Goal: Task Accomplishment & Management: Use online tool/utility

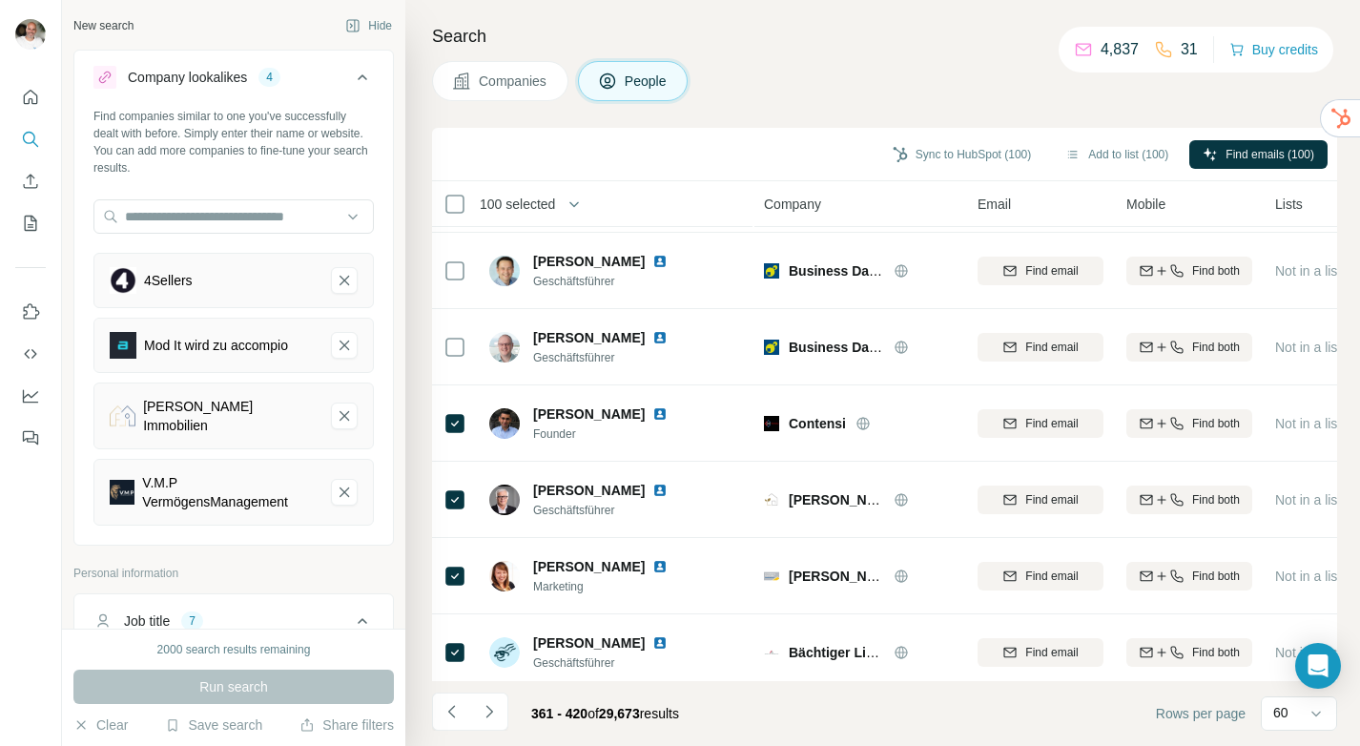
scroll to position [4124, 0]
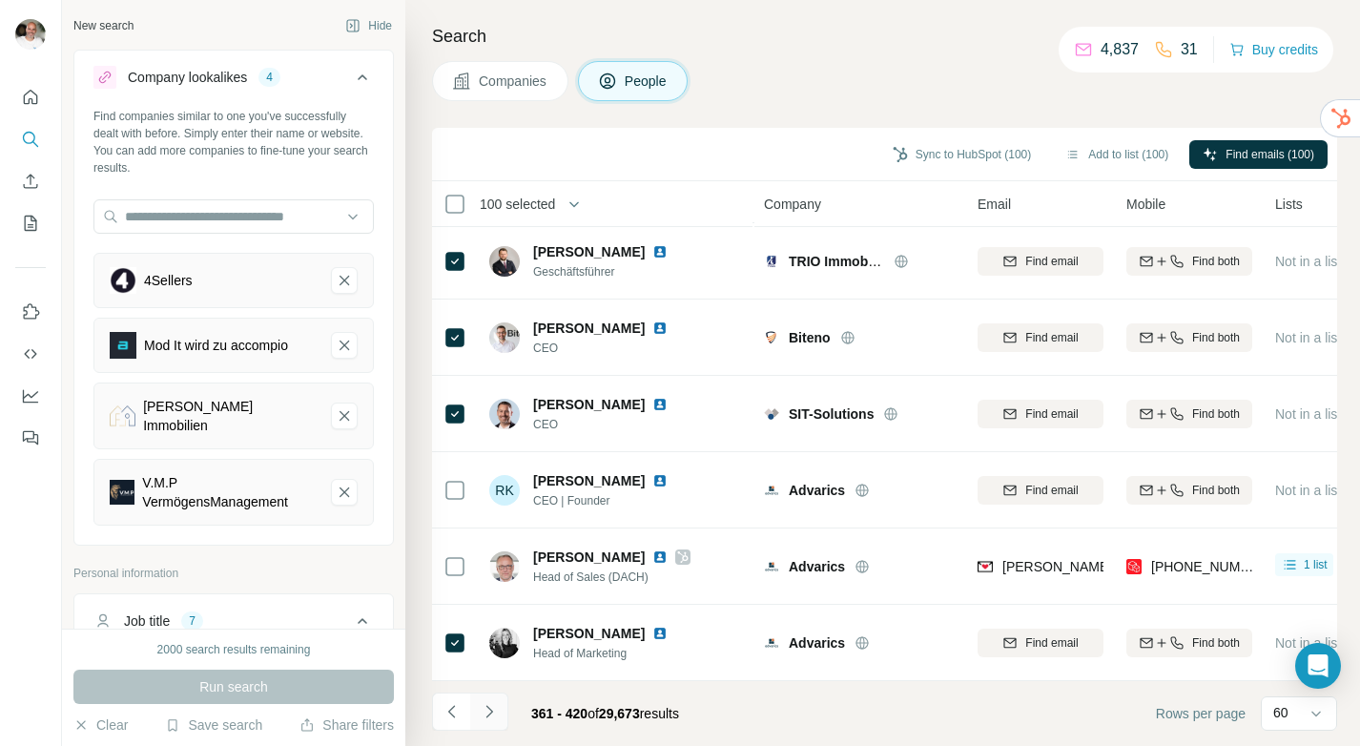
click at [494, 714] on icon "Navigate to next page" at bounding box center [489, 711] width 19 height 19
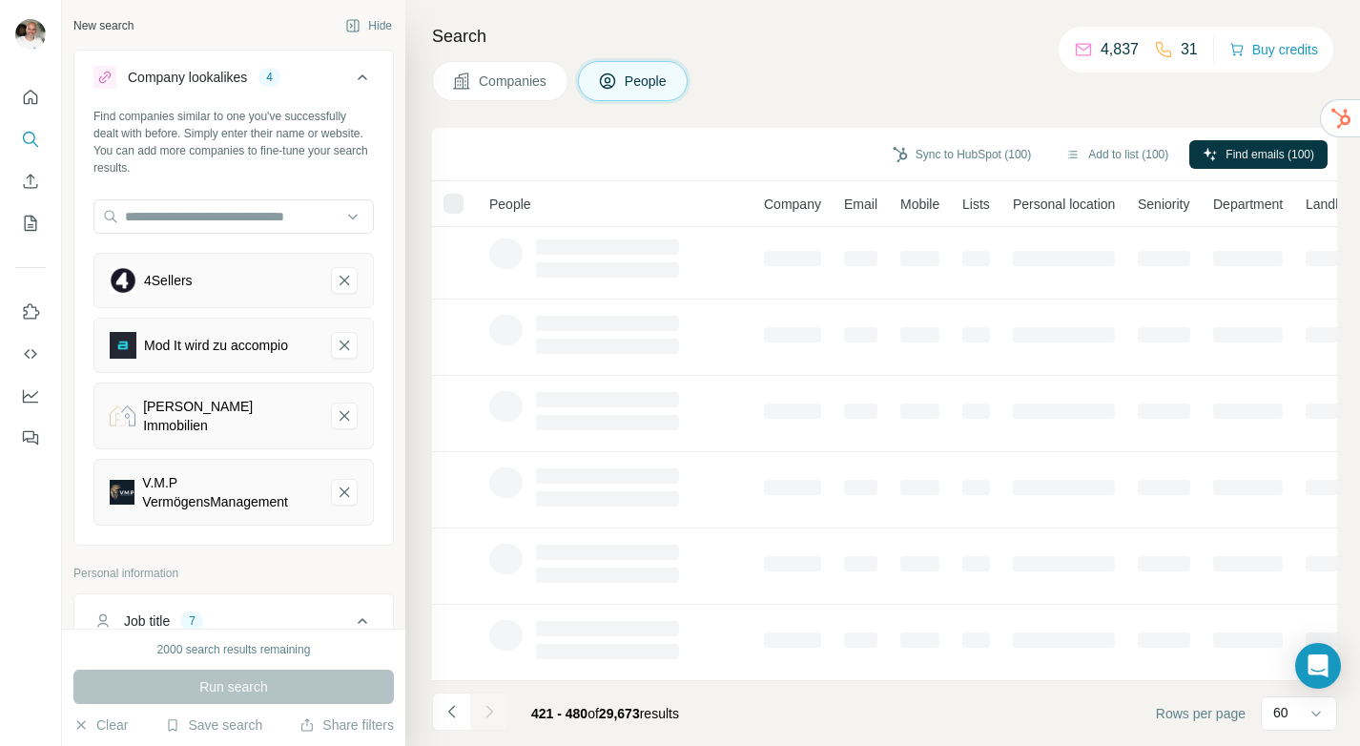
scroll to position [309, 0]
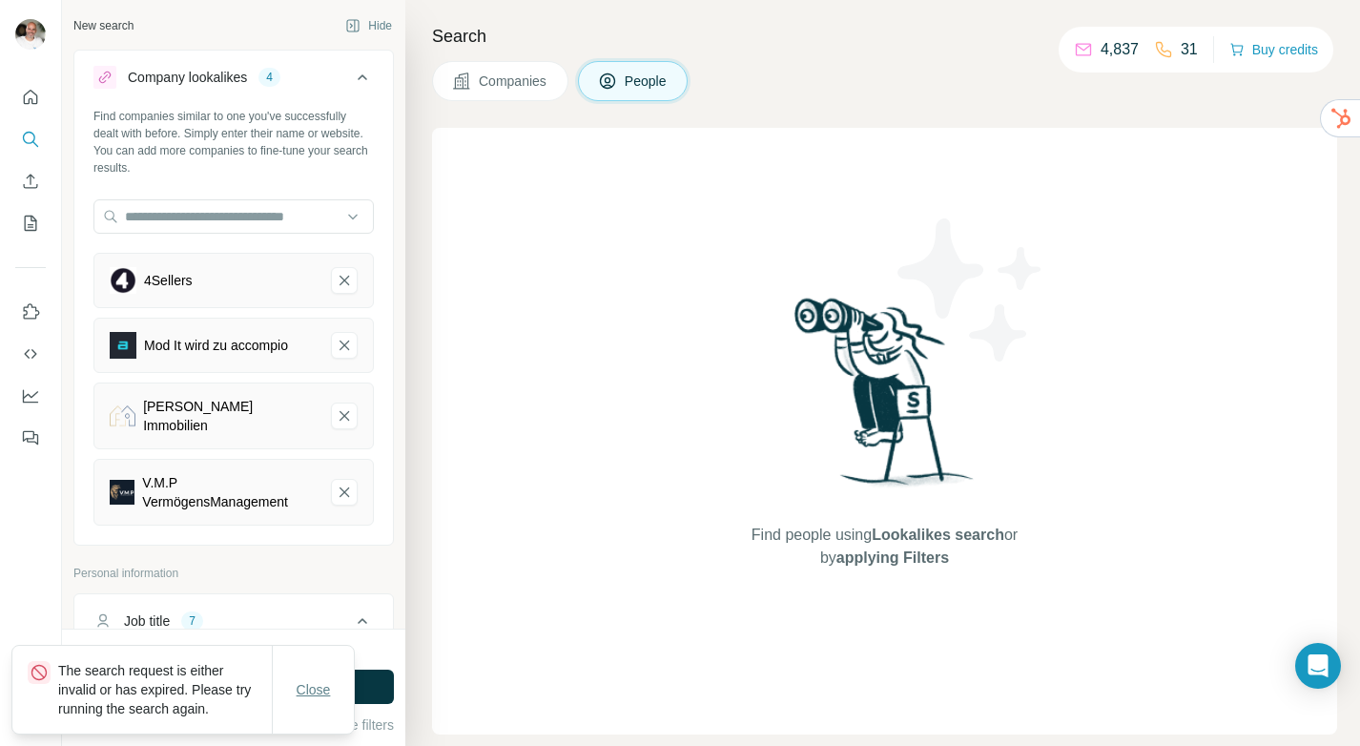
click at [330, 691] on span "Close" at bounding box center [314, 689] width 34 height 19
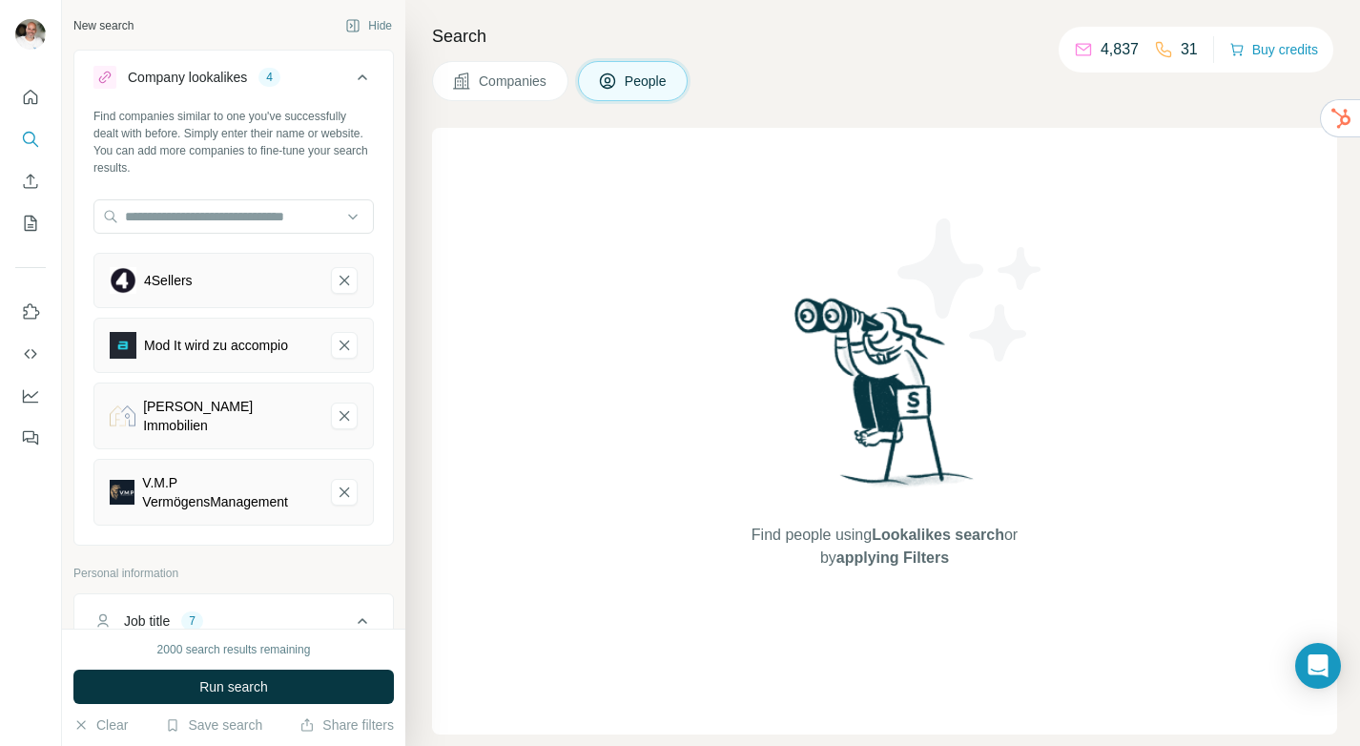
click at [330, 691] on button "Run search" at bounding box center [233, 687] width 320 height 34
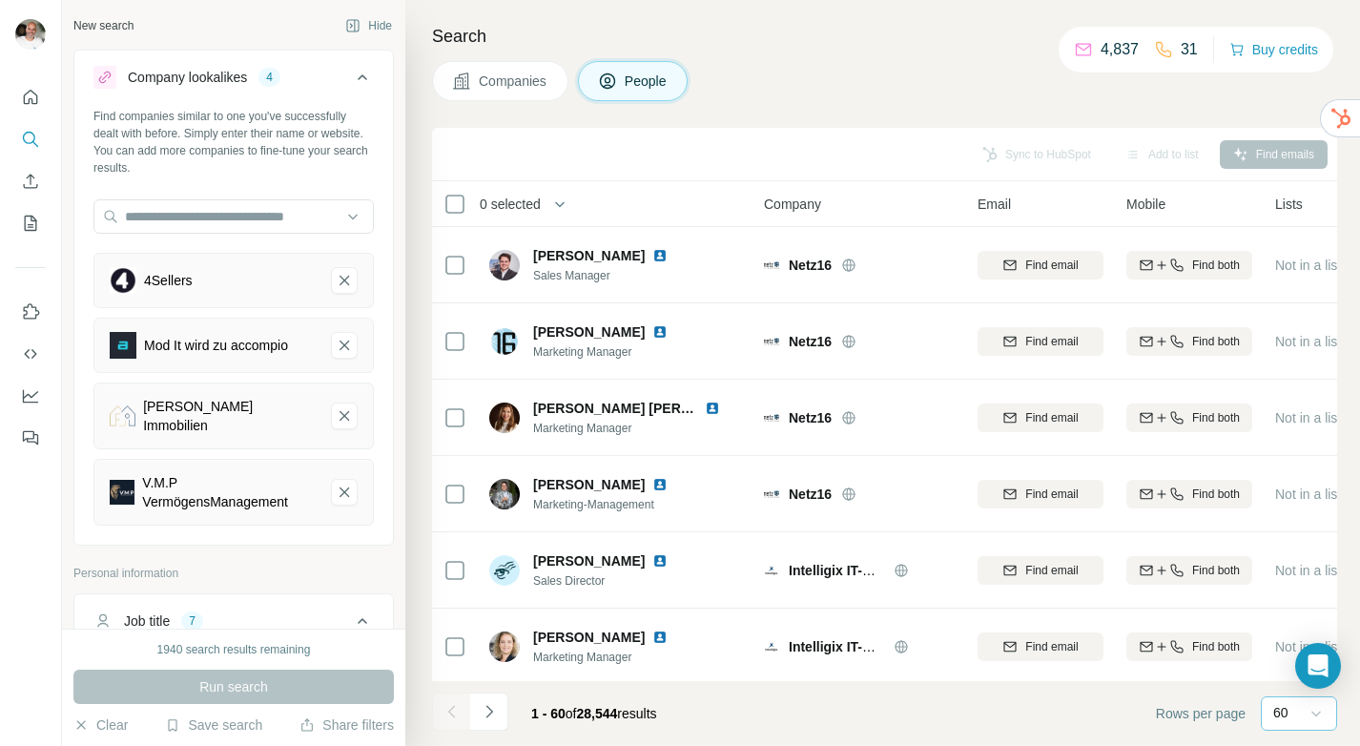
click at [1319, 713] on icon at bounding box center [1317, 715] width 10 height 6
click at [1283, 675] on p "10" at bounding box center [1284, 670] width 15 height 19
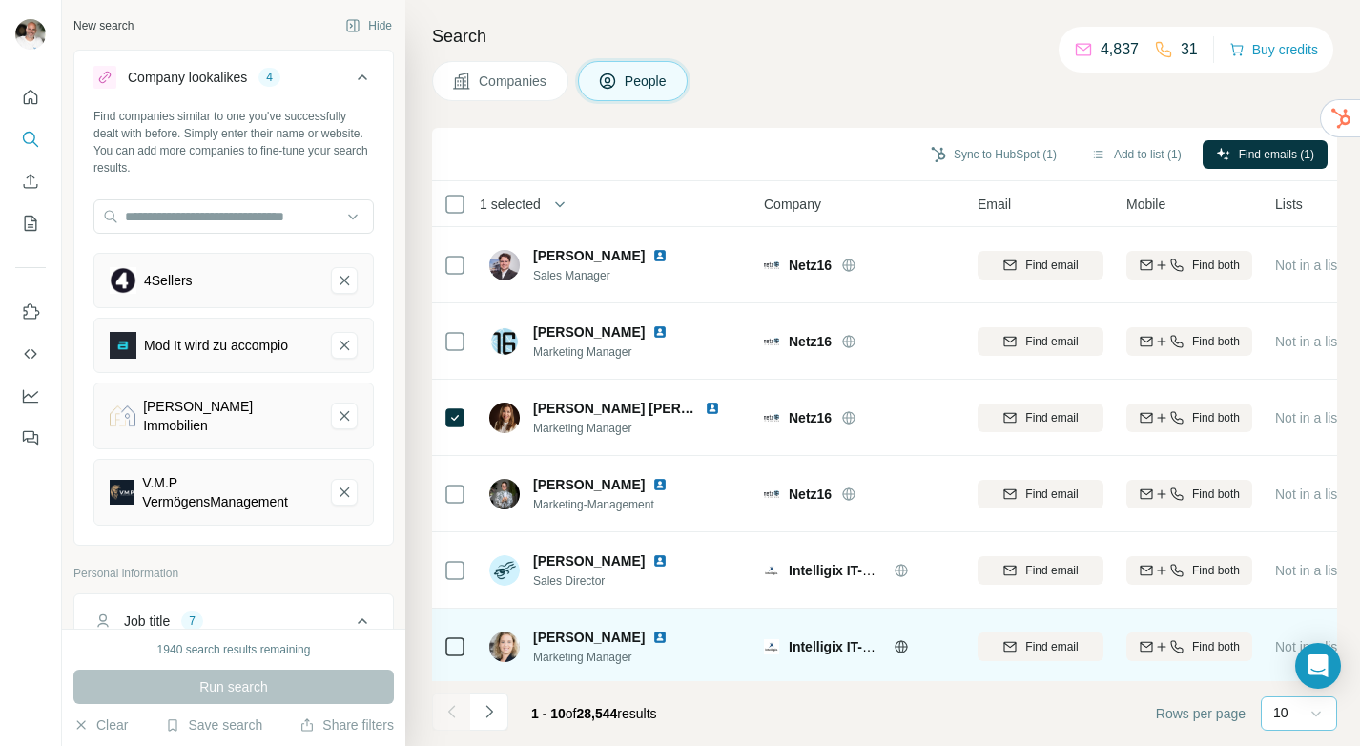
scroll to position [309, 0]
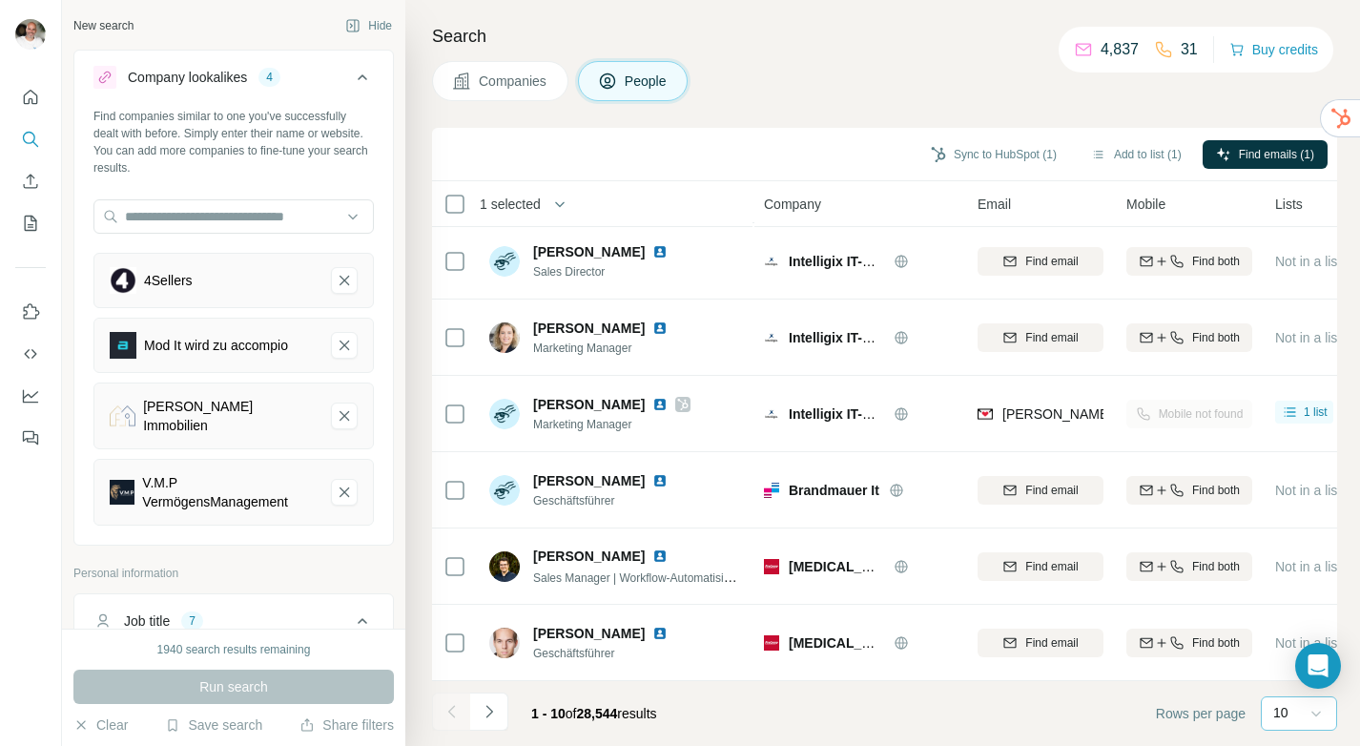
click at [1293, 706] on div "10" at bounding box center [1297, 712] width 48 height 19
click at [1290, 569] on p "60" at bounding box center [1284, 567] width 15 height 19
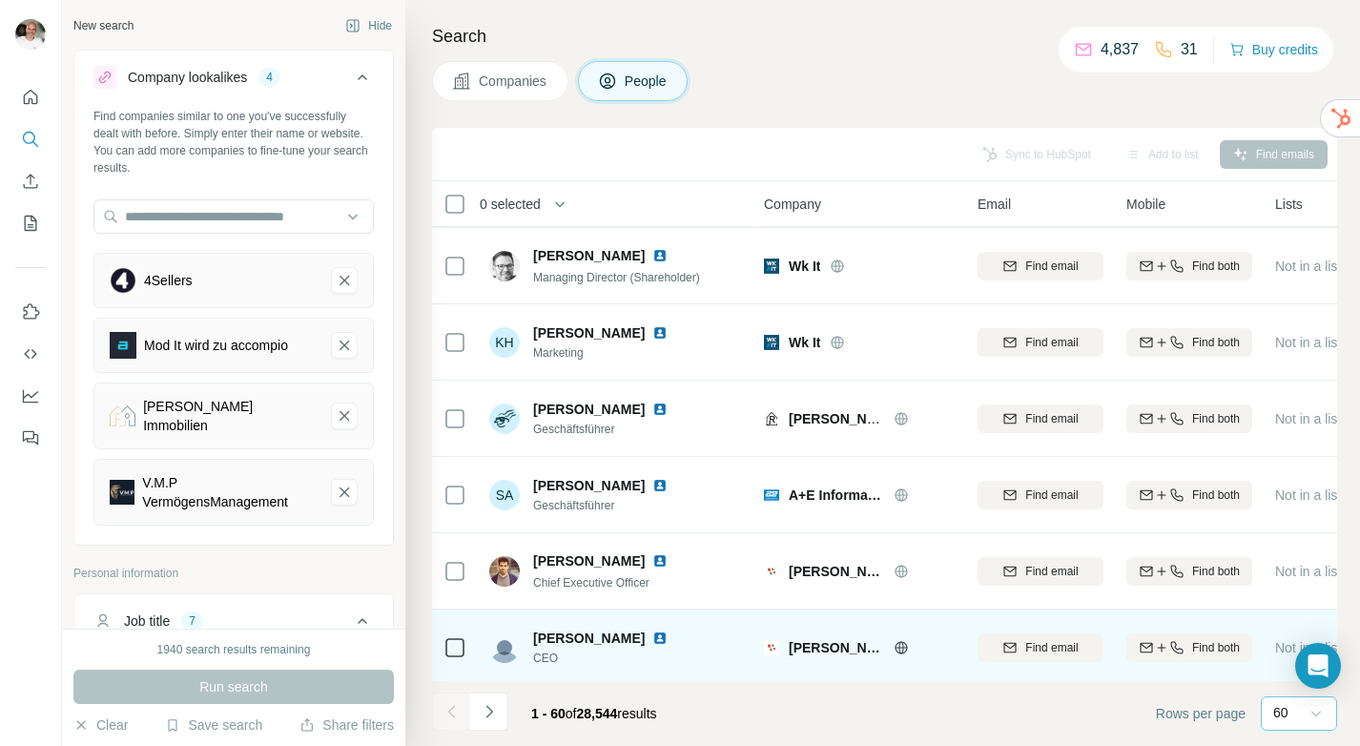
scroll to position [4124, 0]
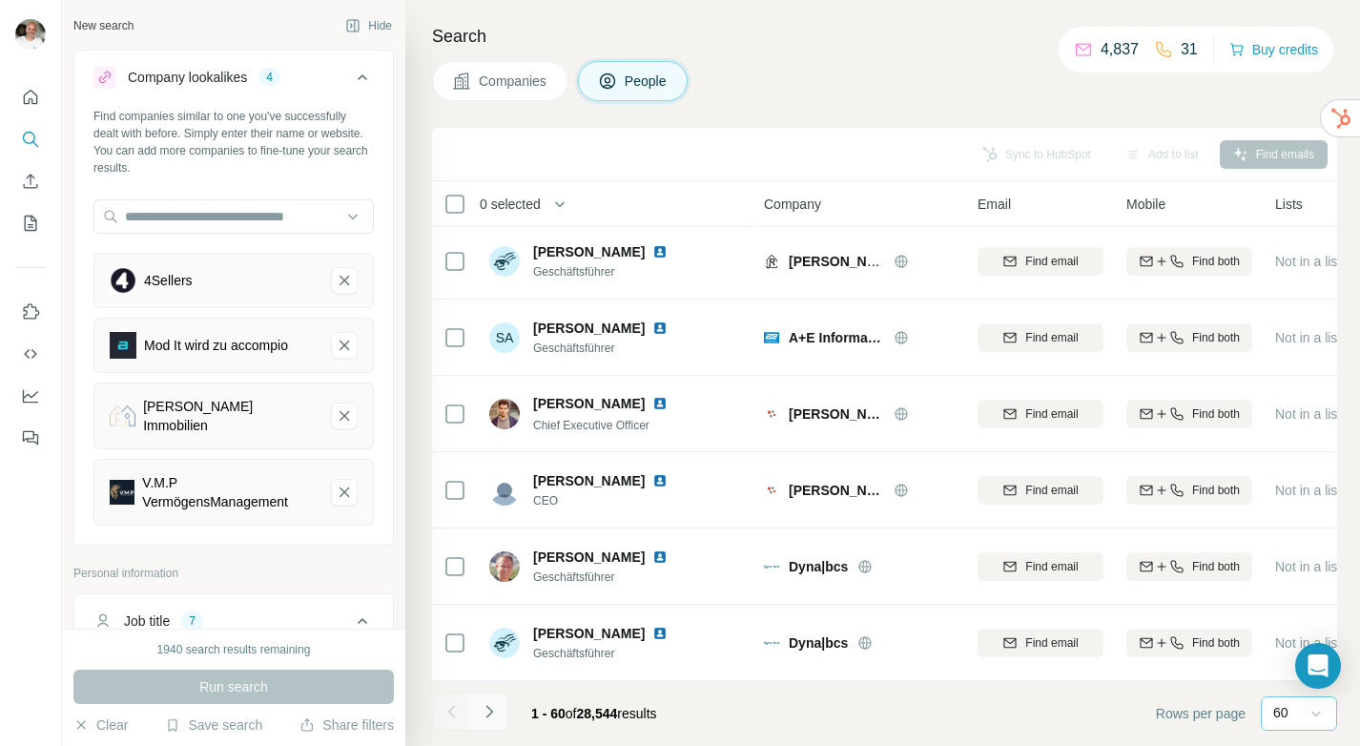
click at [493, 713] on icon "Navigate to next page" at bounding box center [489, 711] width 19 height 19
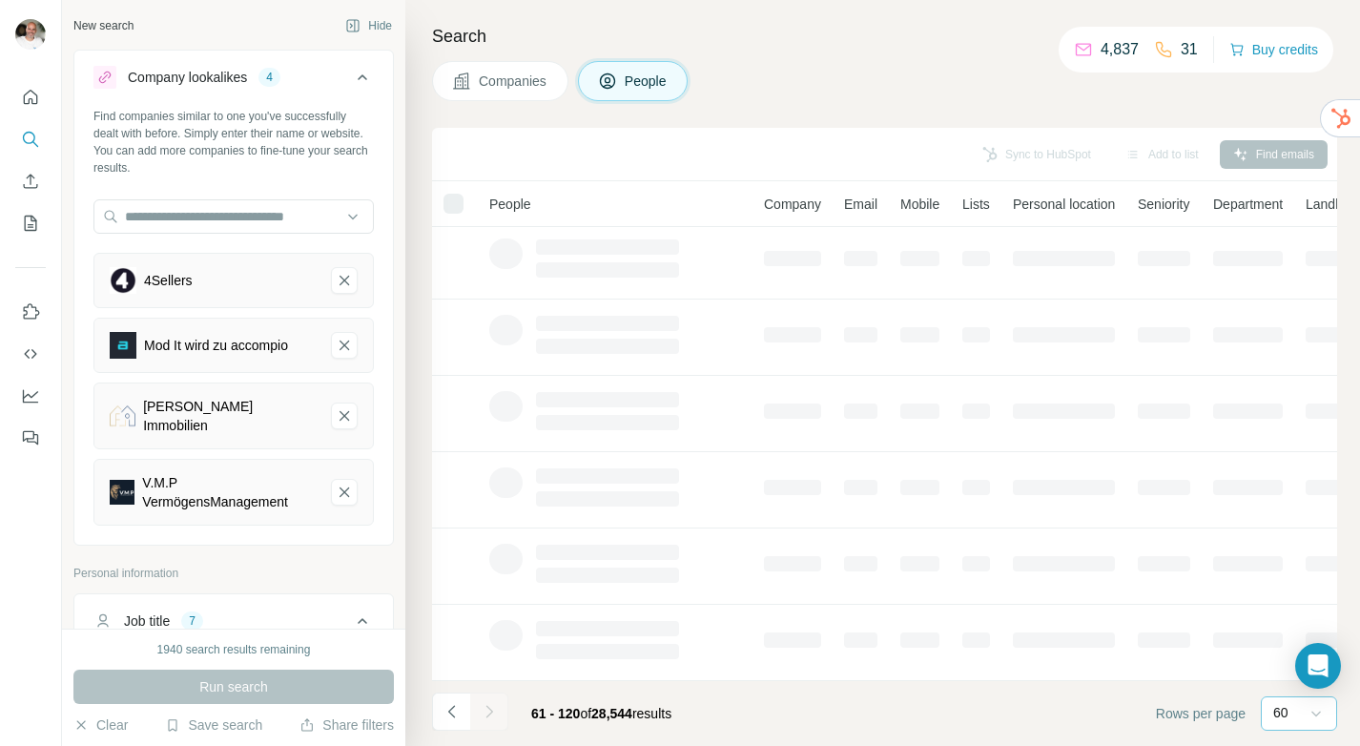
scroll to position [309, 0]
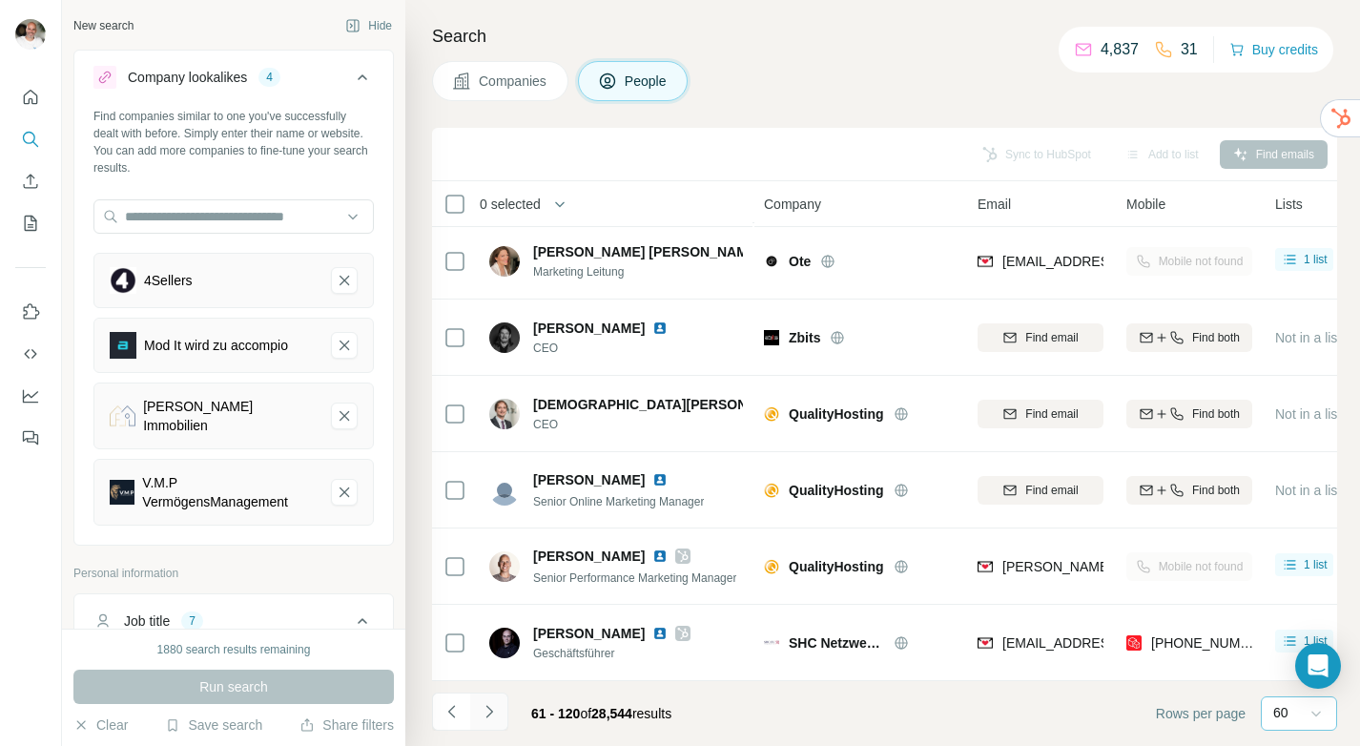
click at [493, 713] on icon "Navigate to next page" at bounding box center [489, 711] width 19 height 19
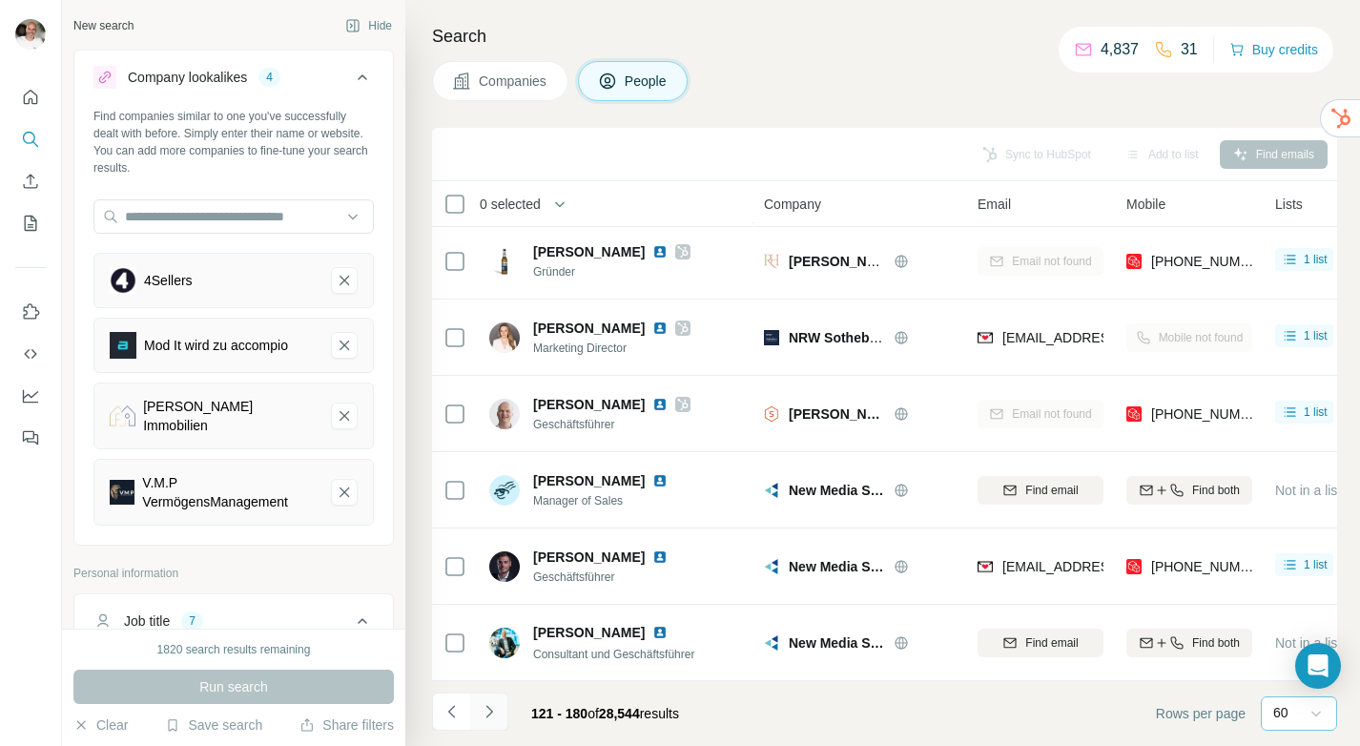
click at [493, 713] on icon "Navigate to next page" at bounding box center [489, 711] width 19 height 19
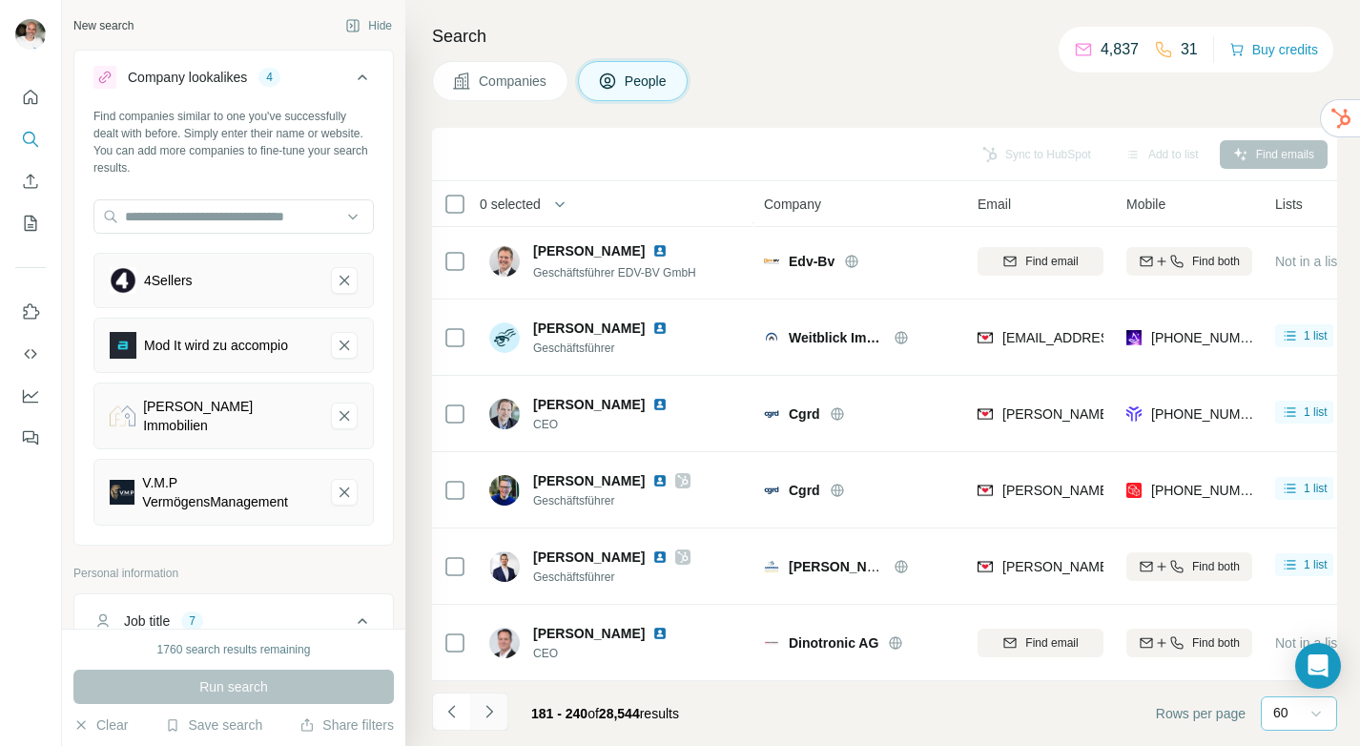
click at [493, 713] on icon "Navigate to next page" at bounding box center [489, 711] width 19 height 19
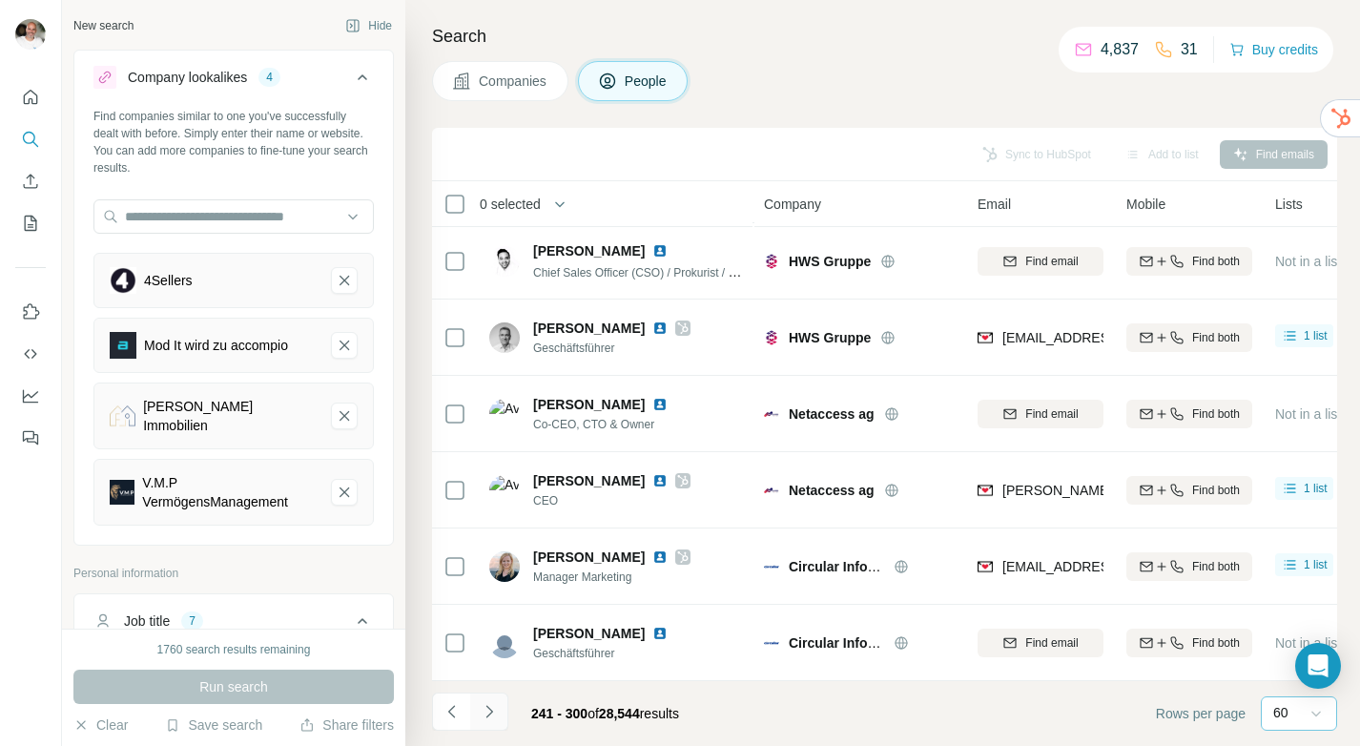
scroll to position [4124, 0]
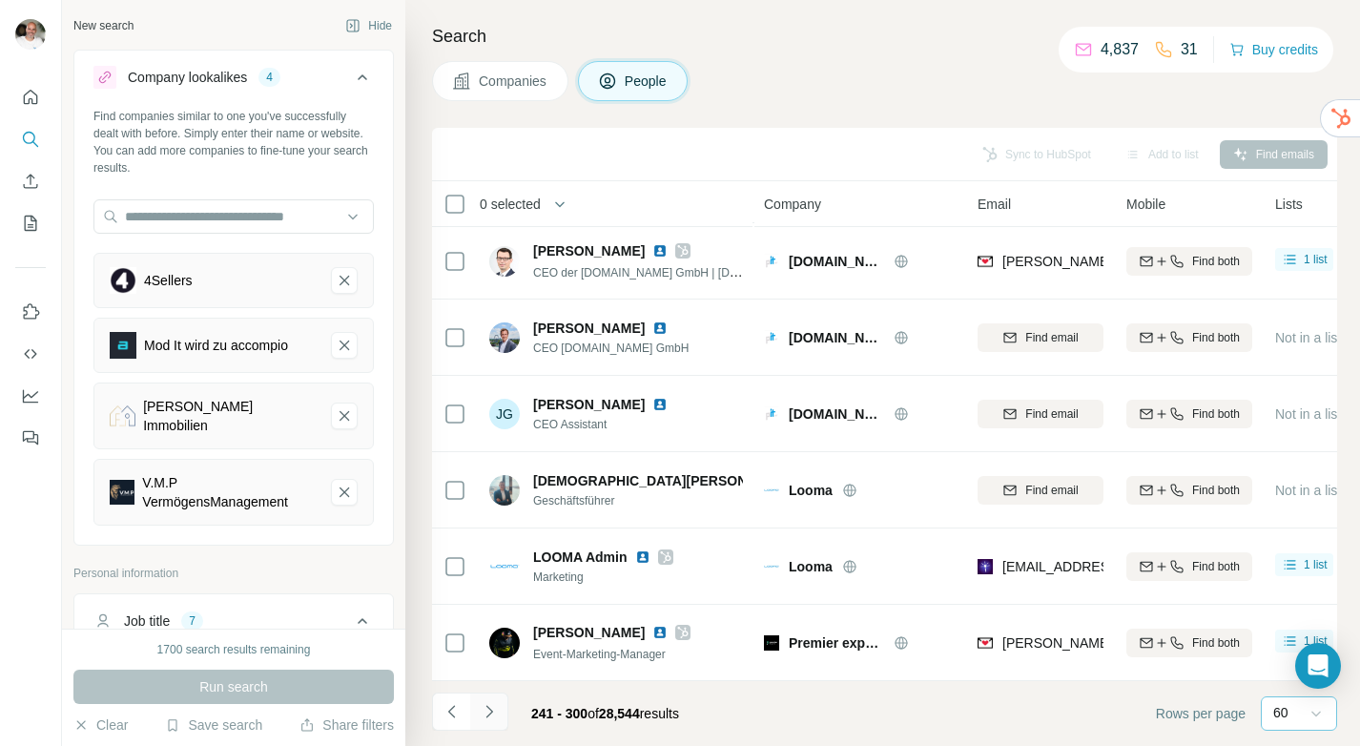
click at [497, 714] on icon "Navigate to next page" at bounding box center [489, 711] width 19 height 19
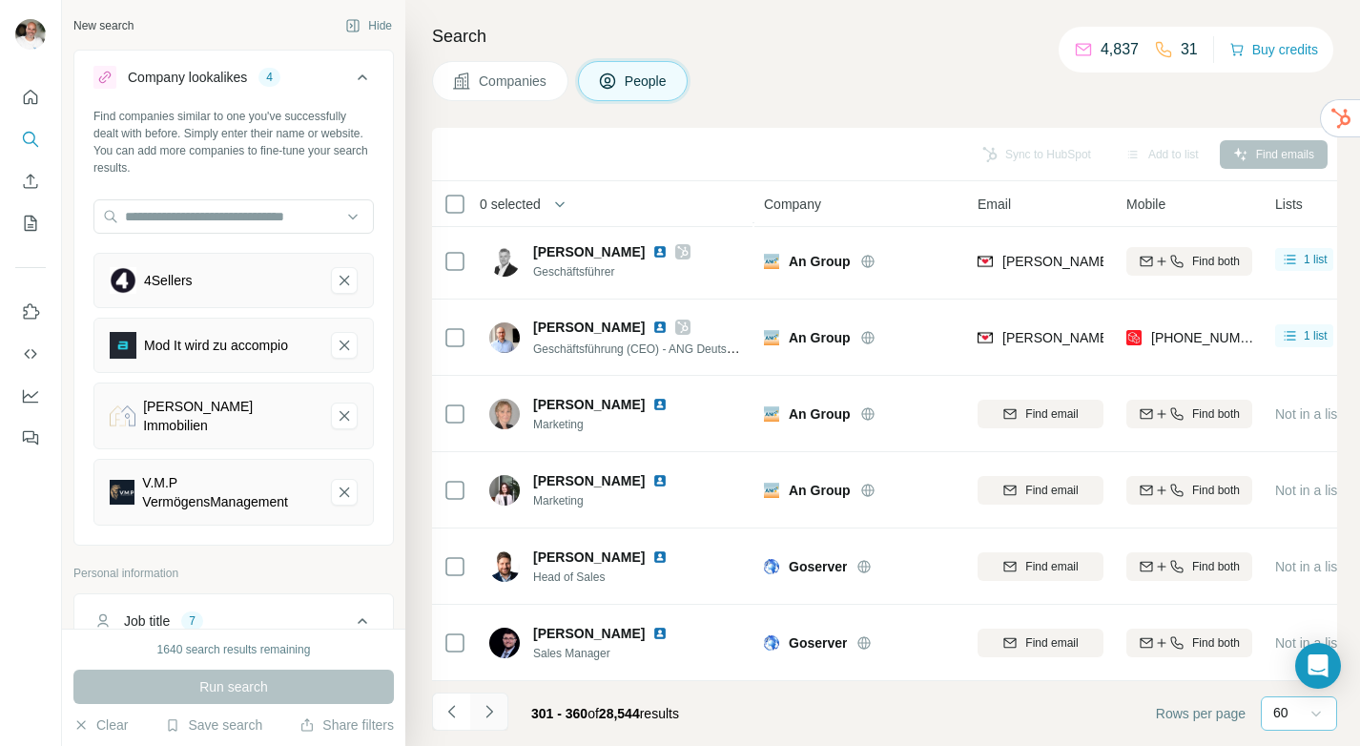
click at [497, 714] on icon "Navigate to next page" at bounding box center [489, 711] width 19 height 19
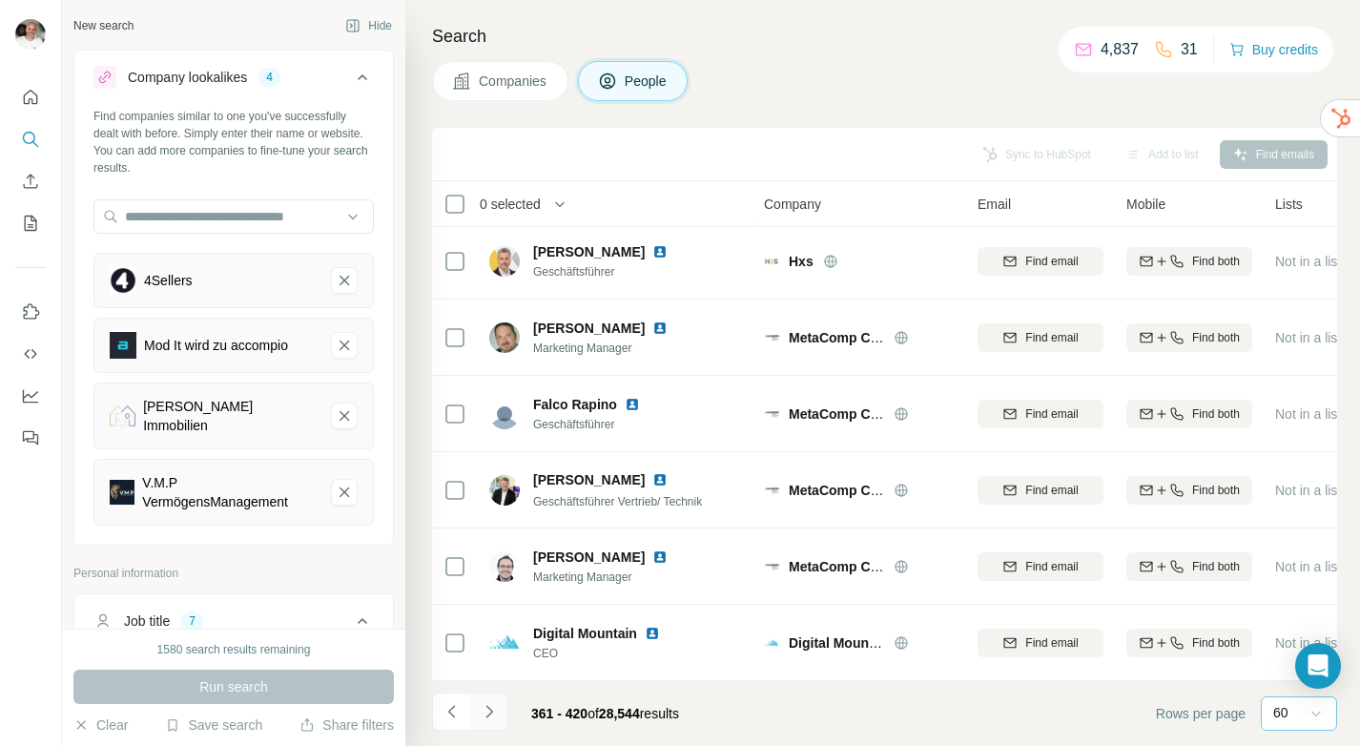
click at [494, 704] on icon "Navigate to next page" at bounding box center [489, 711] width 19 height 19
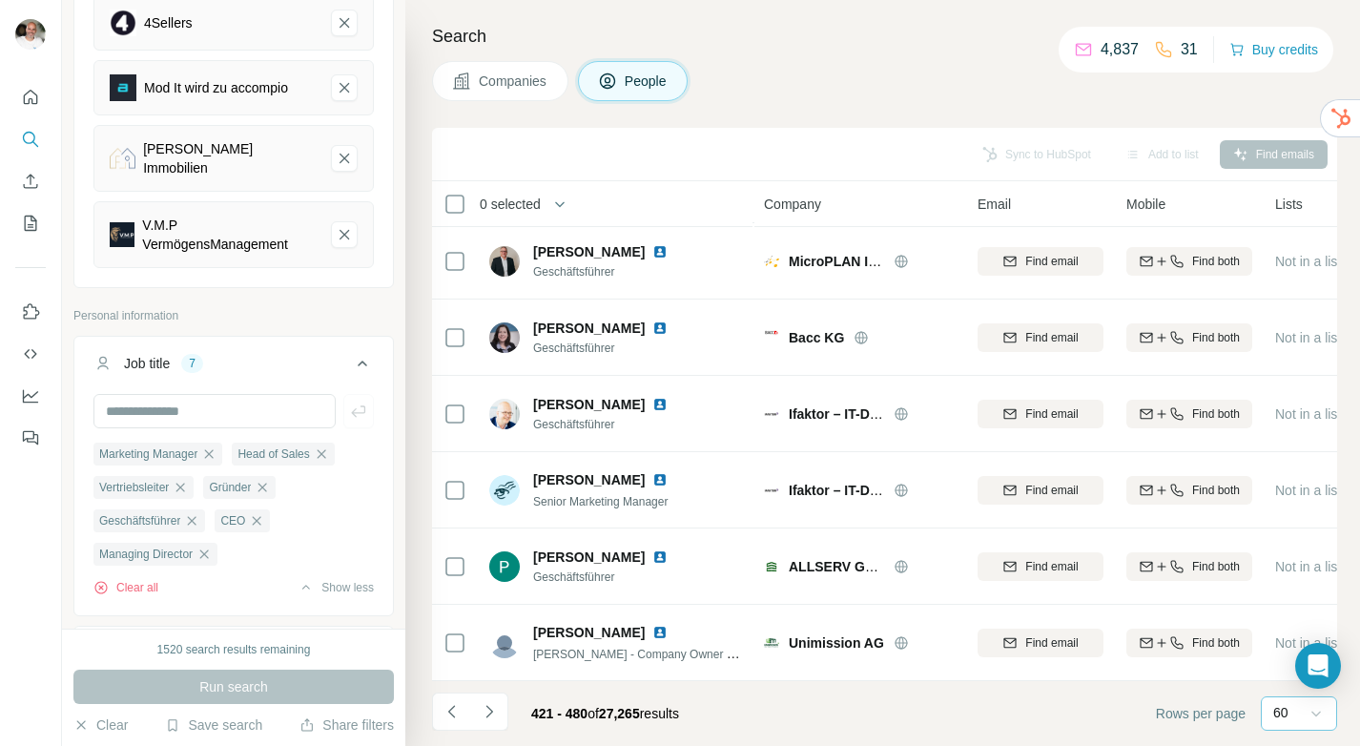
scroll to position [288, 0]
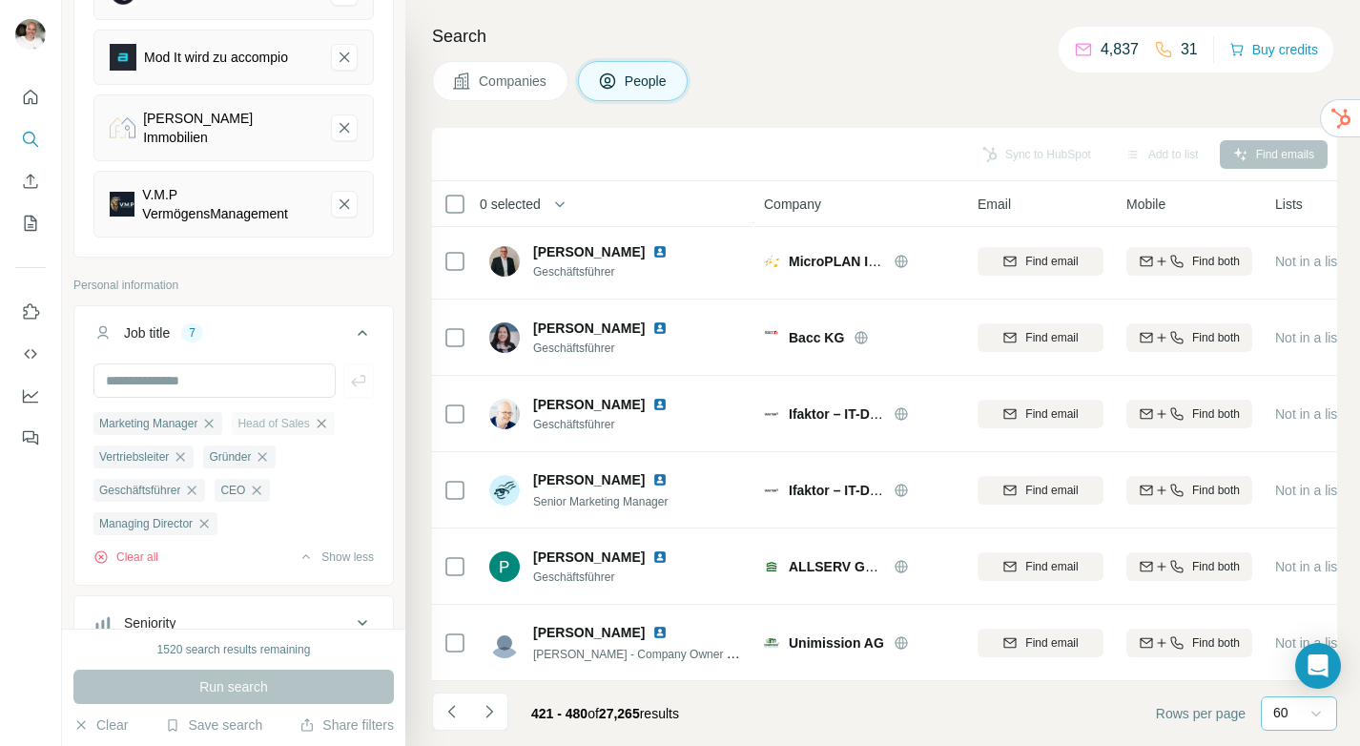
click at [329, 416] on icon "button" at bounding box center [321, 423] width 15 height 15
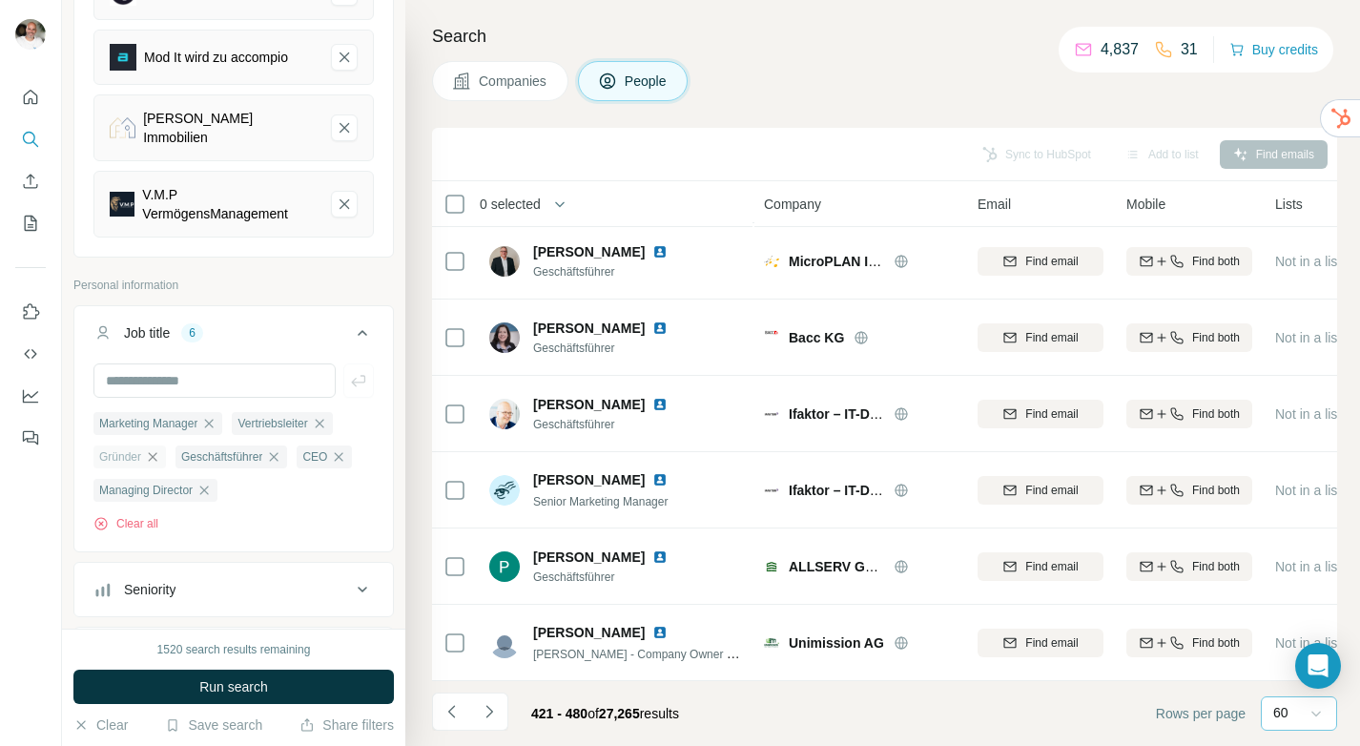
click at [153, 452] on icon "button" at bounding box center [153, 456] width 9 height 9
click at [196, 449] on icon "button" at bounding box center [191, 456] width 15 height 15
click at [134, 452] on icon "button" at bounding box center [136, 456] width 9 height 9
click at [323, 419] on icon "button" at bounding box center [319, 423] width 9 height 9
click at [350, 416] on icon "button" at bounding box center [342, 423] width 15 height 15
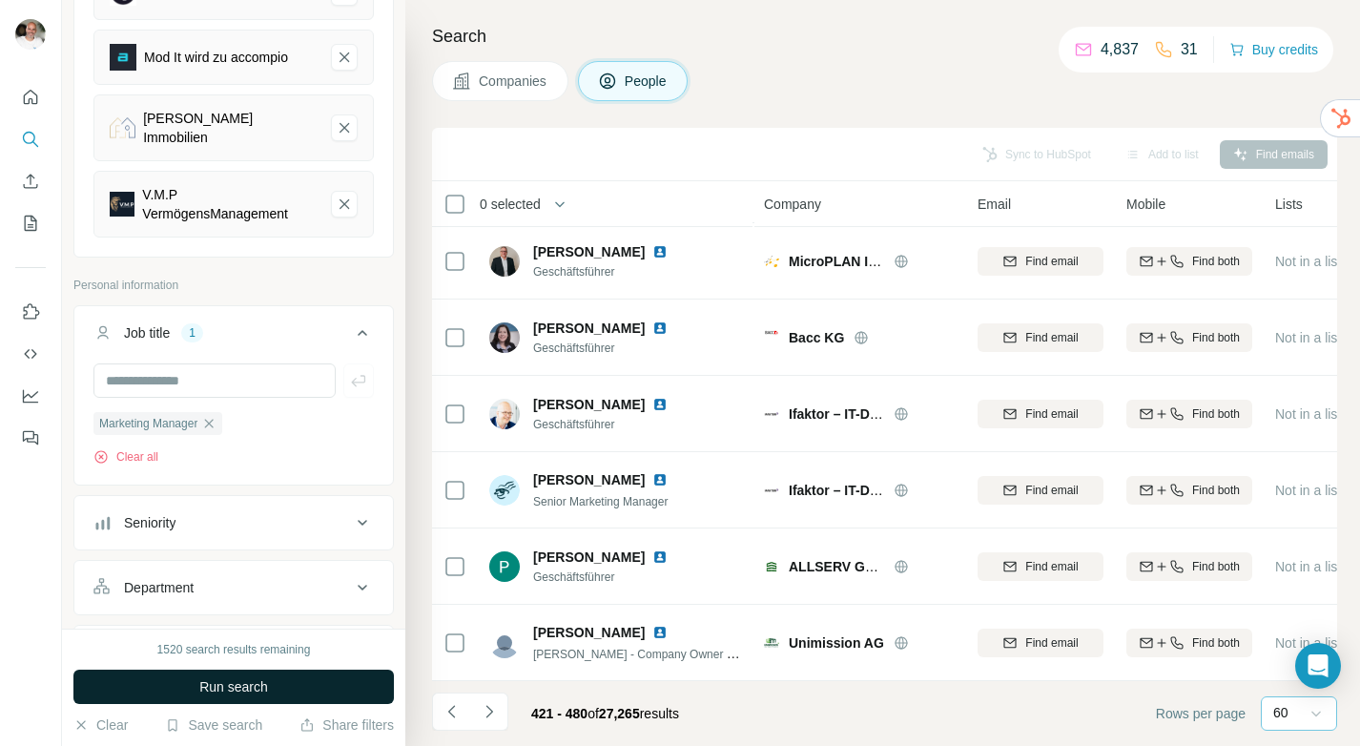
click at [238, 677] on span "Run search" at bounding box center [233, 686] width 69 height 19
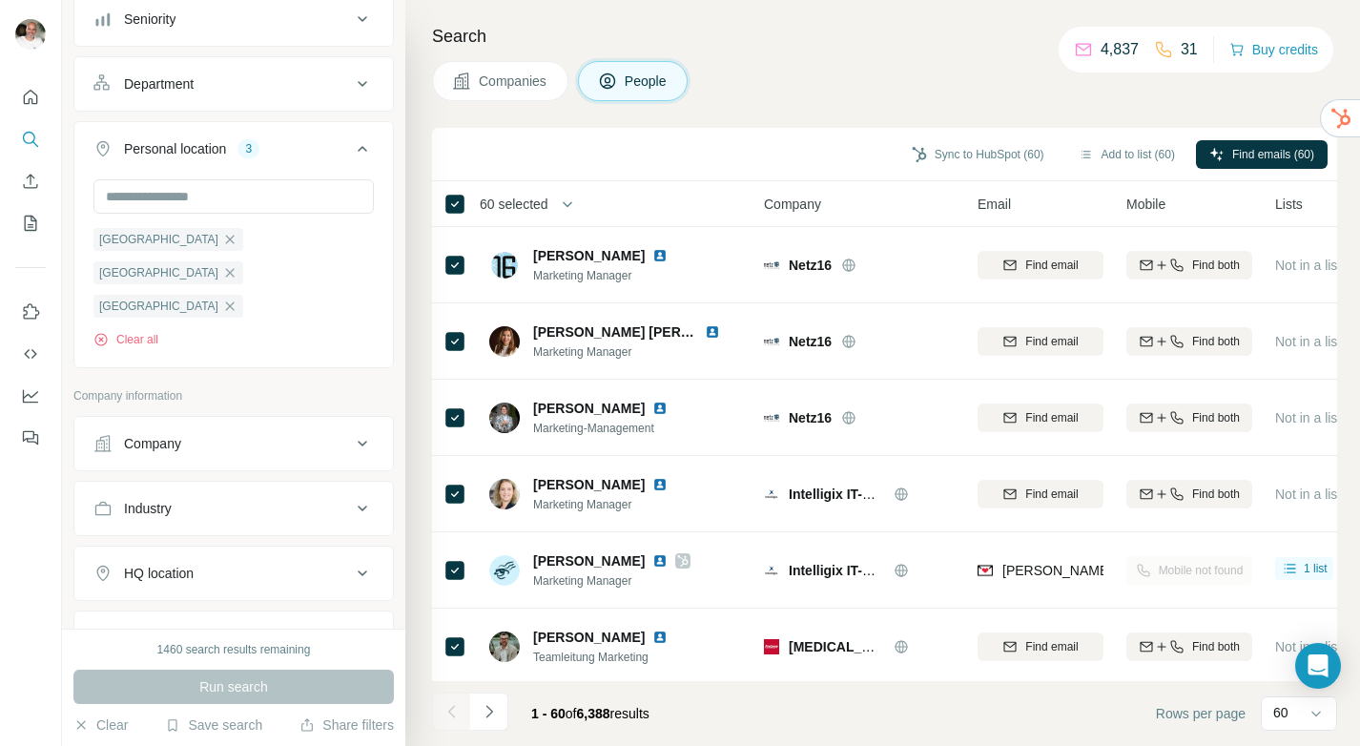
scroll to position [804, 0]
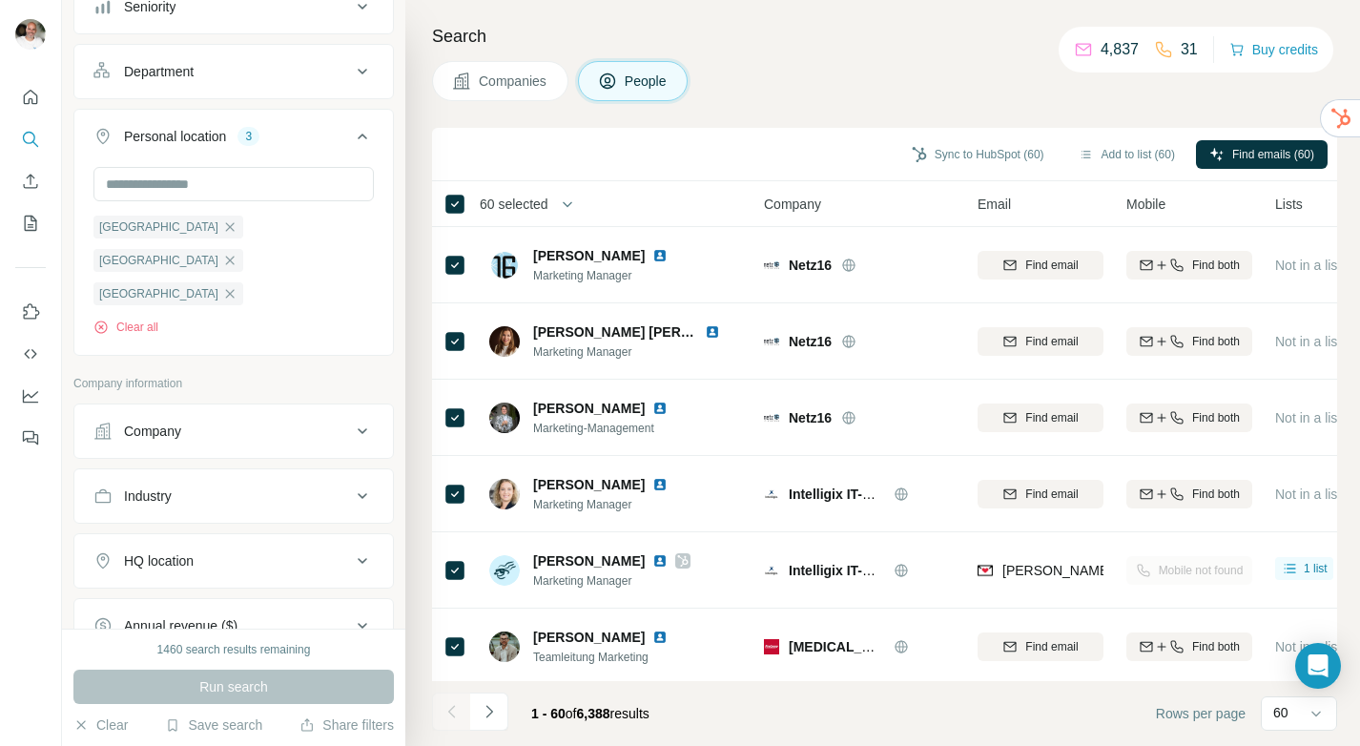
click at [356, 420] on icon at bounding box center [362, 431] width 23 height 23
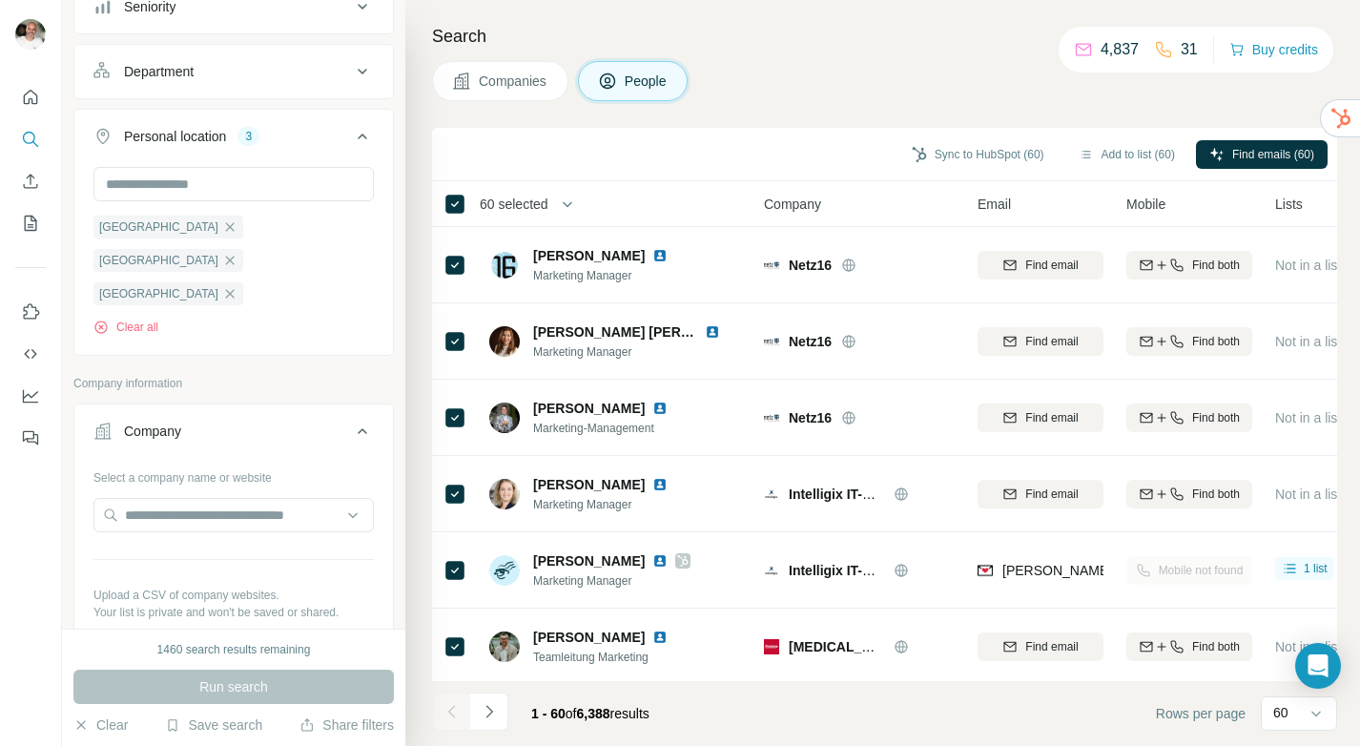
click at [356, 420] on icon at bounding box center [362, 431] width 23 height 23
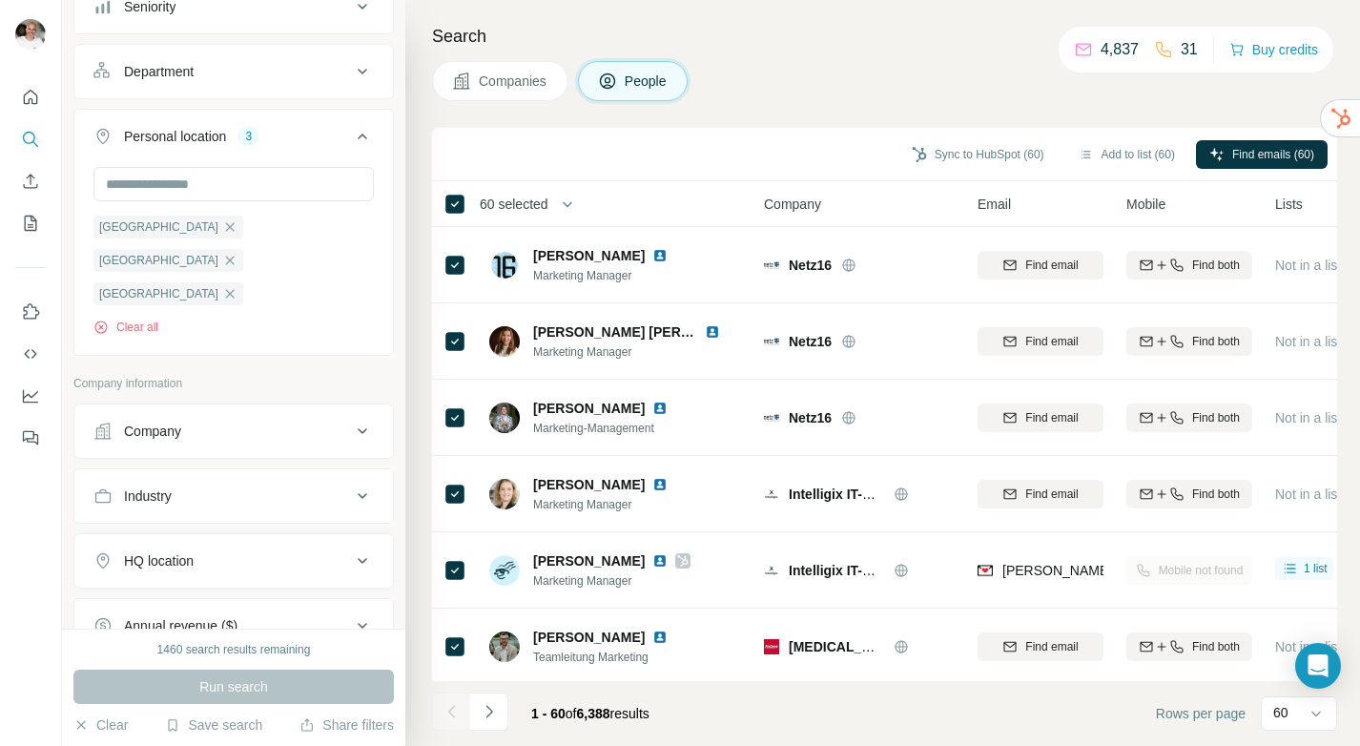
click at [356, 420] on icon at bounding box center [362, 431] width 23 height 23
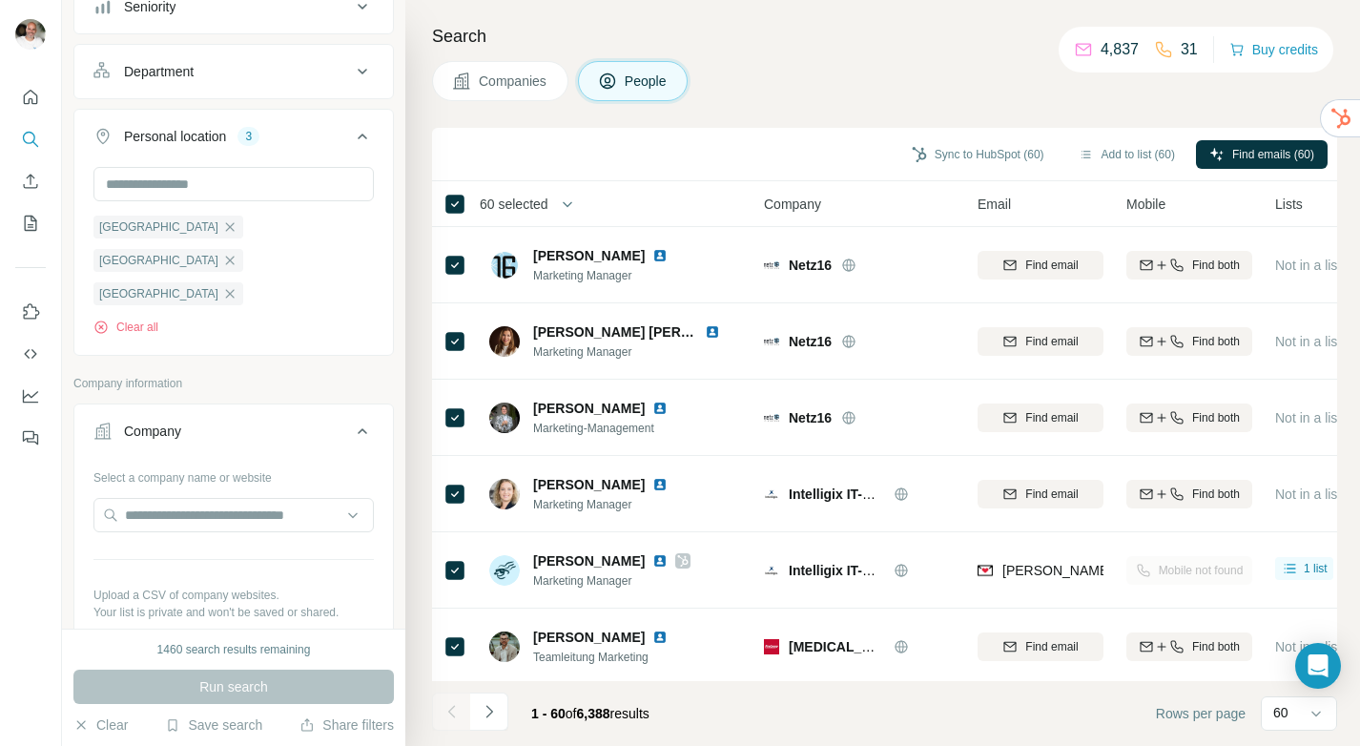
click at [356, 420] on icon at bounding box center [362, 431] width 23 height 23
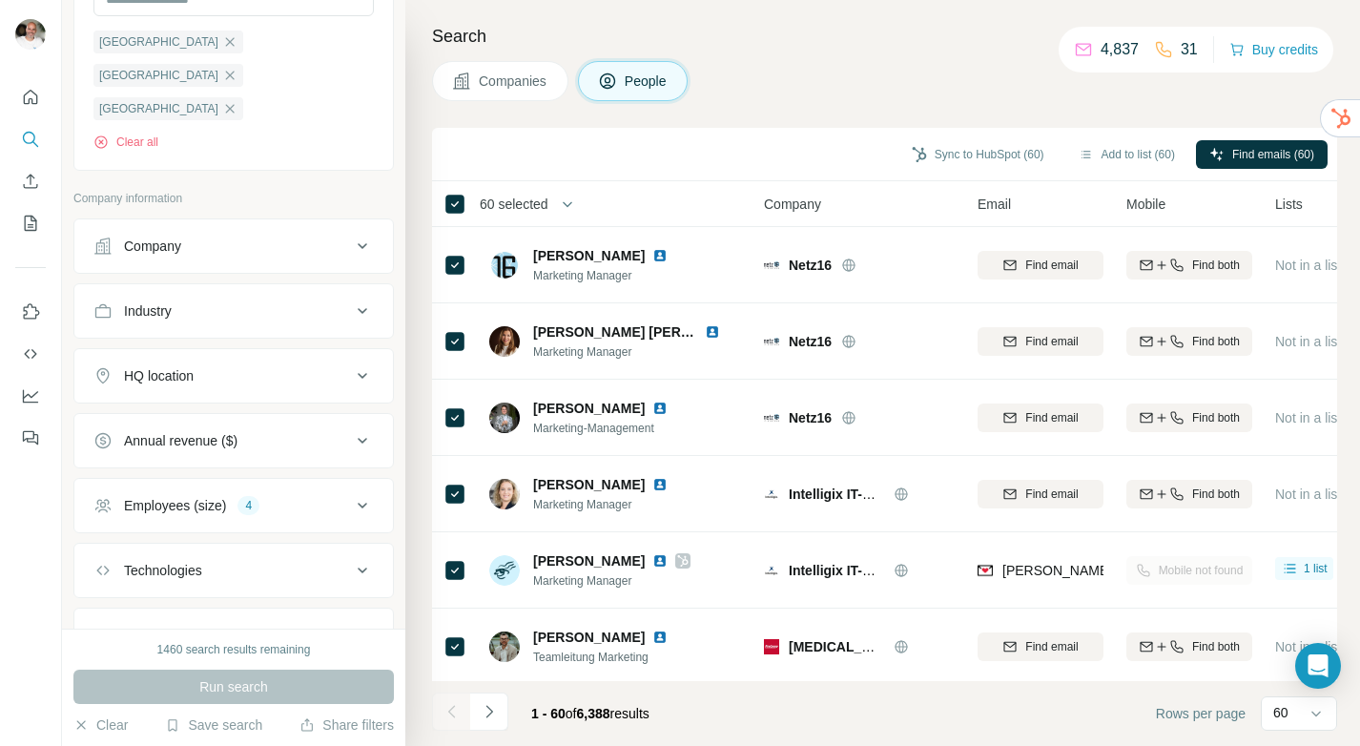
scroll to position [1000, 0]
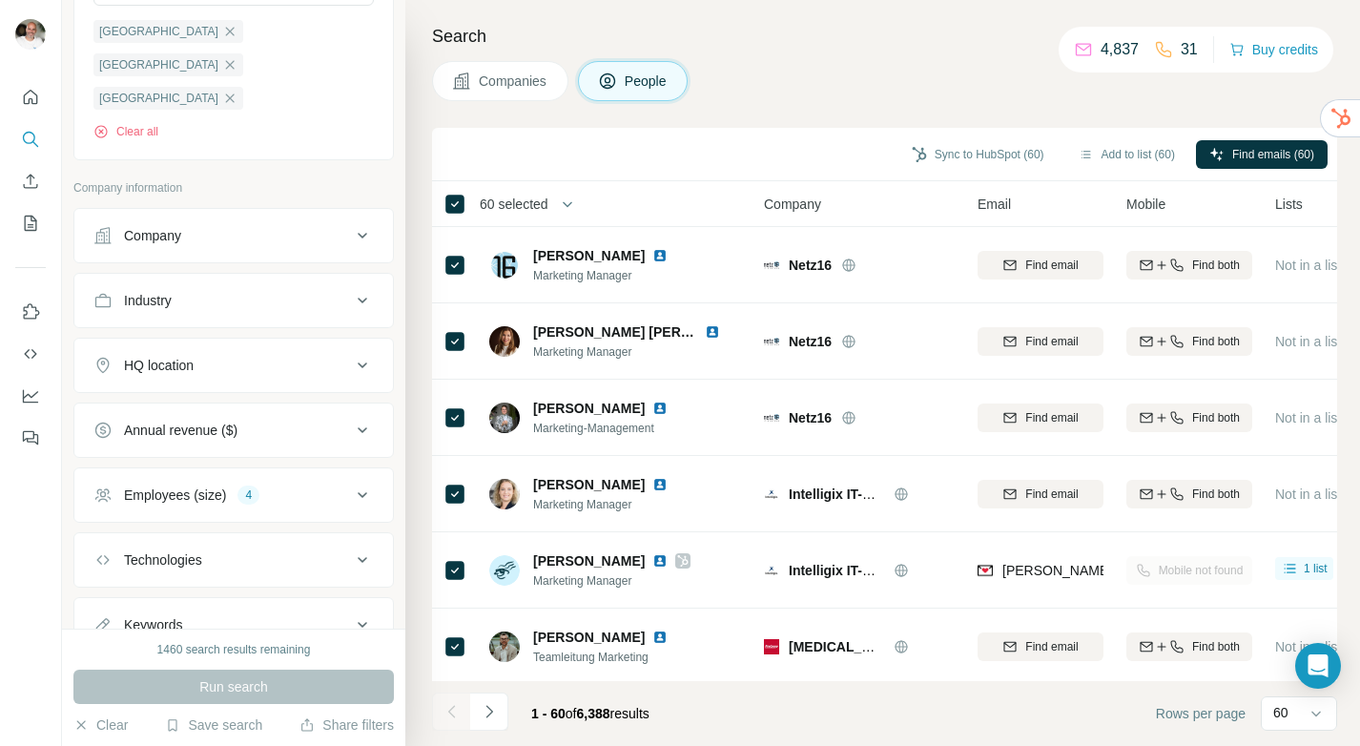
click at [269, 602] on button "Keywords" at bounding box center [233, 625] width 319 height 46
click at [269, 602] on button "Keywords" at bounding box center [233, 628] width 319 height 53
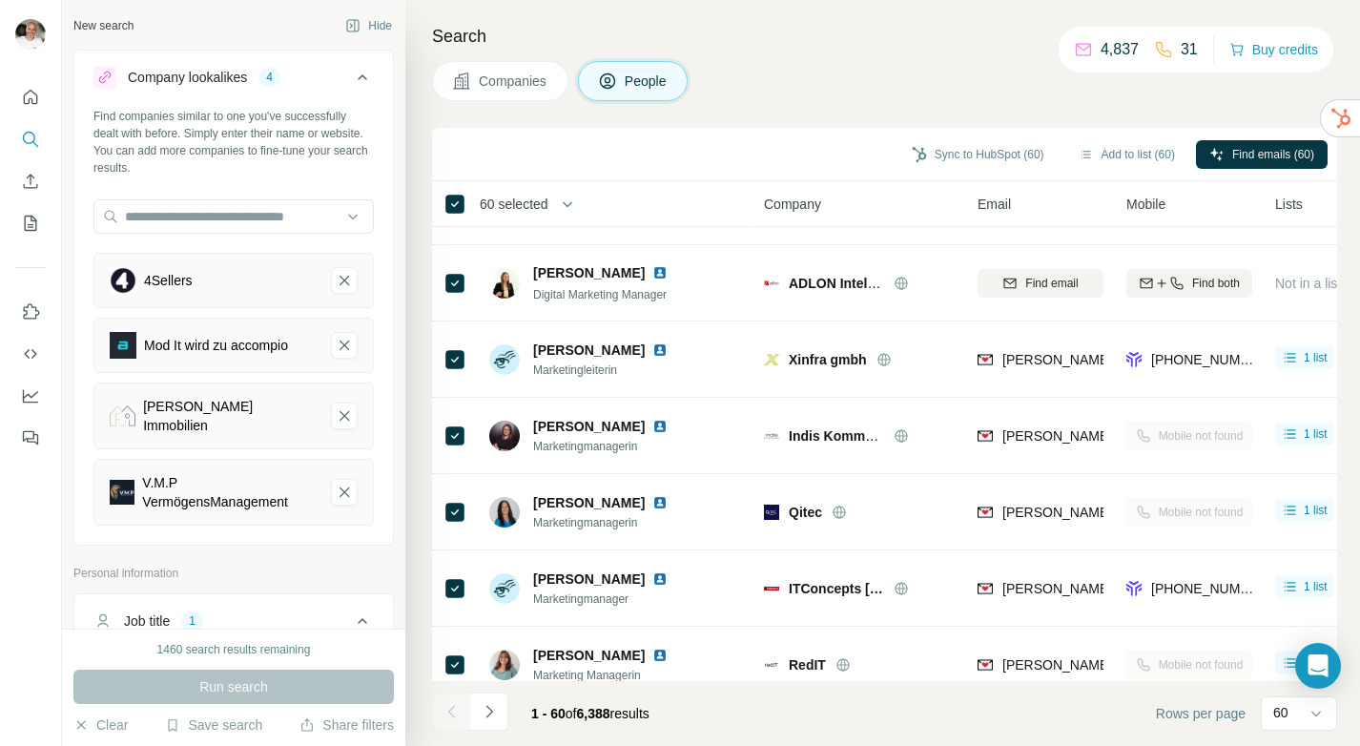
scroll to position [4124, 0]
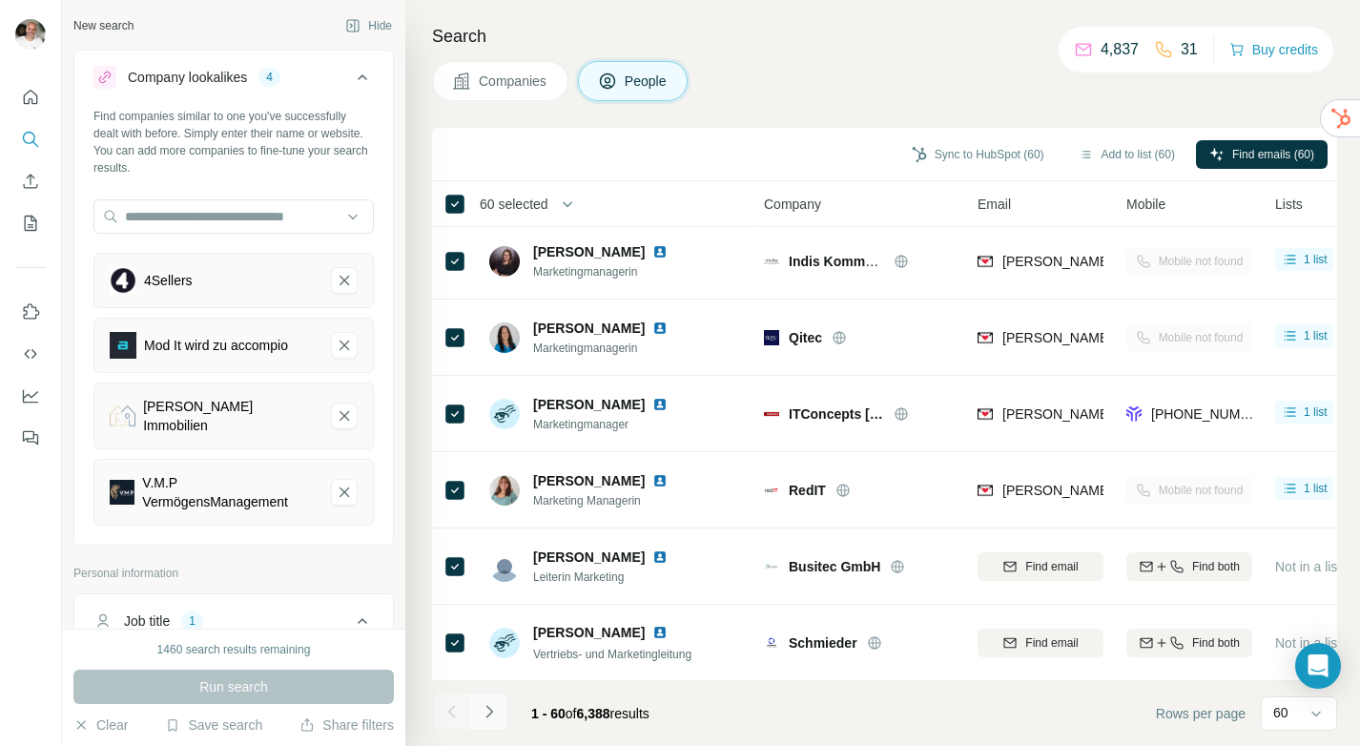
click at [502, 709] on button "Navigate to next page" at bounding box center [489, 711] width 38 height 38
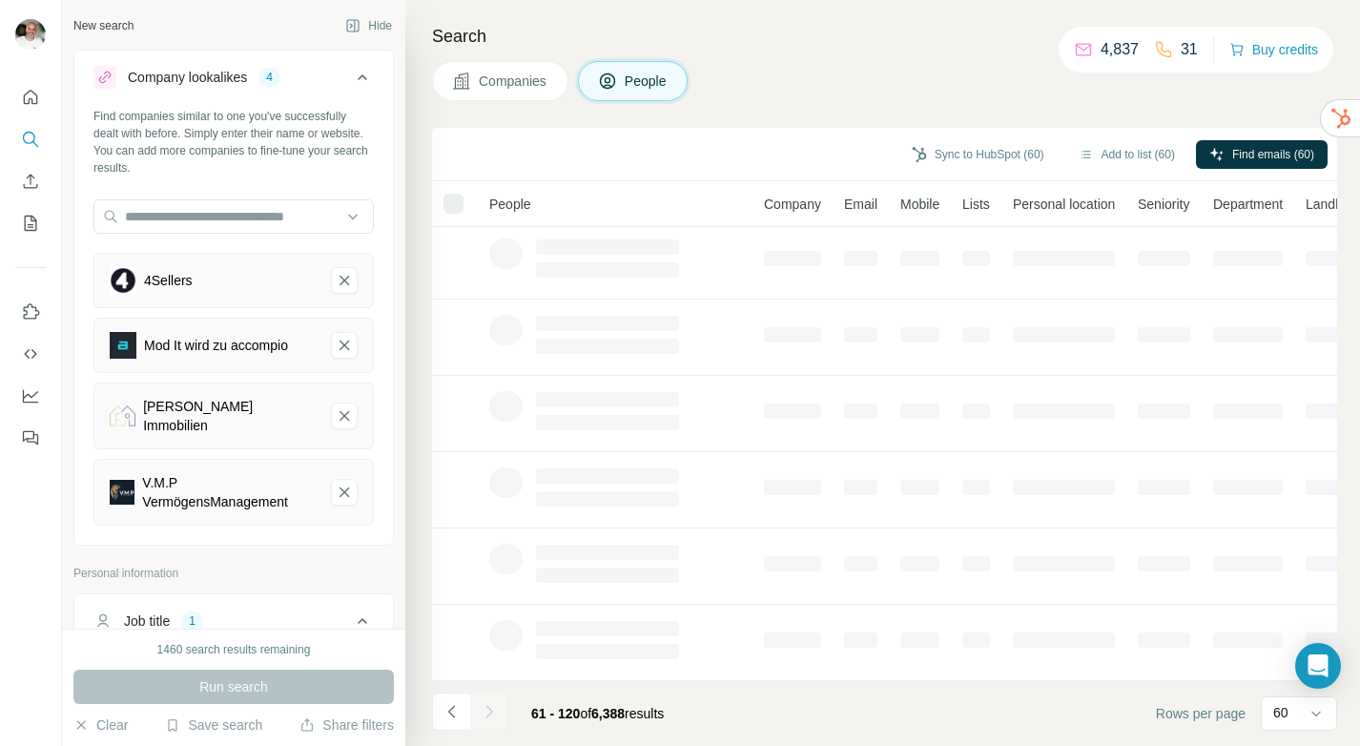
scroll to position [309, 0]
click at [457, 716] on icon "Navigate to previous page" at bounding box center [452, 711] width 19 height 19
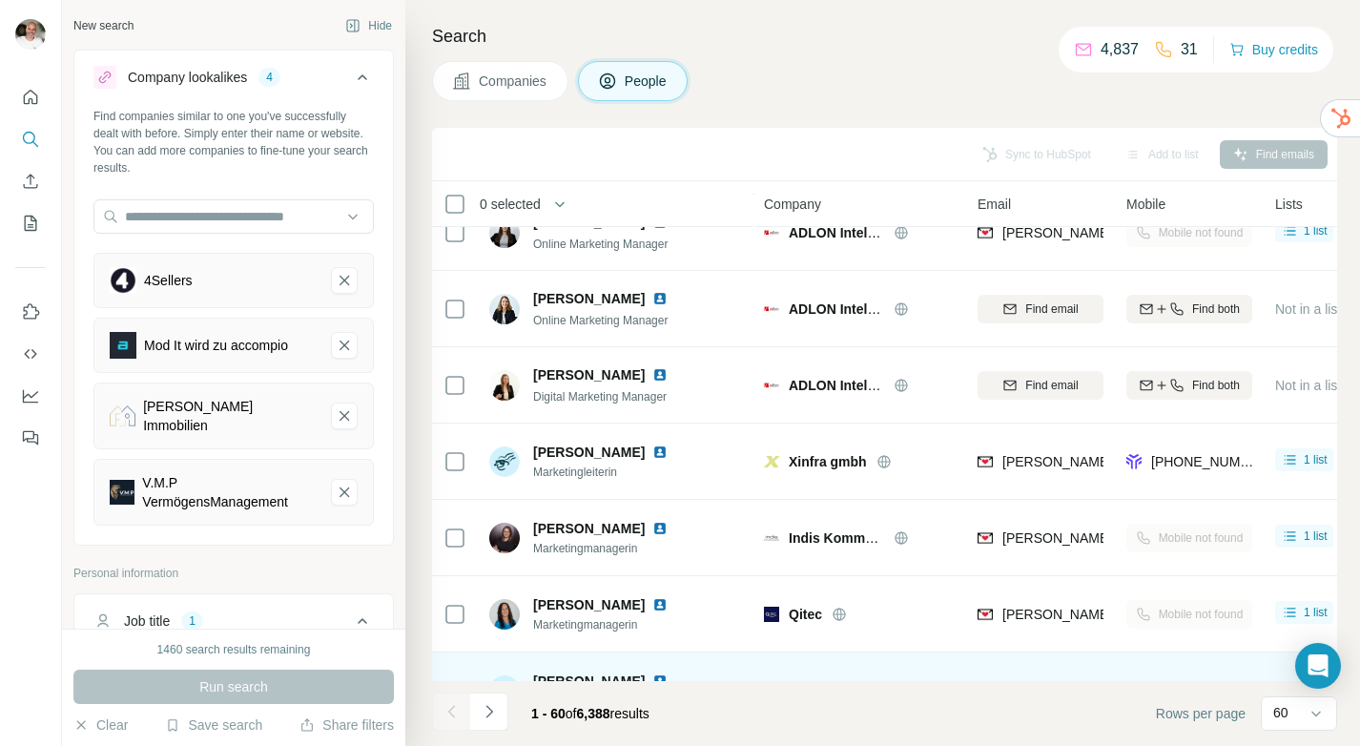
scroll to position [4124, 0]
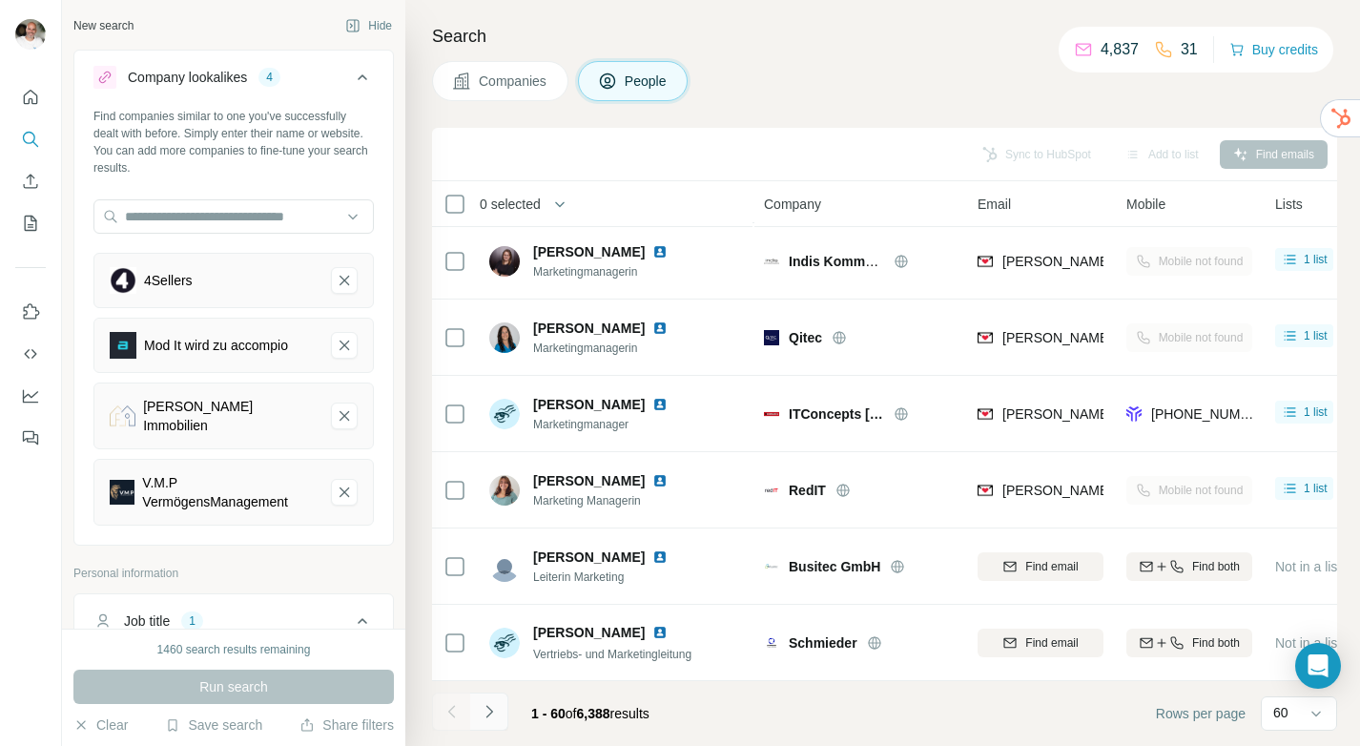
click at [498, 715] on button "Navigate to next page" at bounding box center [489, 711] width 38 height 38
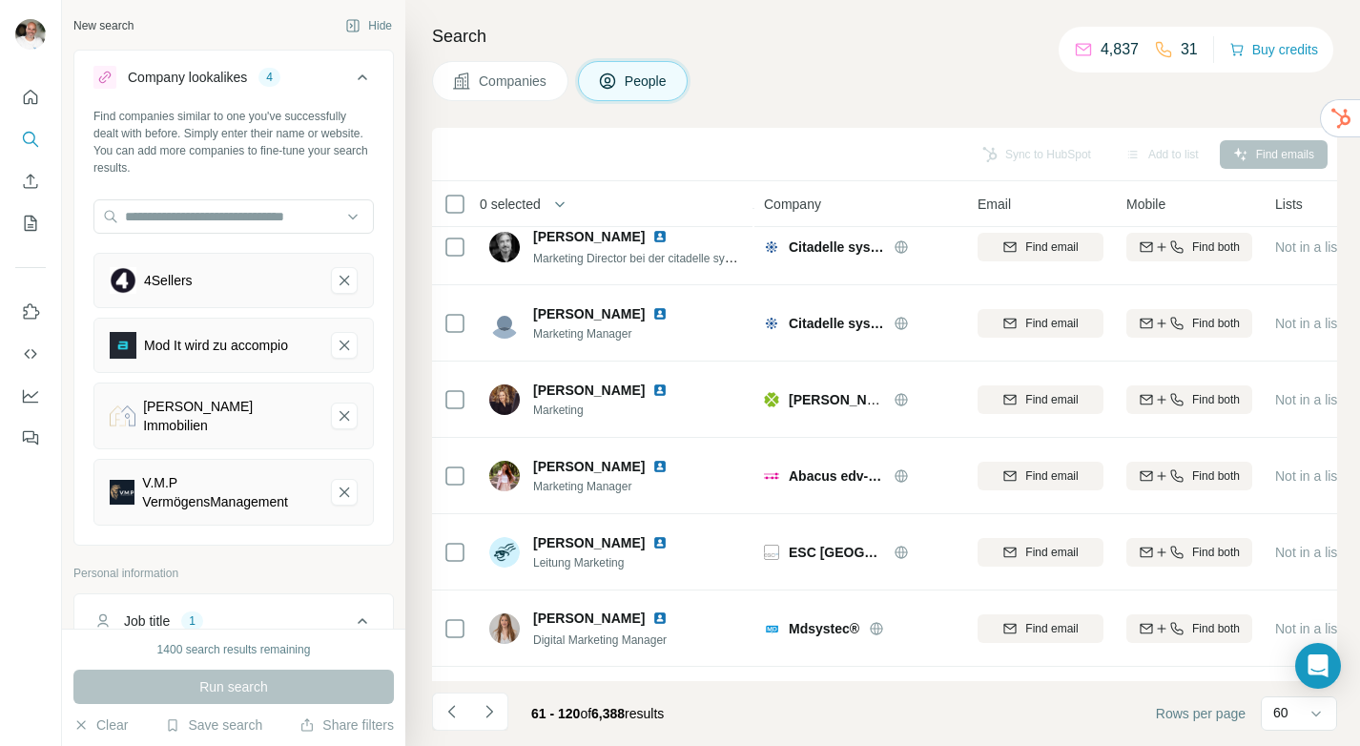
scroll to position [3377, 0]
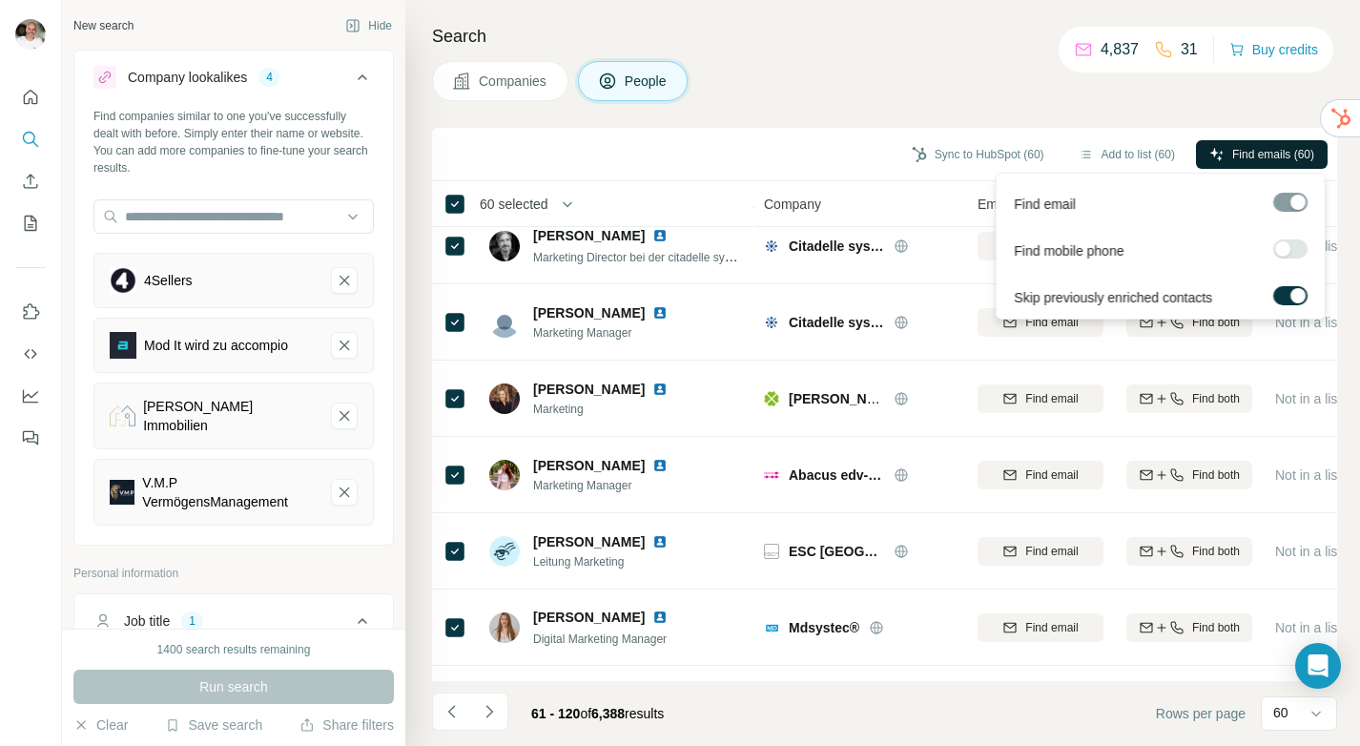
click at [1250, 160] on span "Find emails (60)" at bounding box center [1273, 154] width 82 height 17
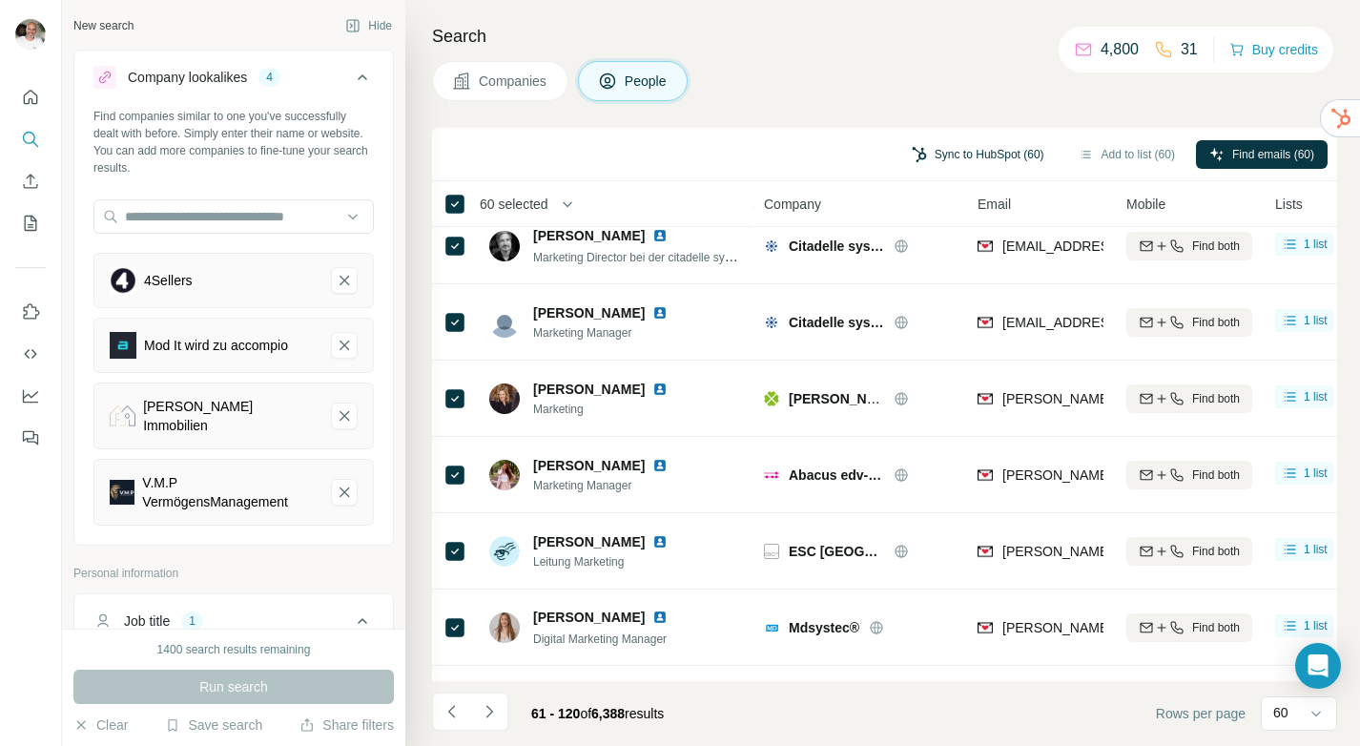
click at [981, 156] on button "Sync to HubSpot (60)" at bounding box center [978, 154] width 159 height 29
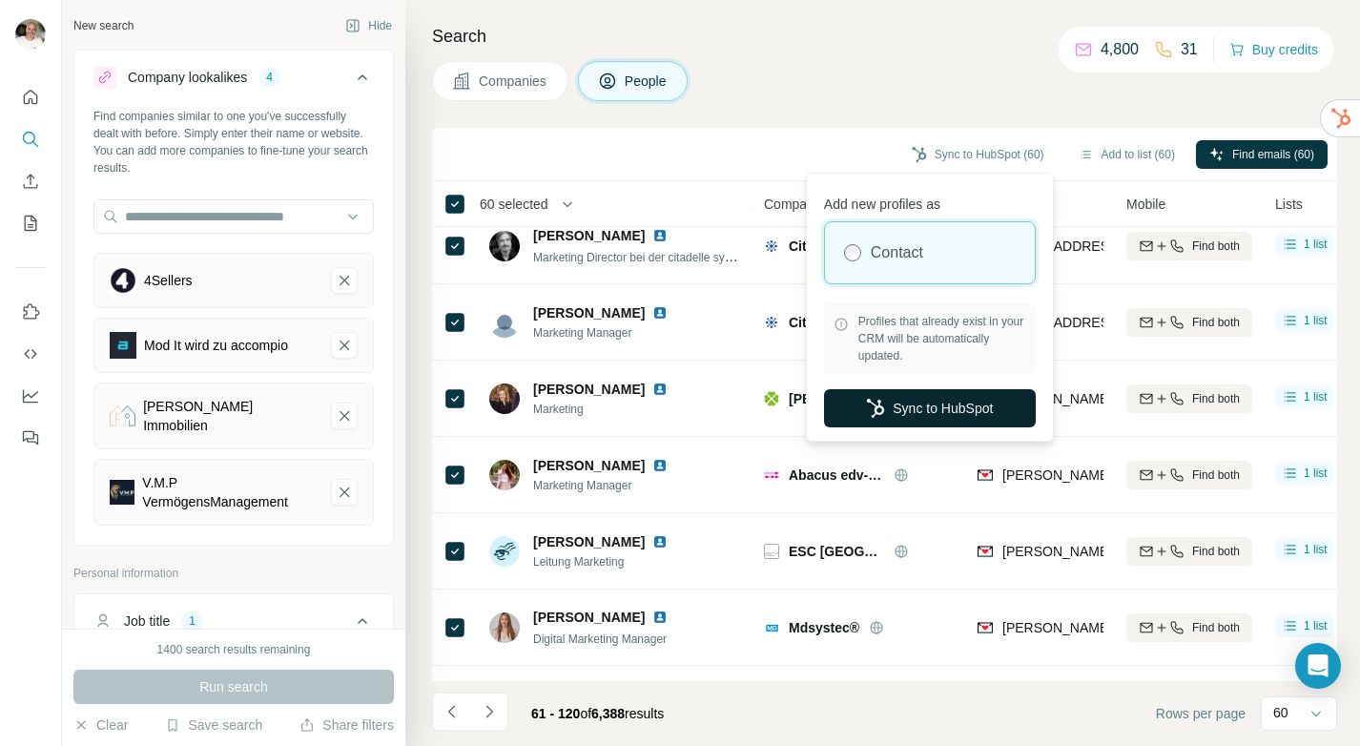
click at [939, 411] on button "Sync to HubSpot" at bounding box center [930, 408] width 212 height 38
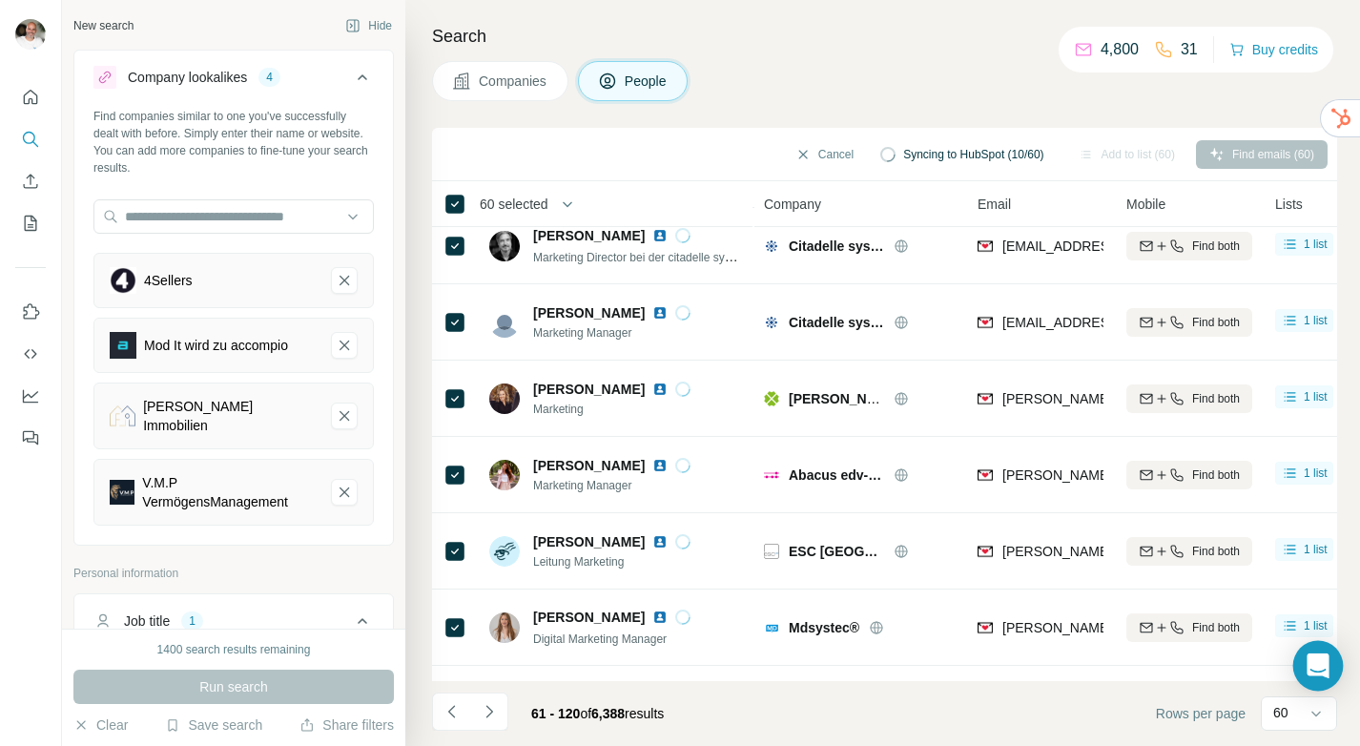
click at [1327, 669] on icon "Open Intercom Messenger" at bounding box center [1318, 665] width 22 height 25
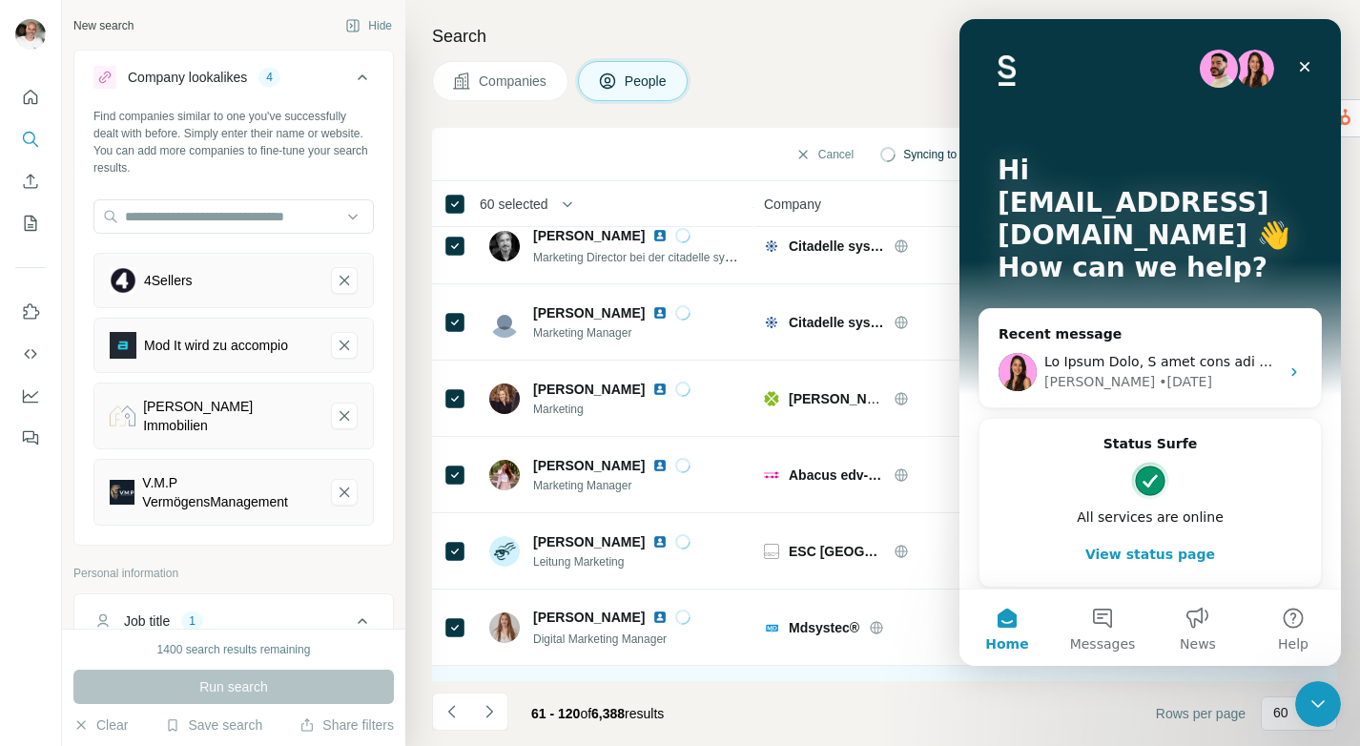
scroll to position [0, 0]
click at [1098, 637] on span "Messages" at bounding box center [1103, 643] width 66 height 13
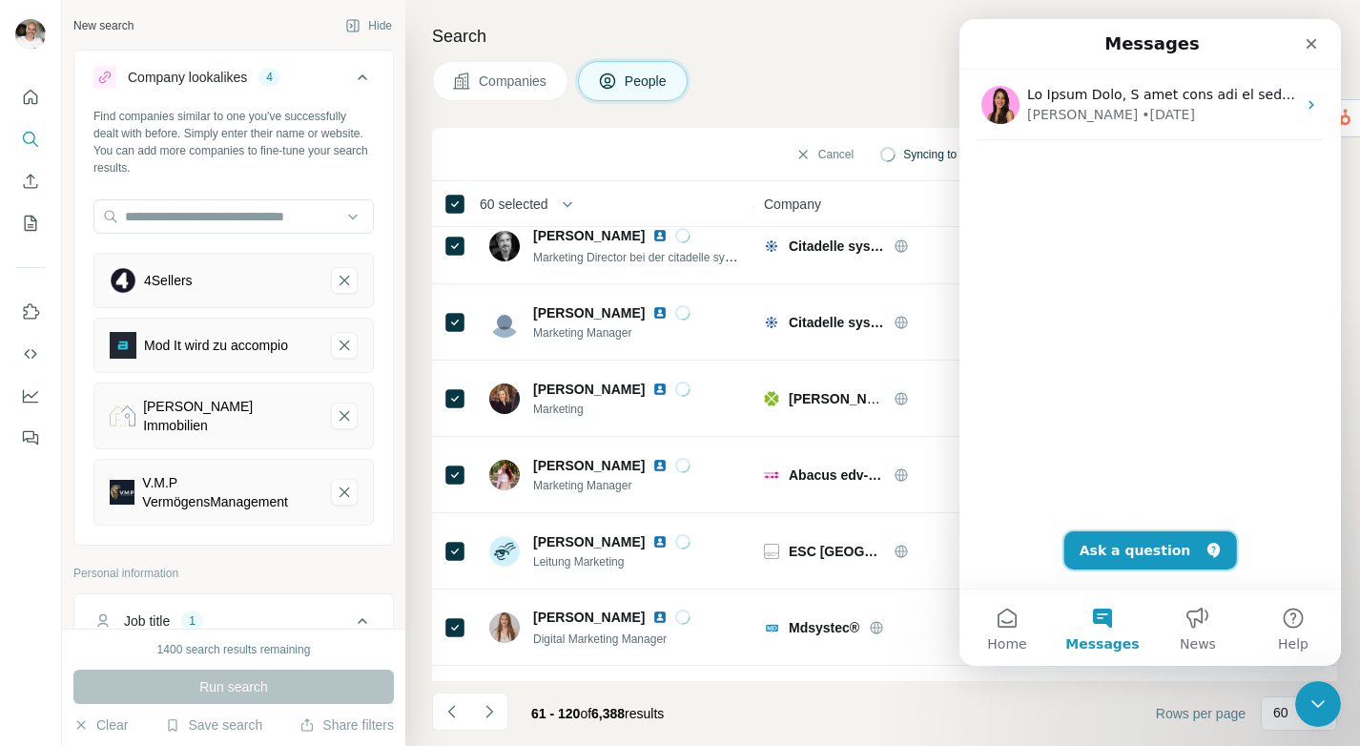
click at [1126, 545] on button "Ask a question" at bounding box center [1150, 550] width 173 height 38
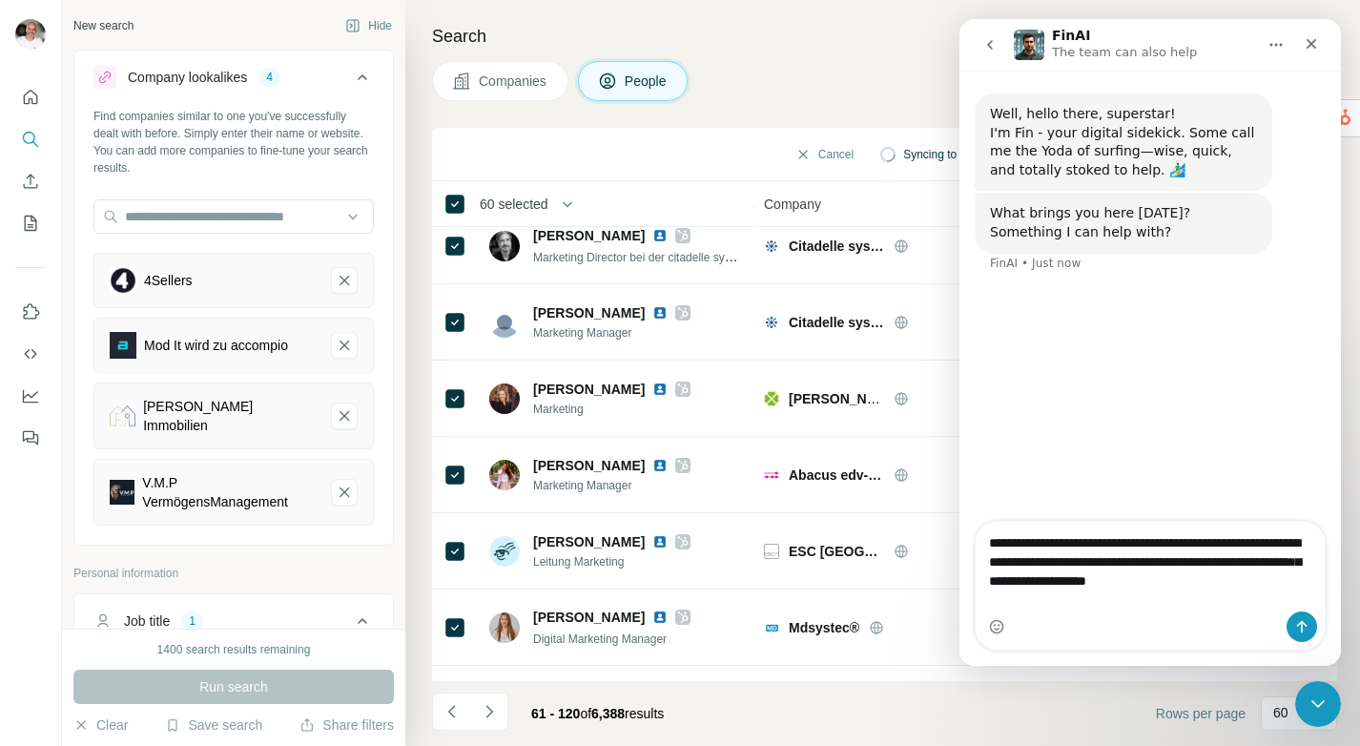
type textarea "**********"
click at [1296, 628] on icon "Send a message…" at bounding box center [1301, 626] width 15 height 15
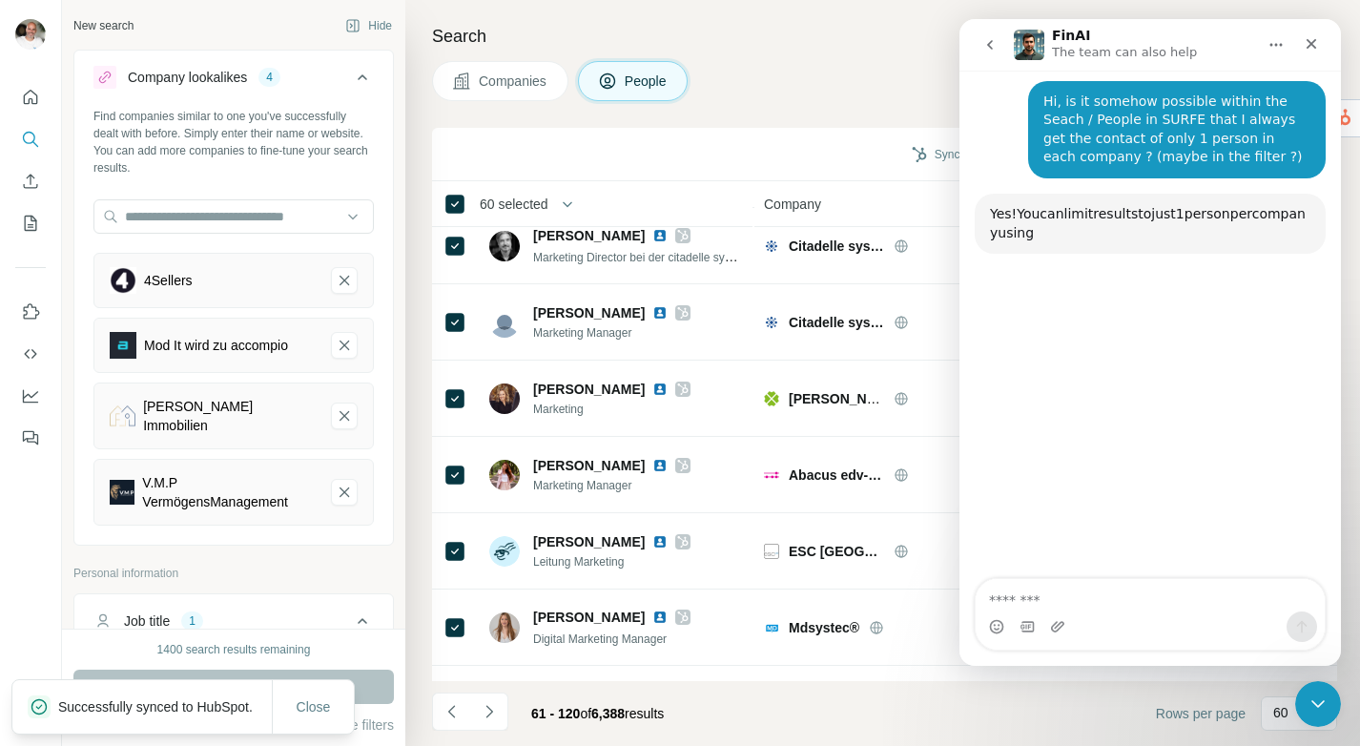
scroll to position [202, 0]
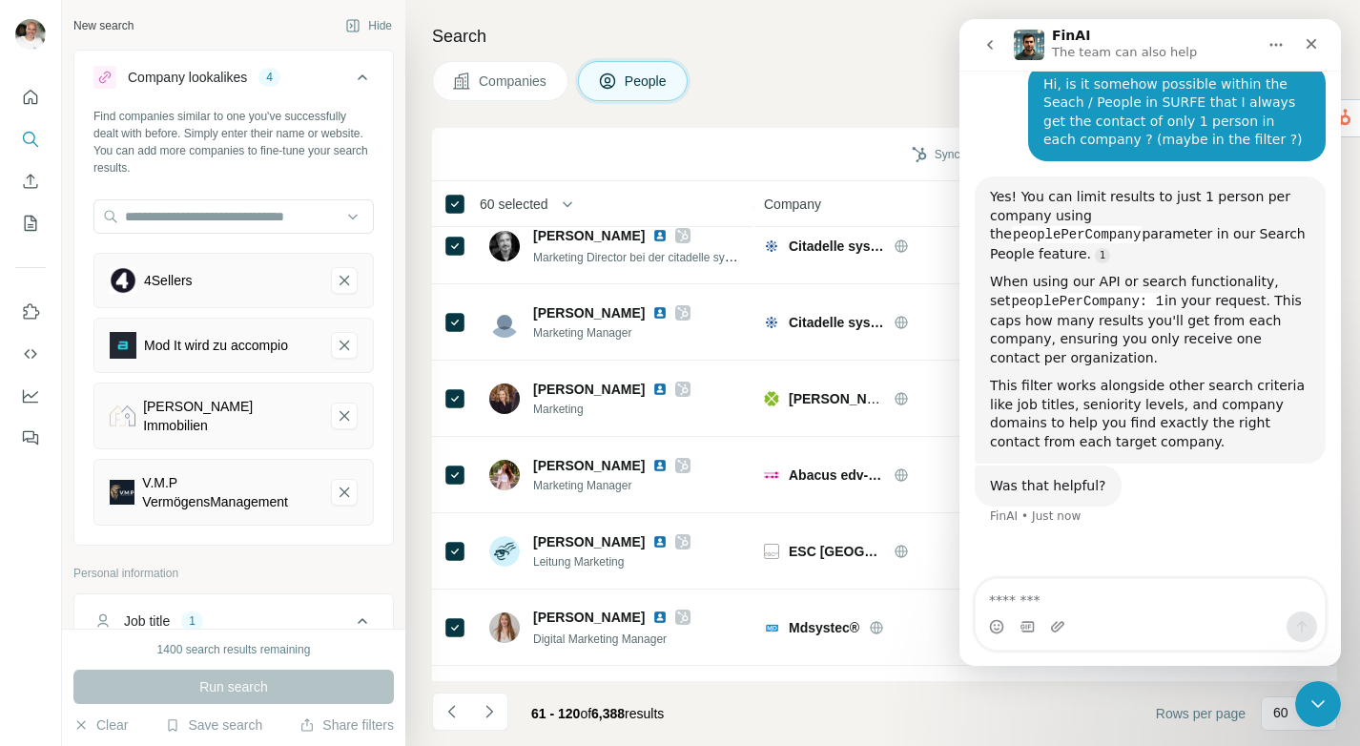
click at [367, 76] on icon at bounding box center [362, 77] width 23 height 23
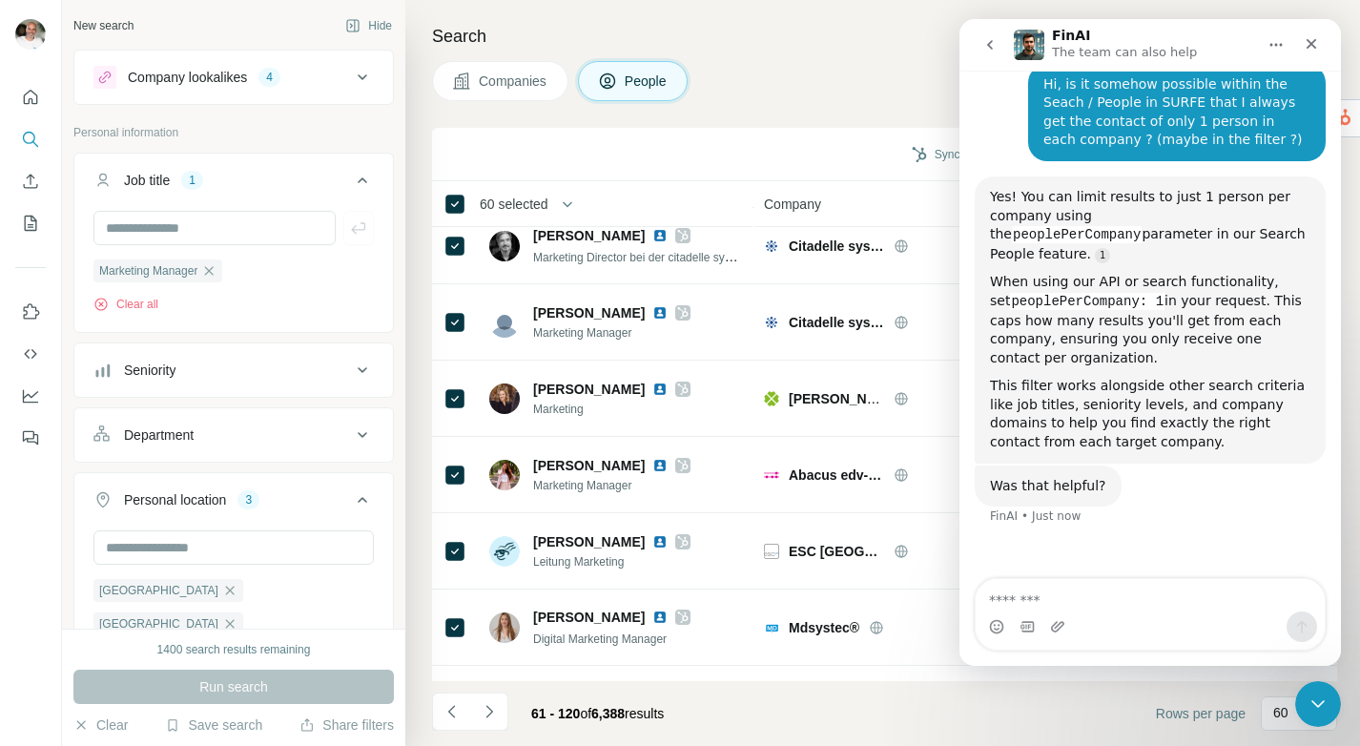
click at [361, 182] on icon at bounding box center [362, 180] width 23 height 23
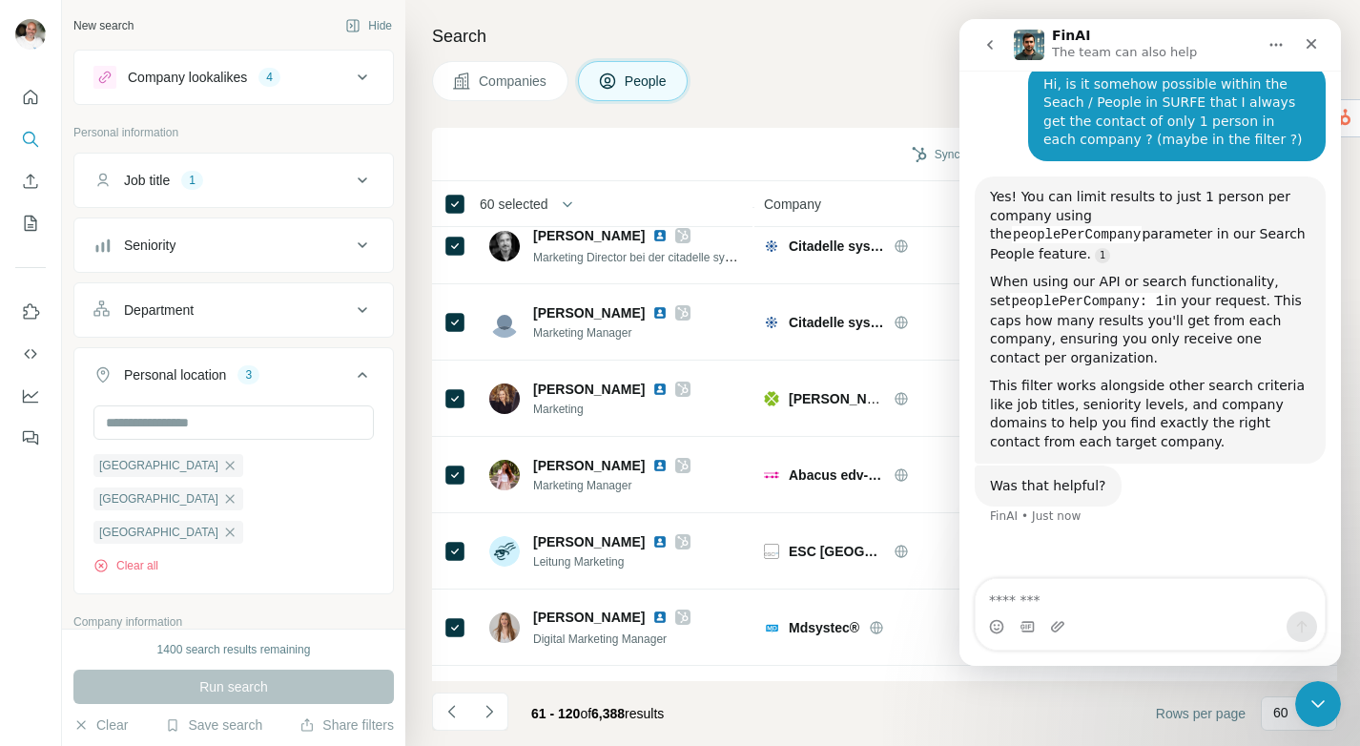
click at [363, 374] on icon at bounding box center [363, 375] width 10 height 6
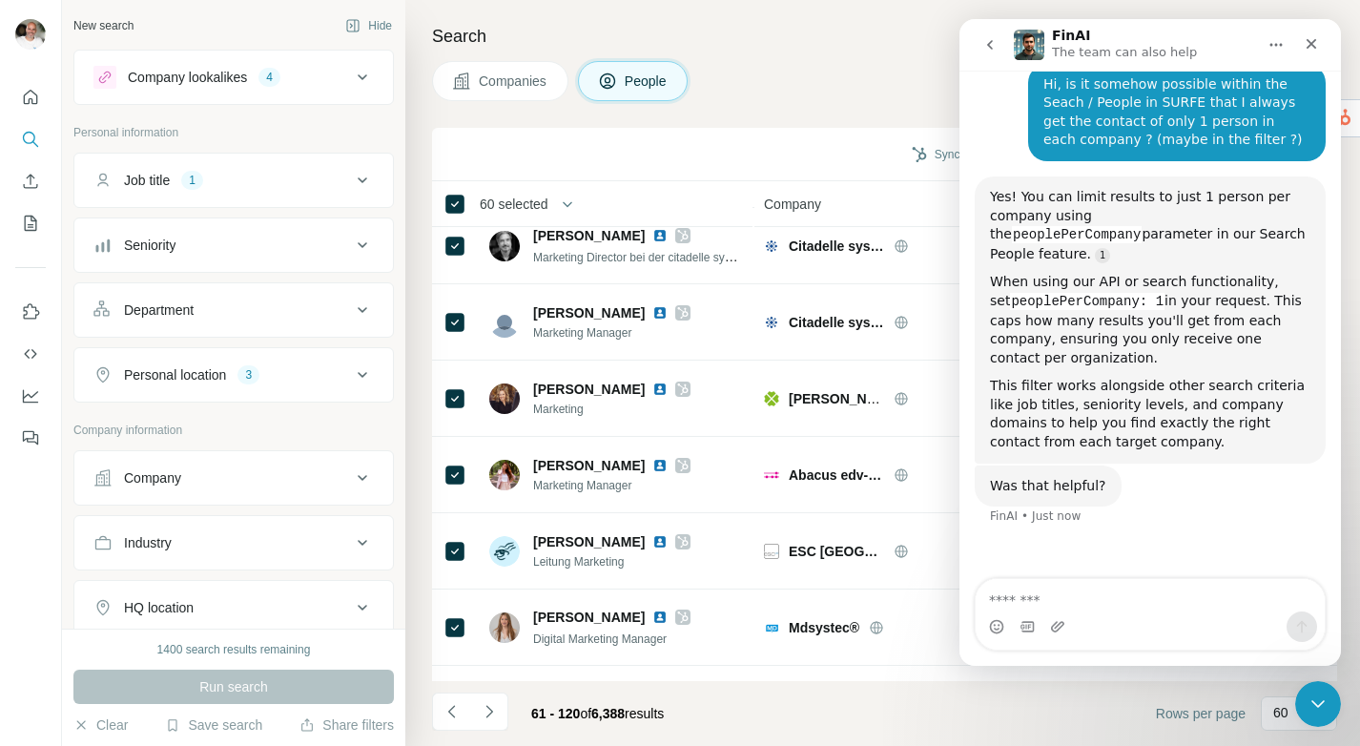
click at [363, 373] on icon at bounding box center [362, 374] width 23 height 23
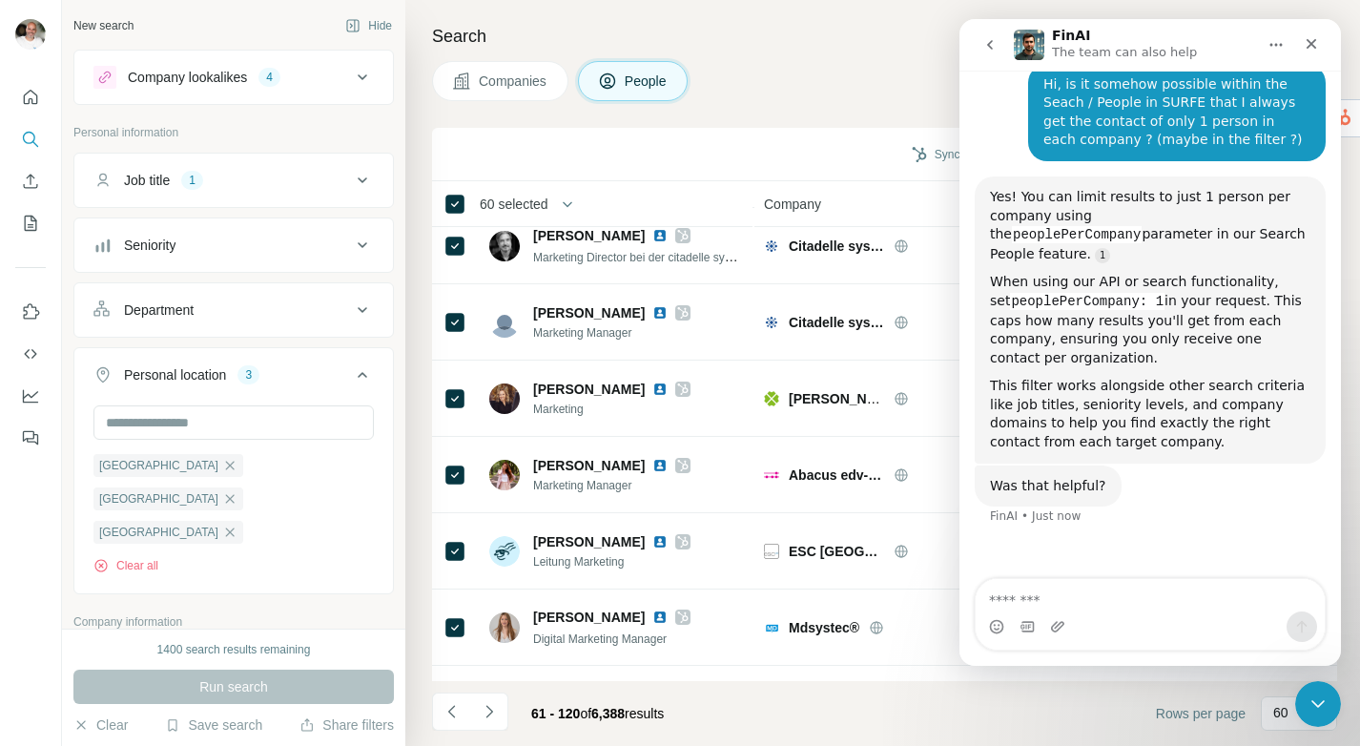
click at [363, 373] on icon at bounding box center [362, 374] width 23 height 23
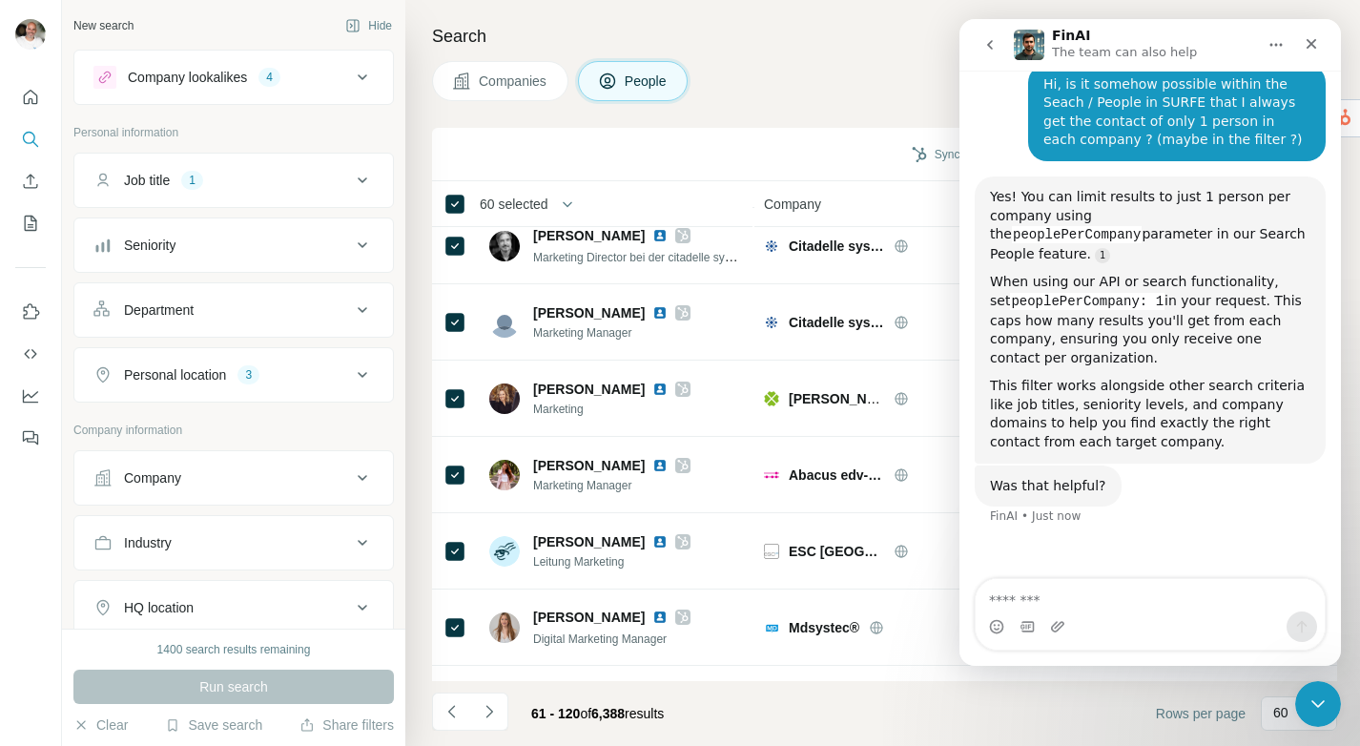
click at [362, 302] on icon at bounding box center [362, 310] width 23 height 23
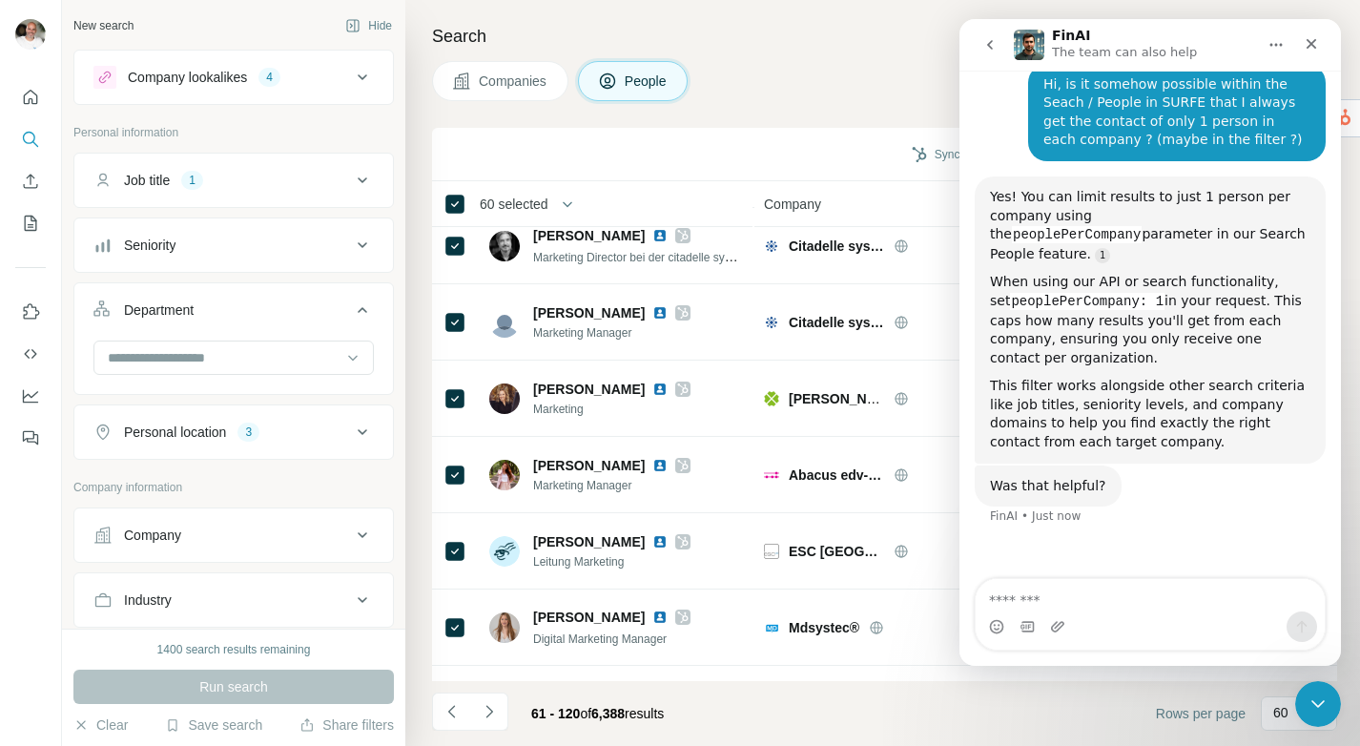
click at [362, 302] on icon at bounding box center [362, 310] width 23 height 23
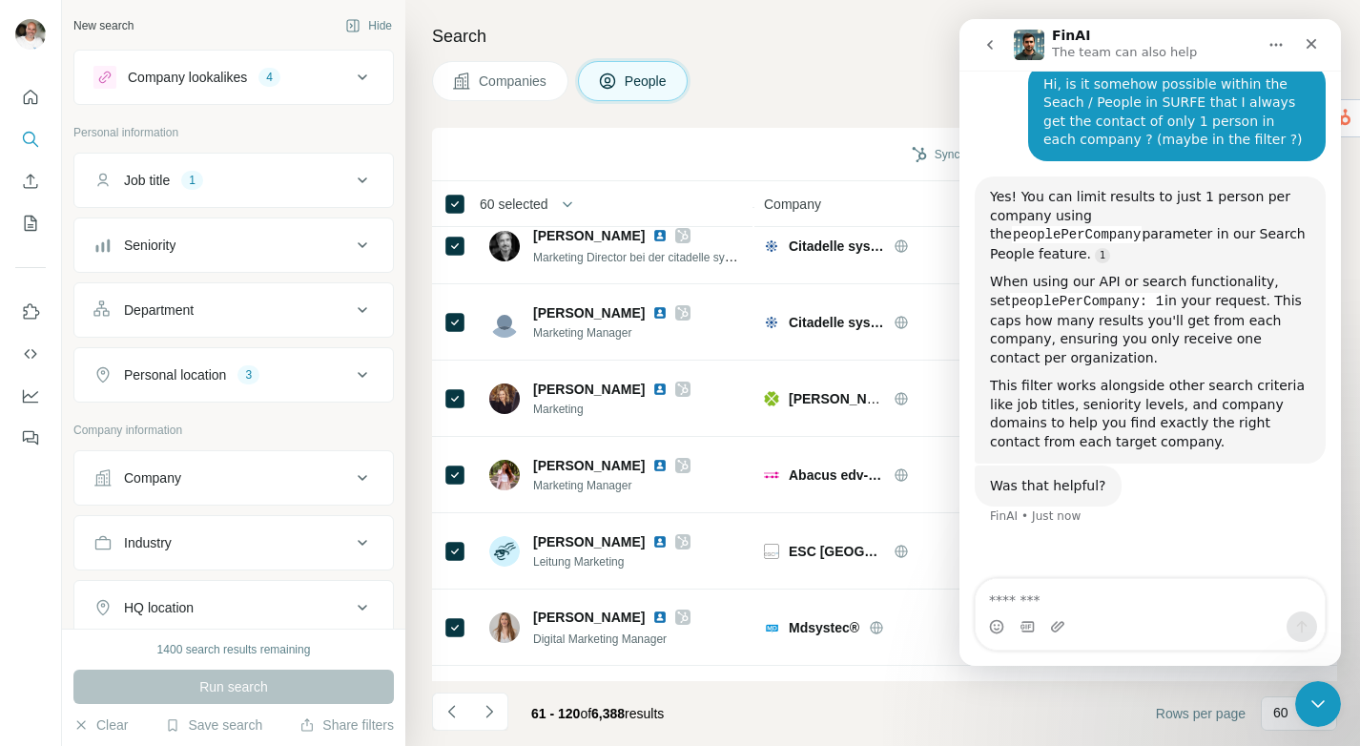
click at [365, 243] on icon at bounding box center [363, 245] width 10 height 6
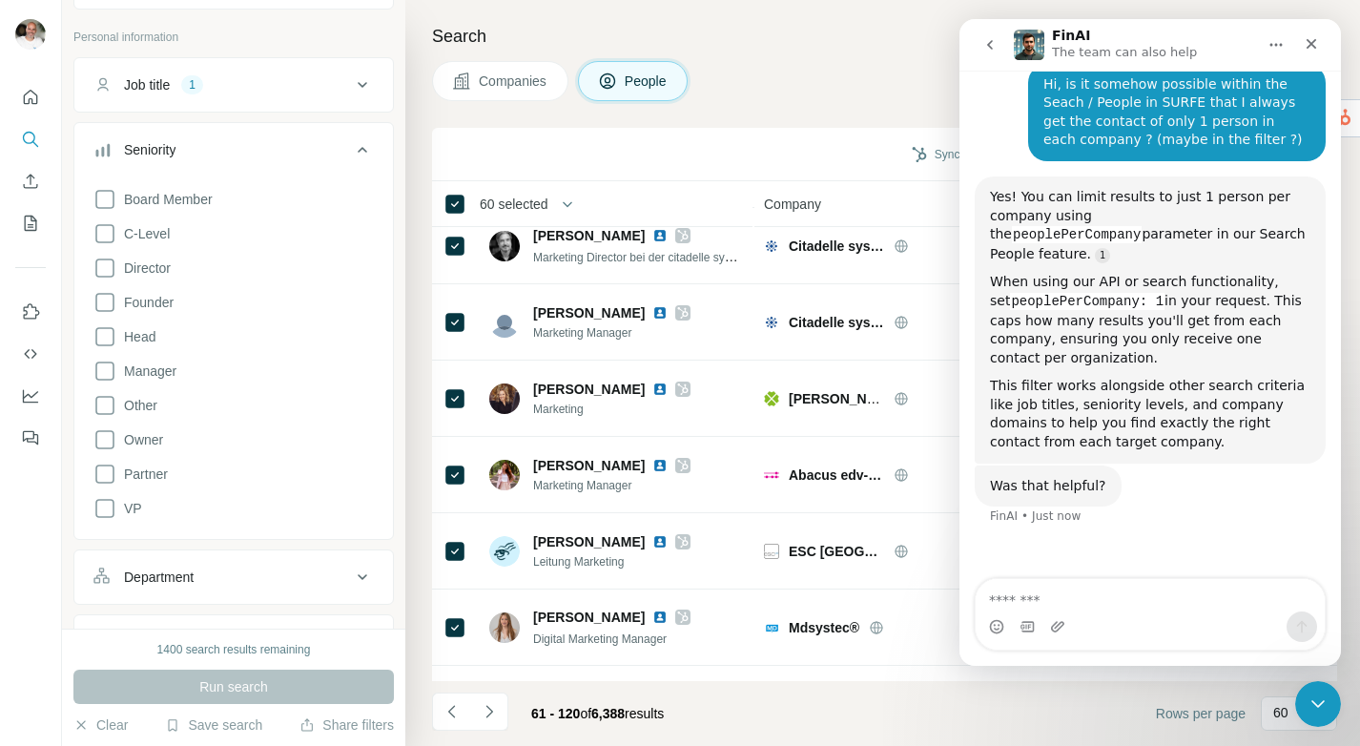
scroll to position [0, 0]
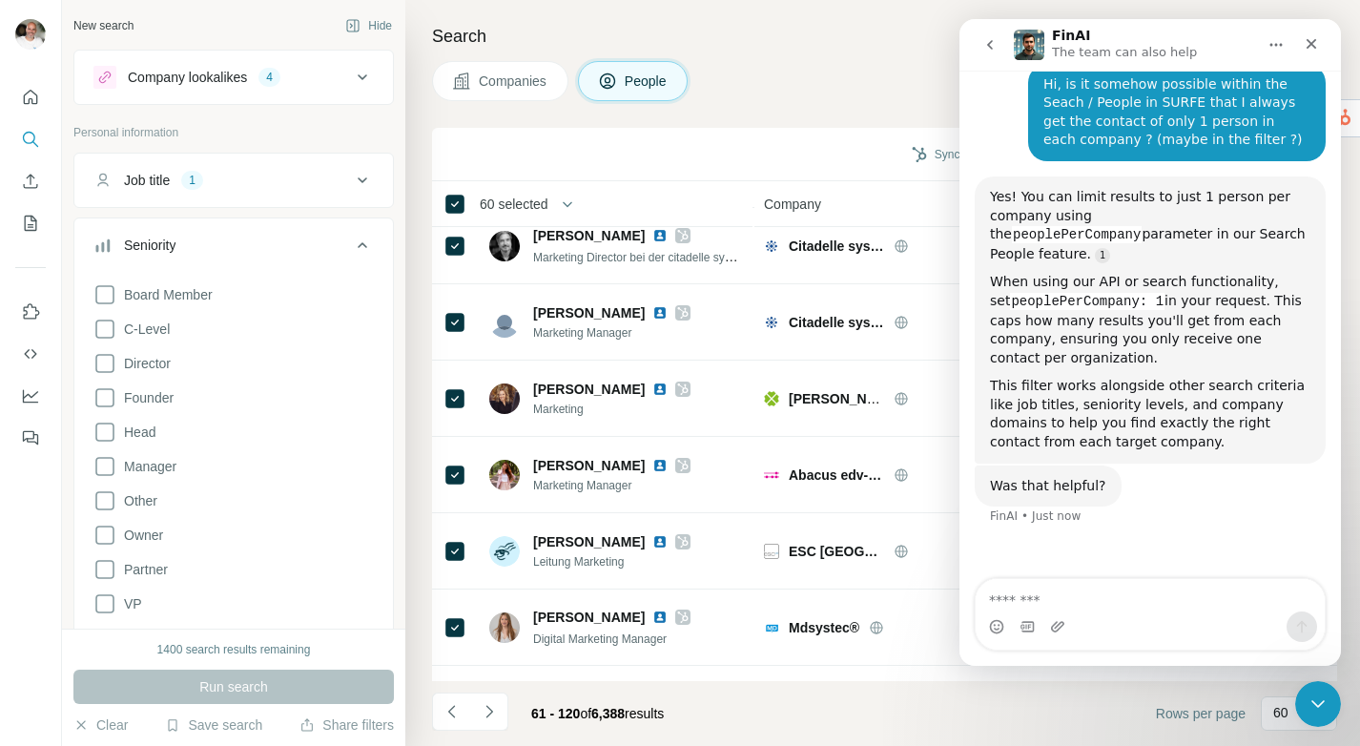
click at [364, 244] on icon at bounding box center [363, 245] width 10 height 6
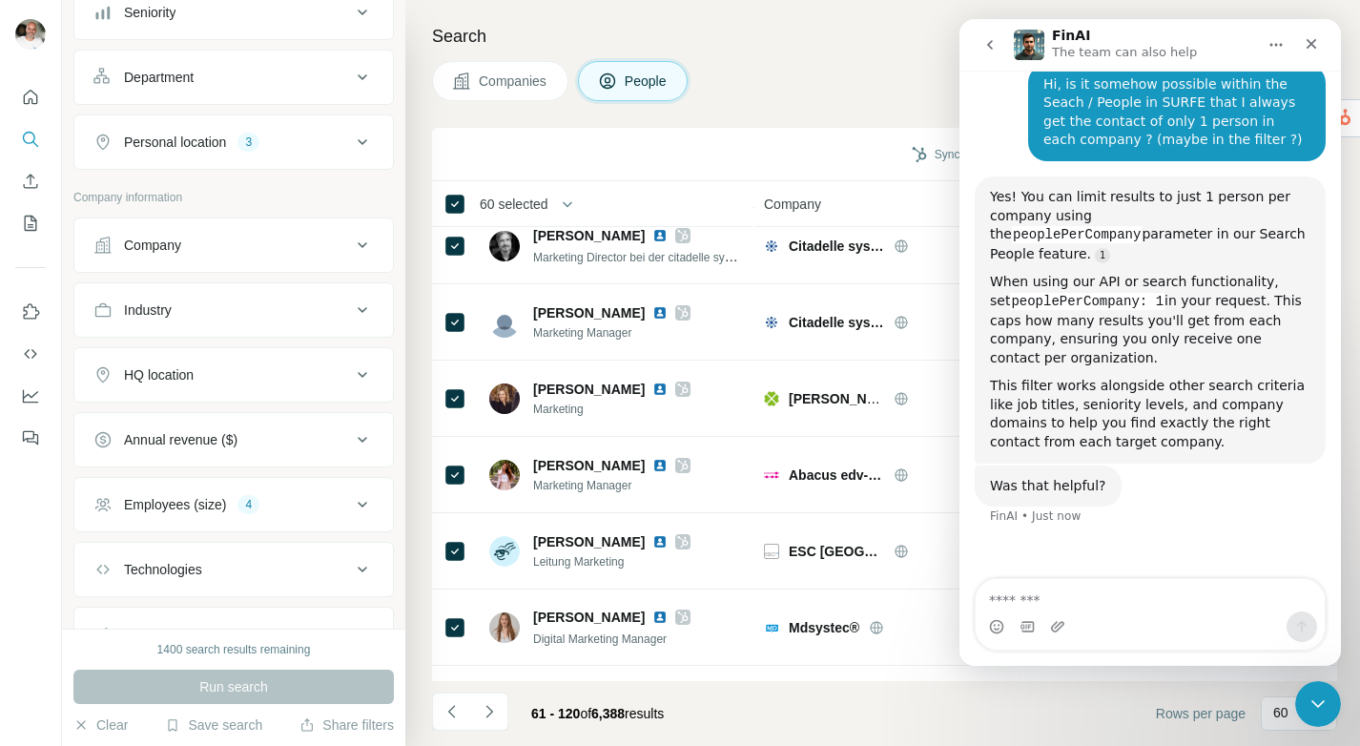
scroll to position [320, 0]
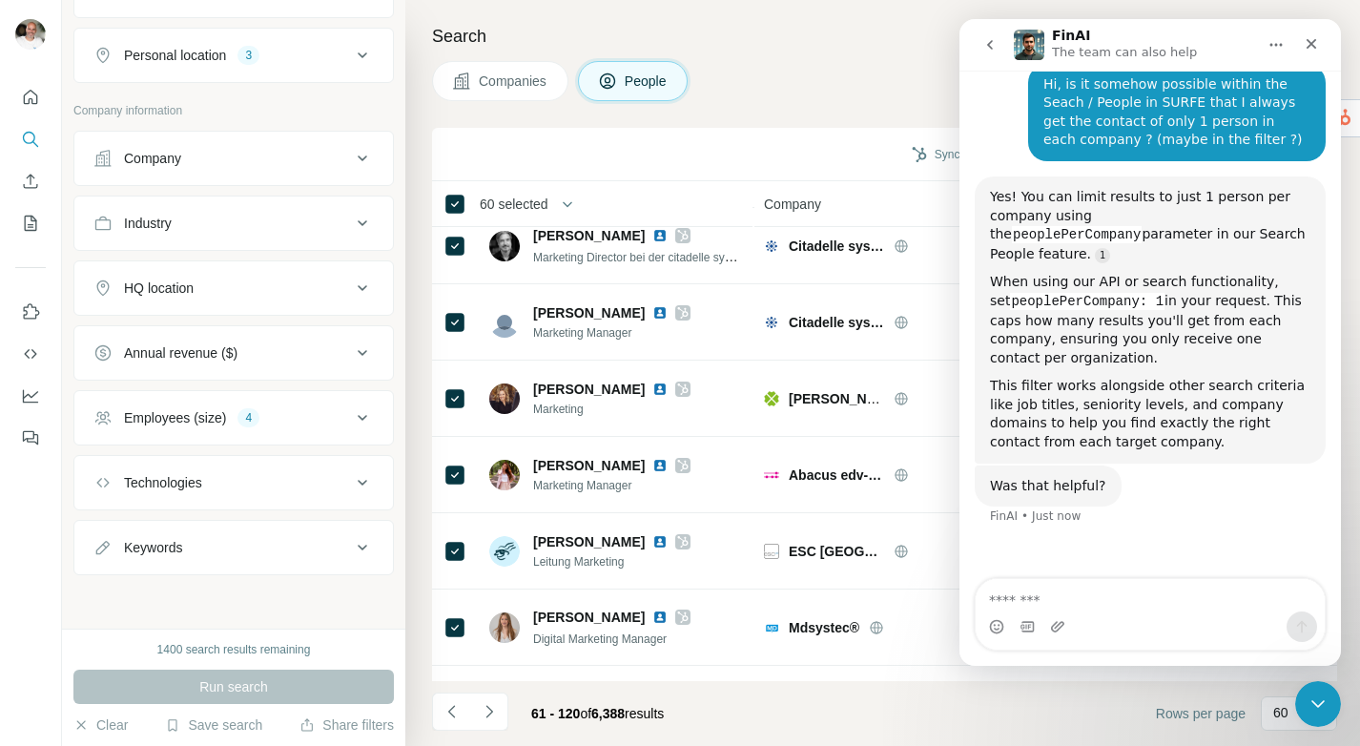
click at [362, 545] on icon at bounding box center [362, 547] width 23 height 23
click at [369, 474] on icon at bounding box center [362, 482] width 23 height 23
click at [362, 414] on icon at bounding box center [362, 417] width 23 height 23
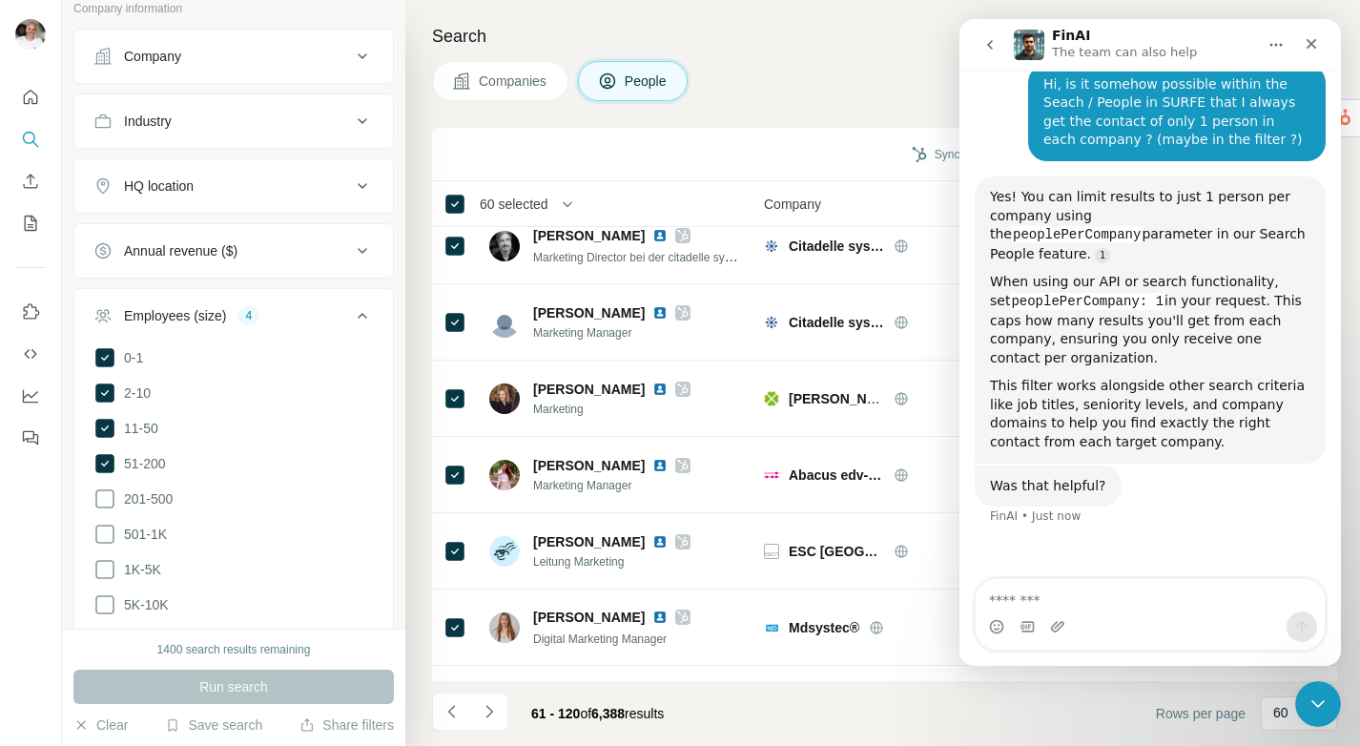
click at [362, 315] on icon at bounding box center [362, 315] width 23 height 23
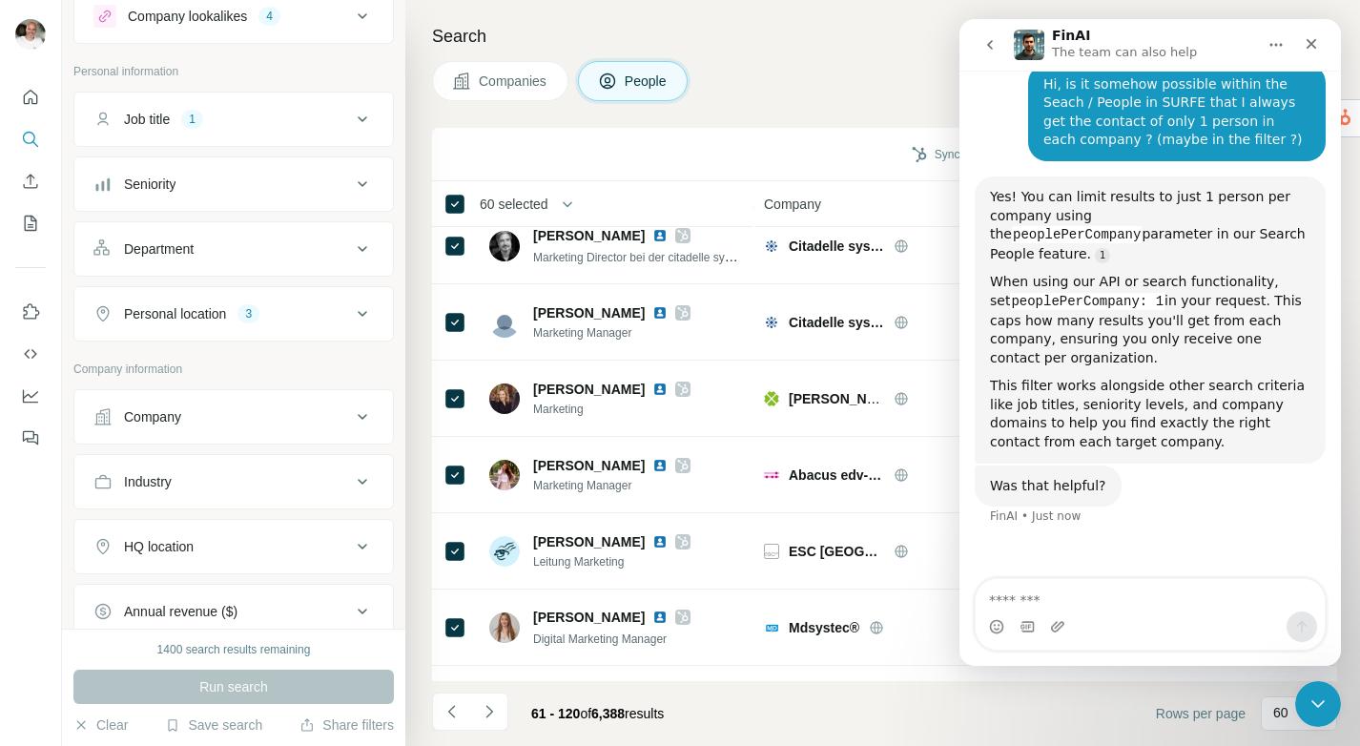
scroll to position [0, 0]
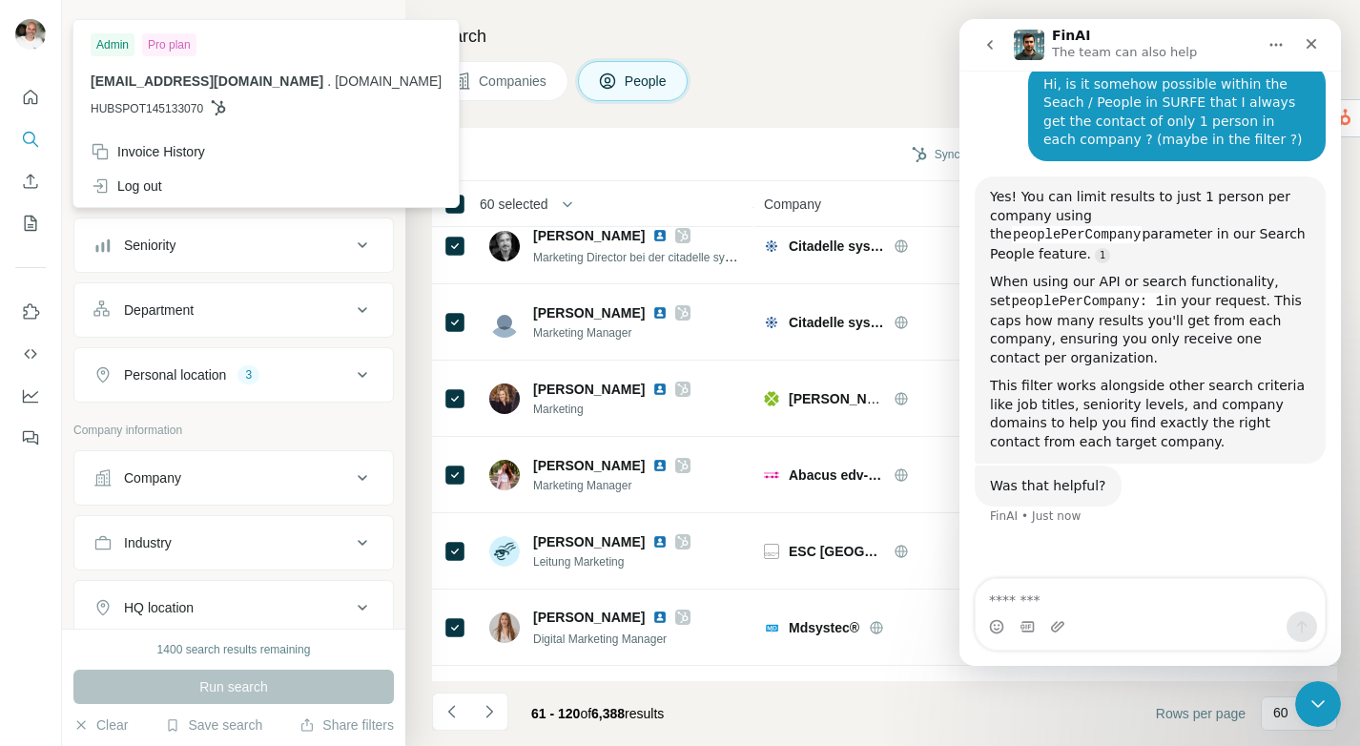
click at [36, 43] on img at bounding box center [30, 34] width 31 height 31
click at [29, 41] on img at bounding box center [30, 34] width 31 height 31
click at [31, 101] on icon "Quick start" at bounding box center [31, 97] width 14 height 14
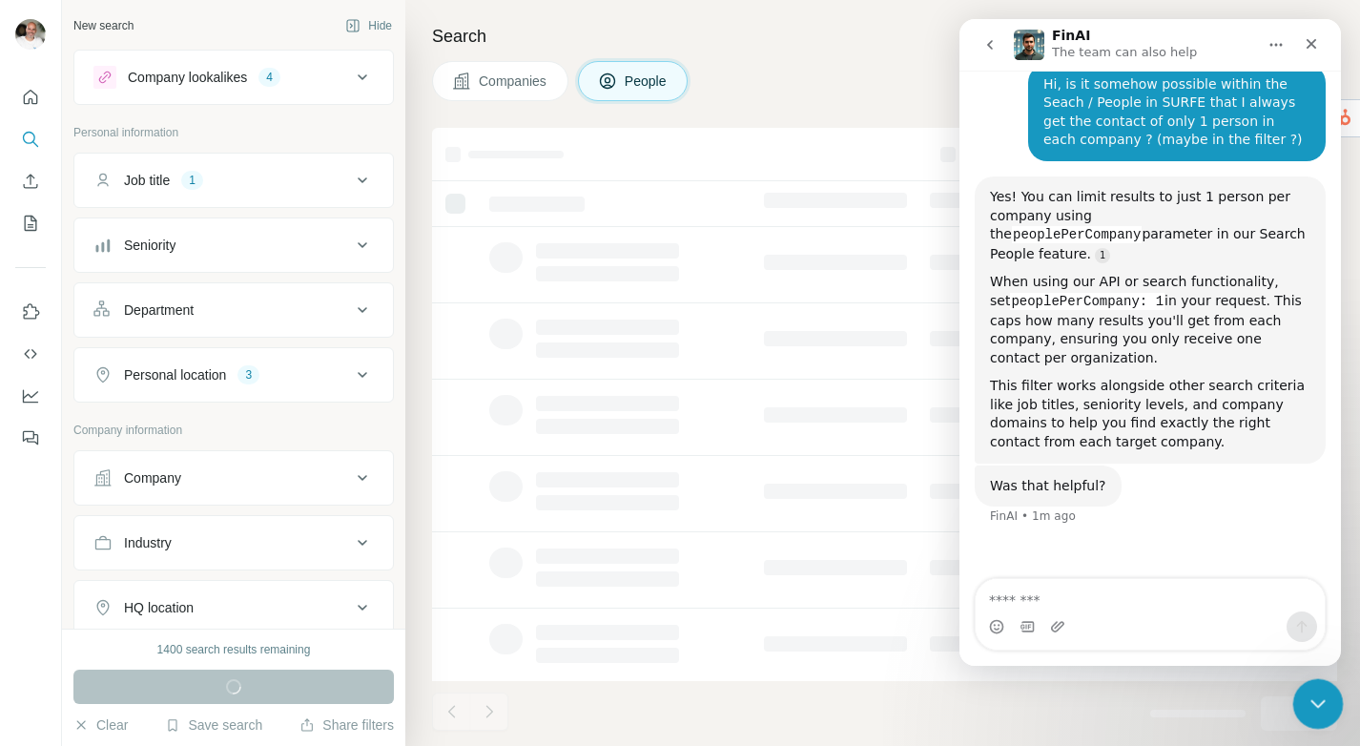
click at [1317, 705] on icon "Close Intercom Messenger" at bounding box center [1315, 701] width 23 height 23
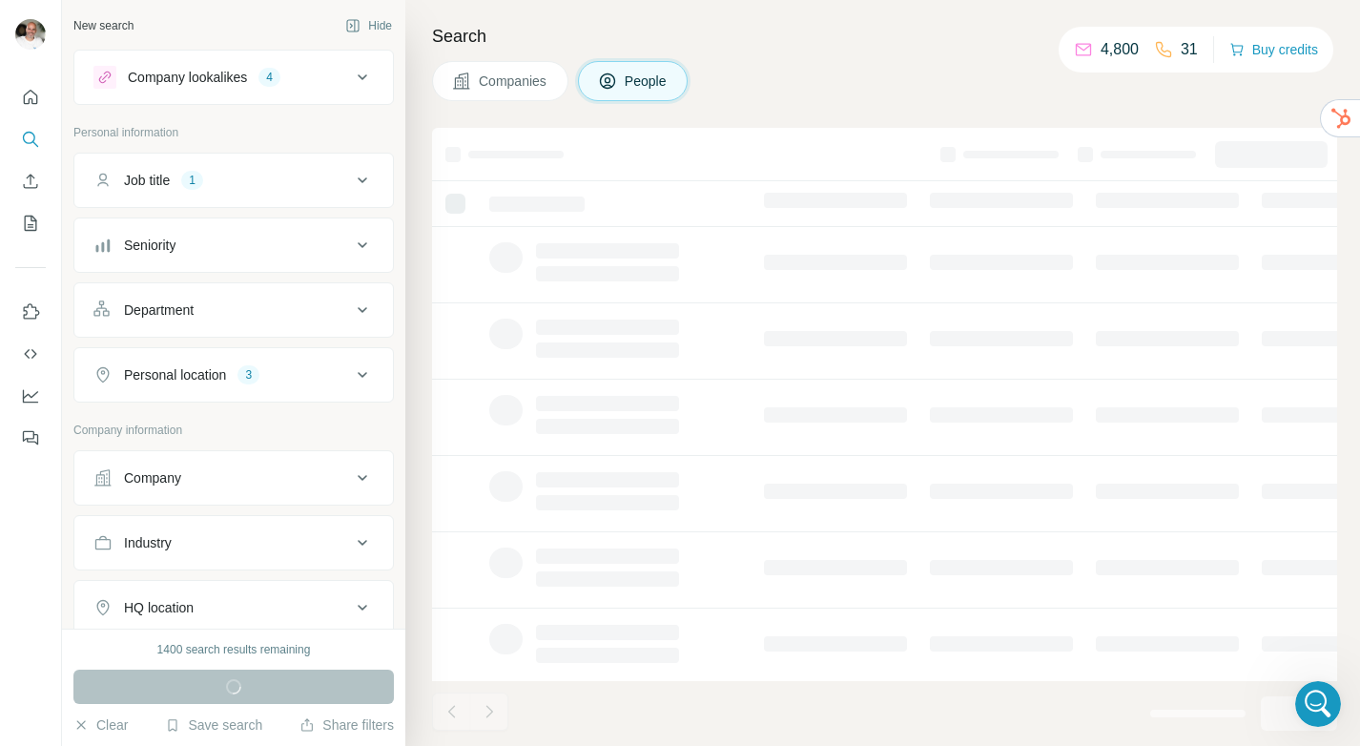
scroll to position [154, 0]
click at [650, 78] on span "People" at bounding box center [647, 81] width 44 height 19
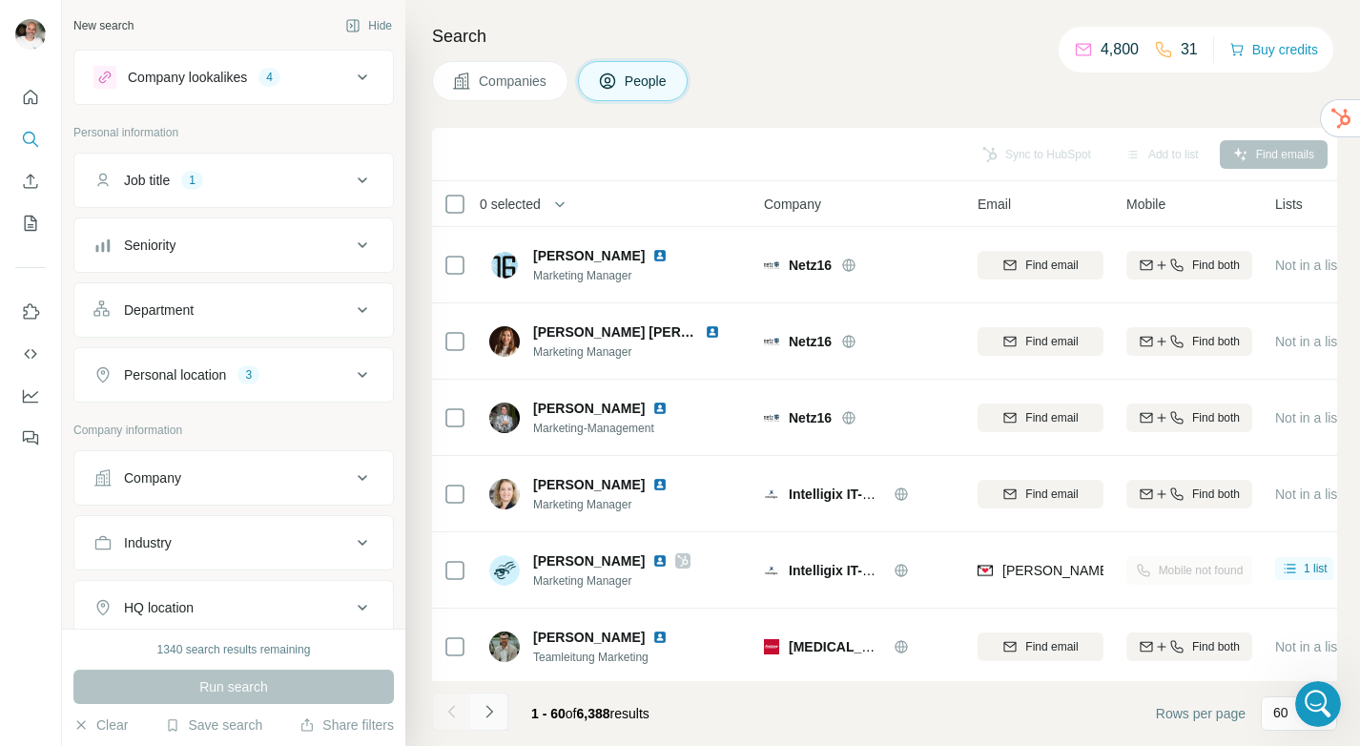
click at [496, 711] on icon "Navigate to next page" at bounding box center [489, 711] width 19 height 19
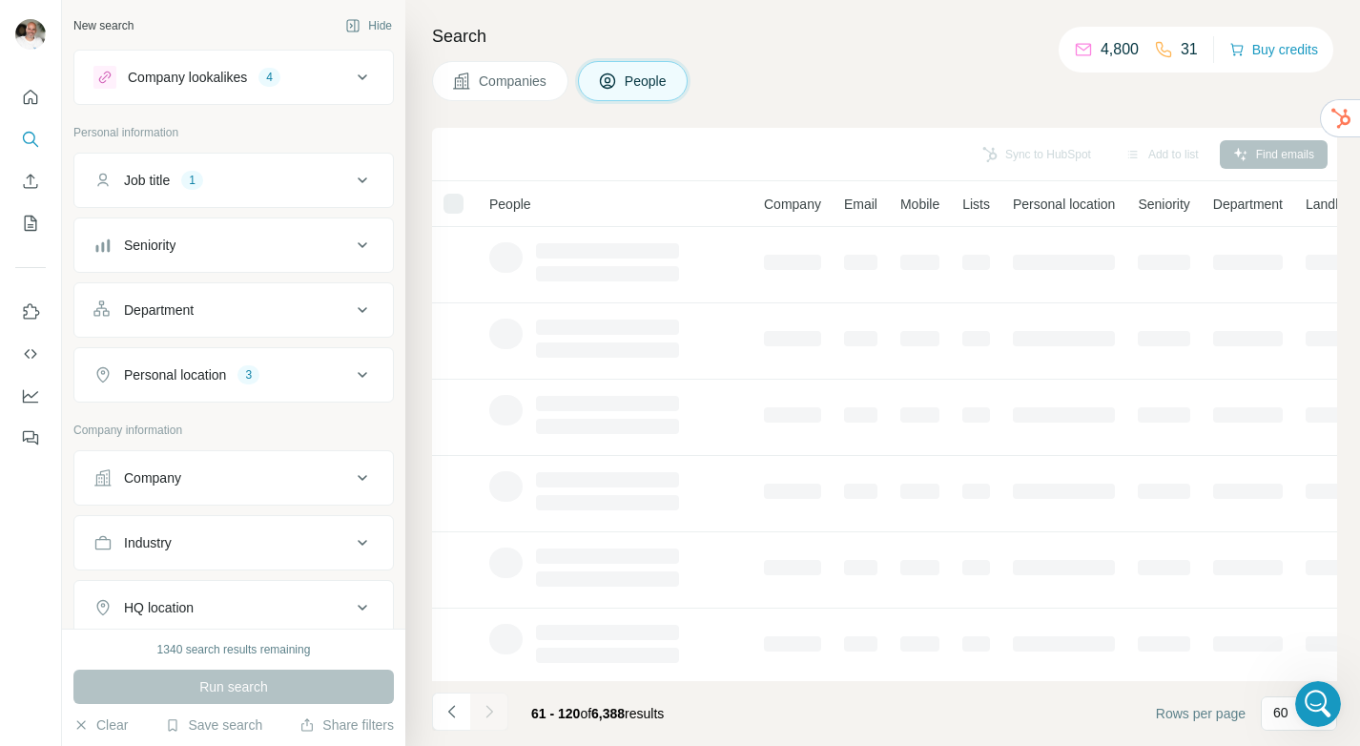
scroll to position [154, 0]
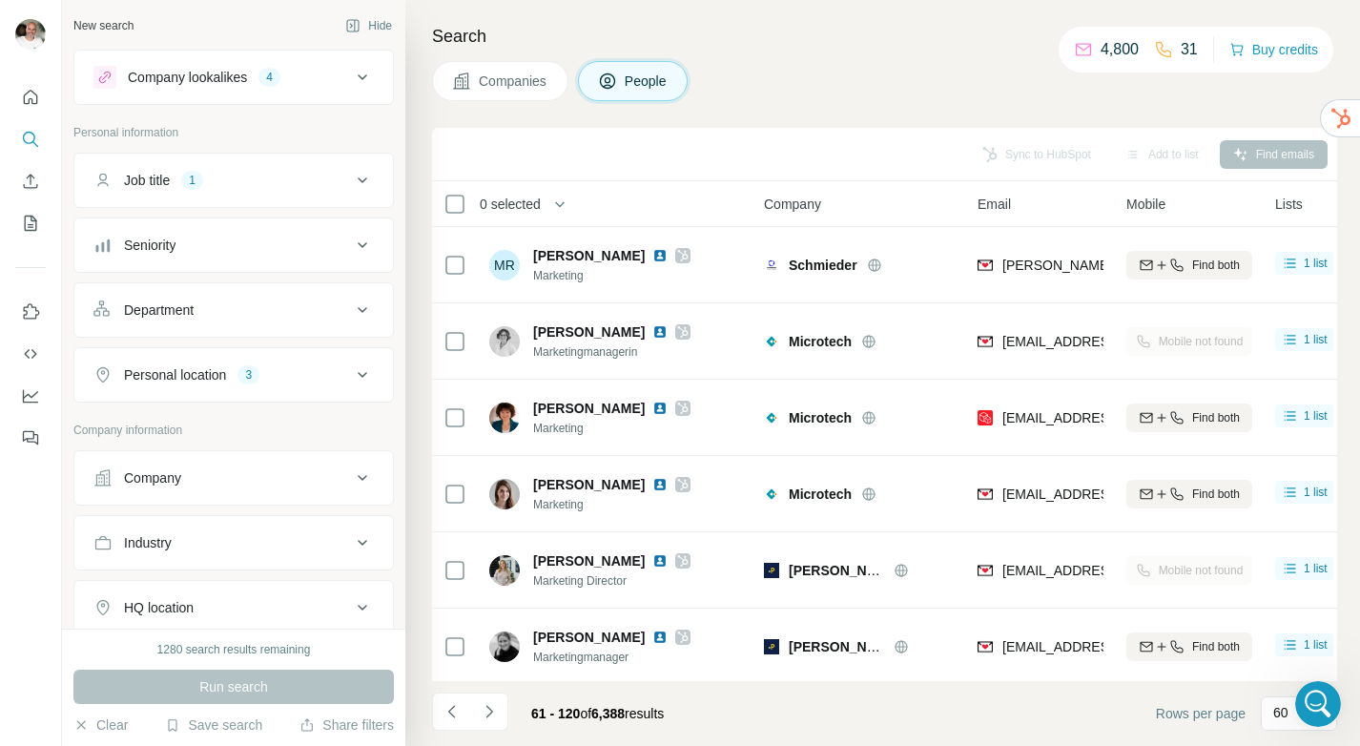
click at [496, 711] on icon "Navigate to next page" at bounding box center [489, 711] width 19 height 19
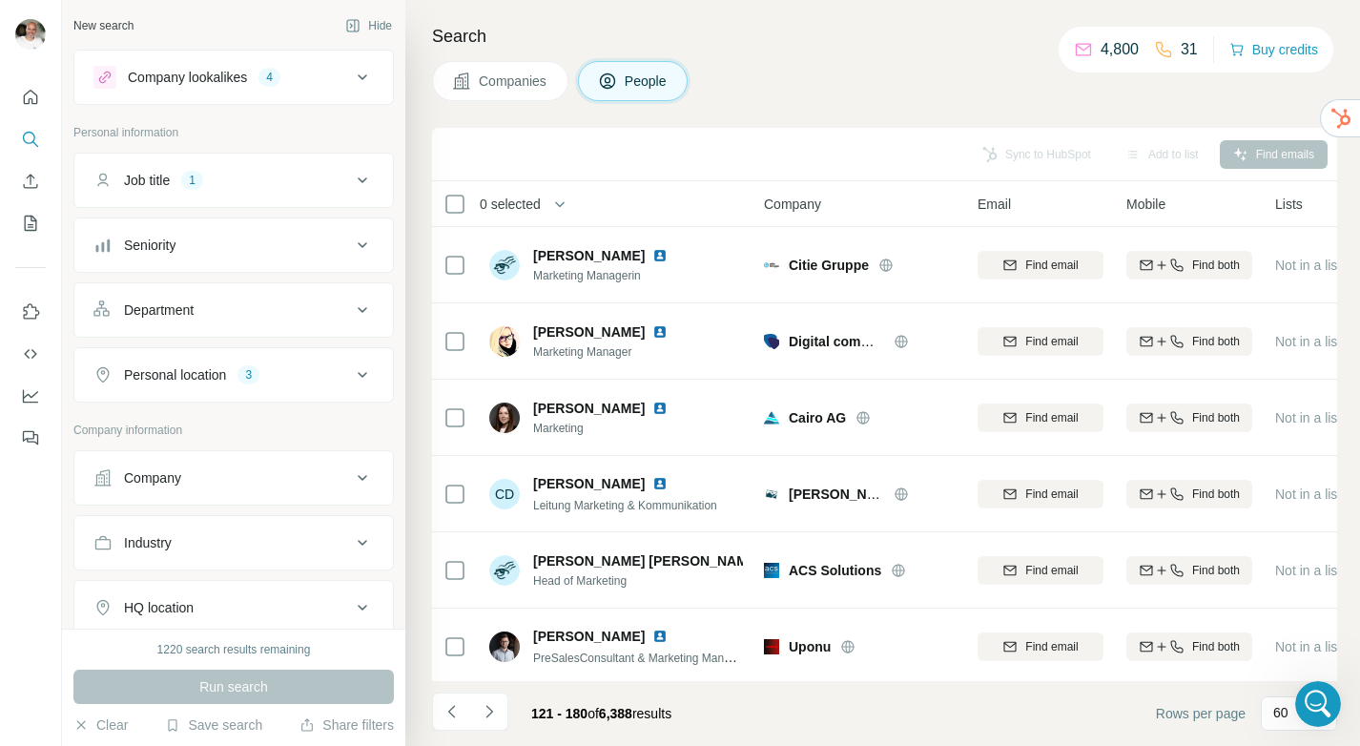
click at [496, 711] on icon "Navigate to next page" at bounding box center [489, 711] width 19 height 19
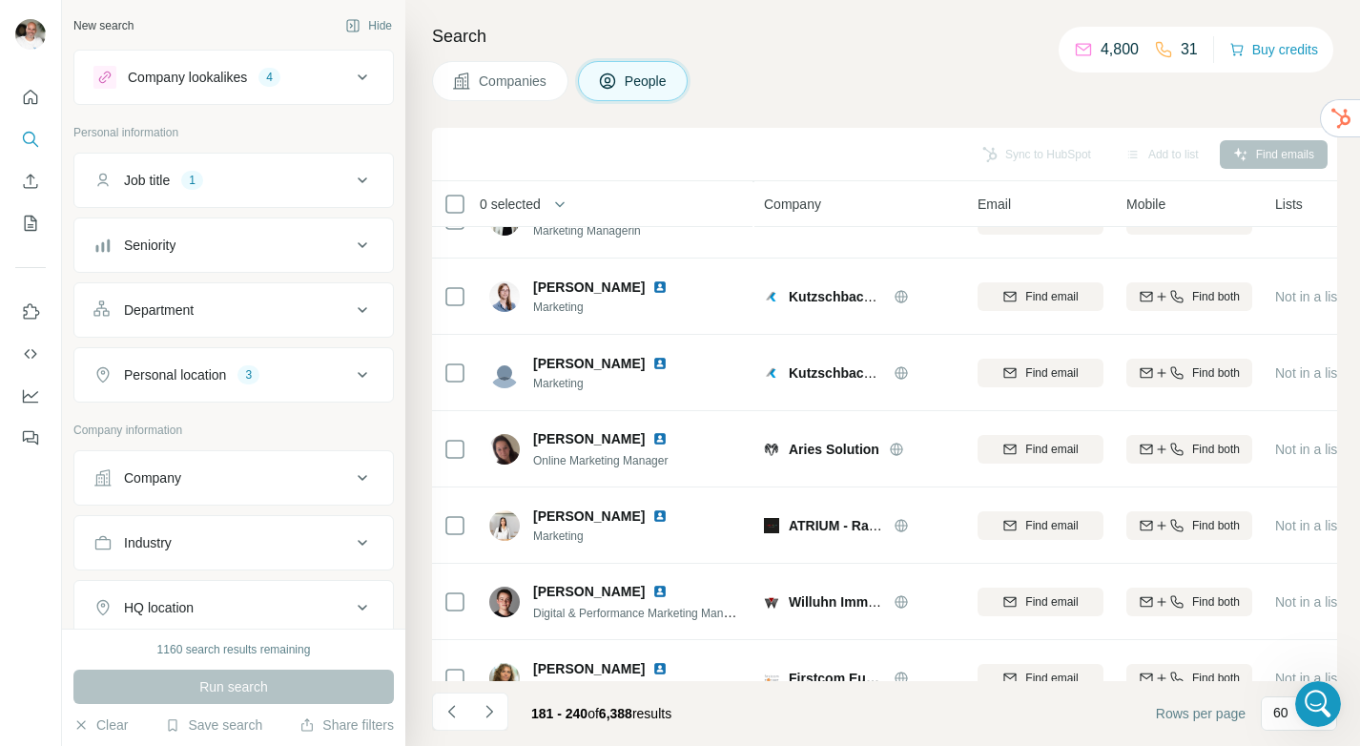
scroll to position [0, 0]
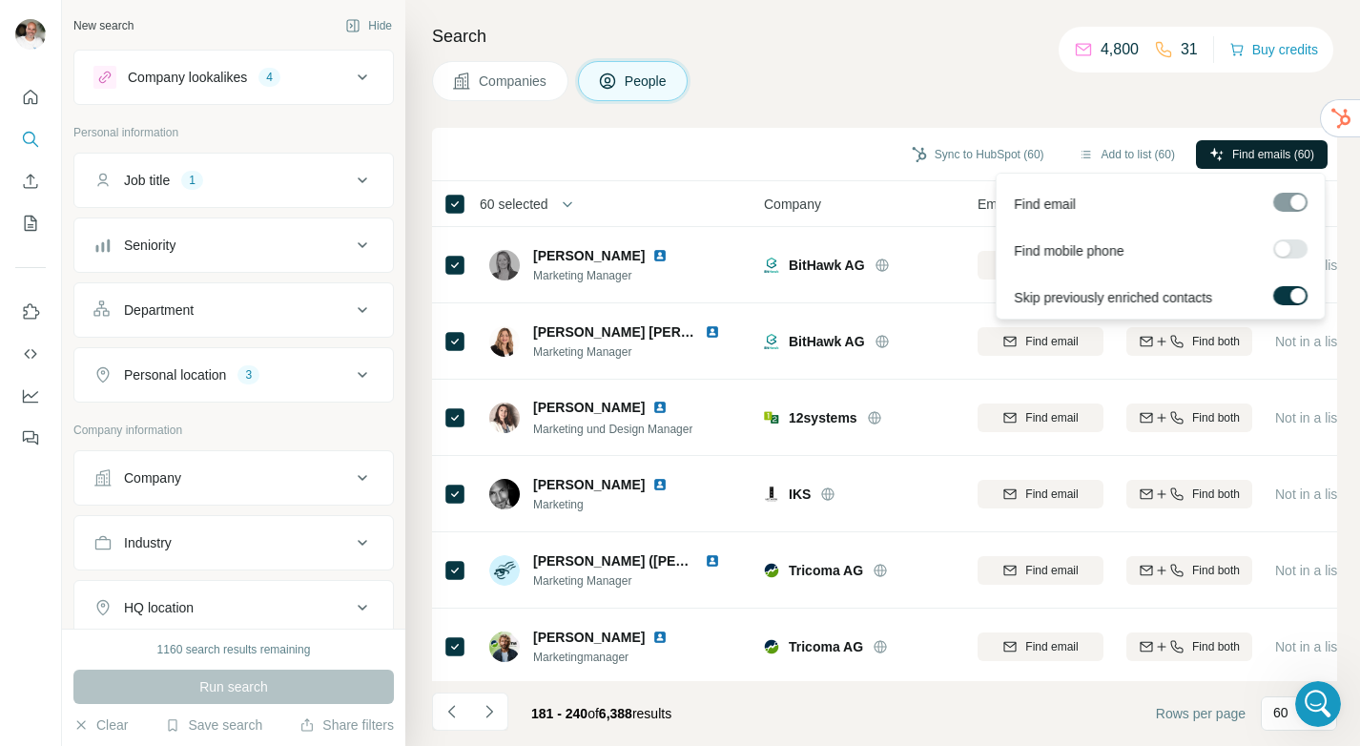
click at [1268, 155] on span "Find emails (60)" at bounding box center [1273, 154] width 82 height 17
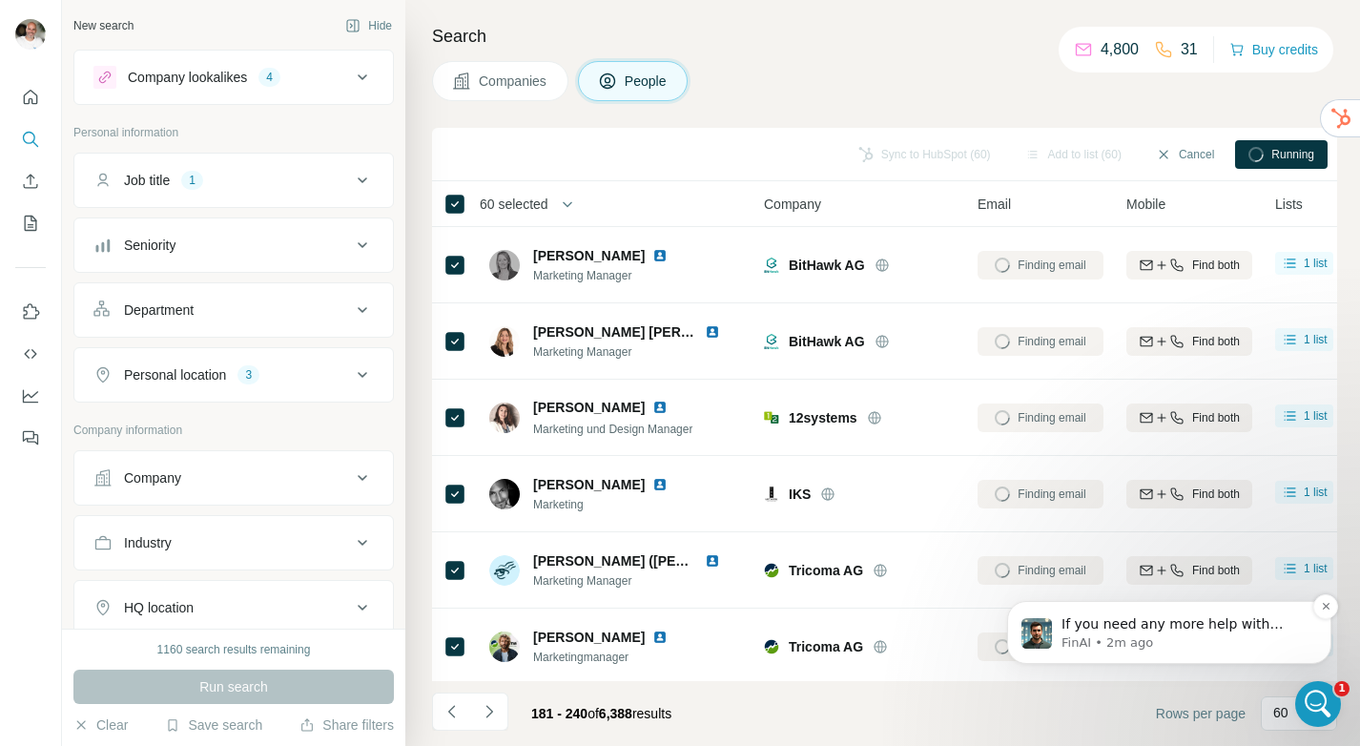
scroll to position [272, 0]
click at [1308, 692] on icon "Open Intercom Messenger" at bounding box center [1315, 701] width 31 height 31
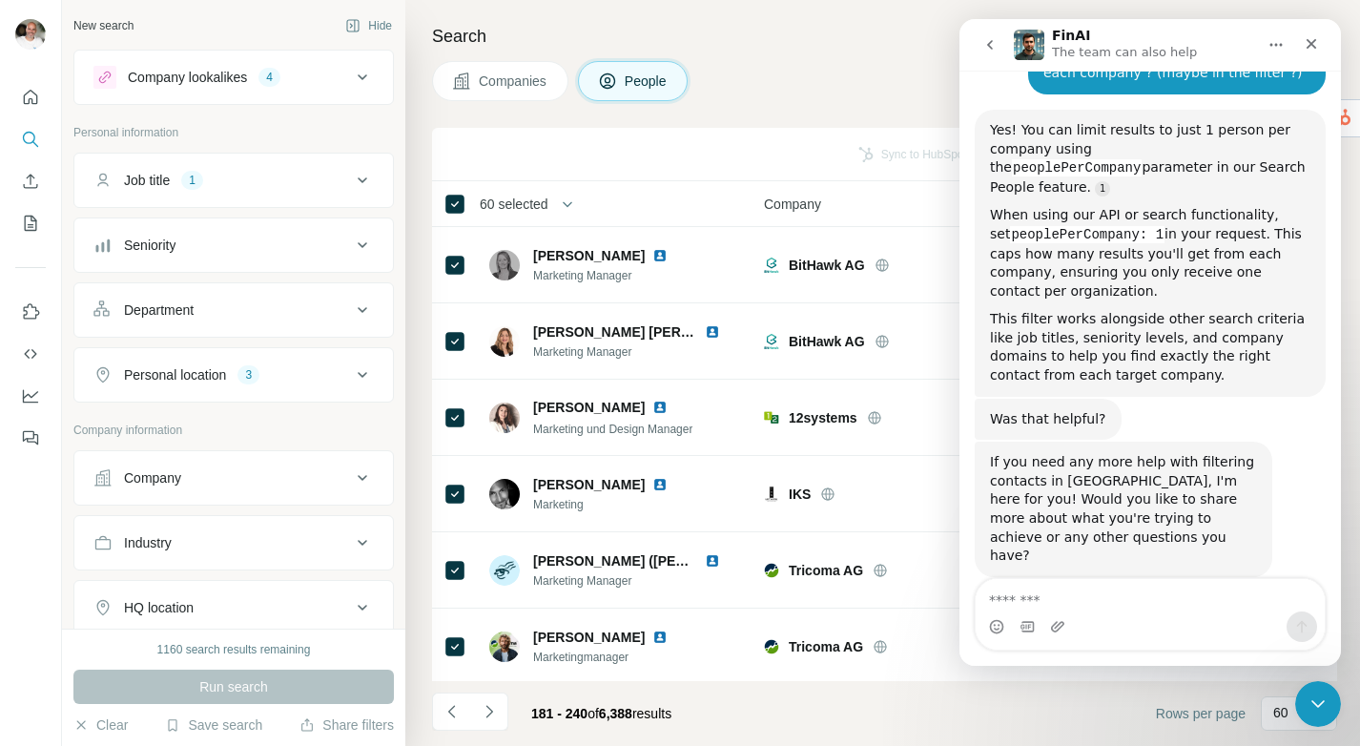
click at [1071, 595] on textarea "Message…" at bounding box center [1150, 595] width 349 height 32
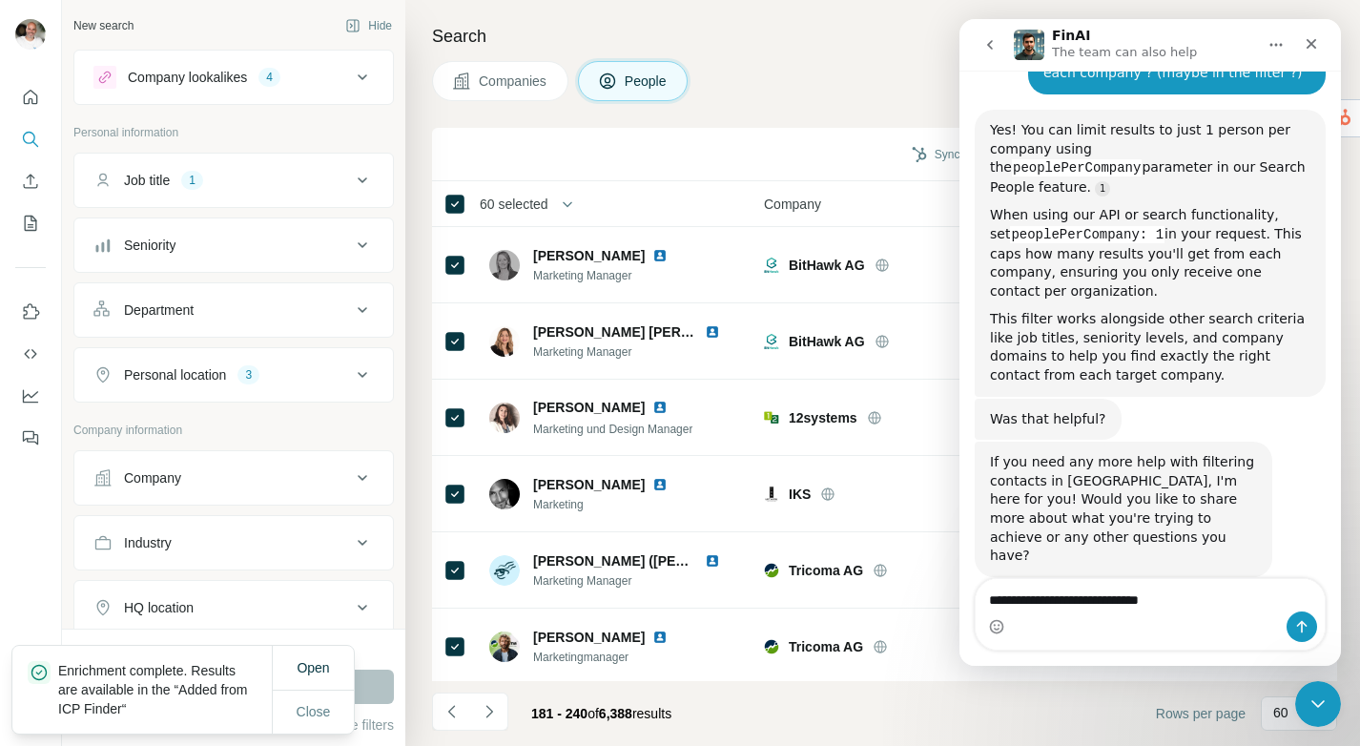
type textarea "**********"
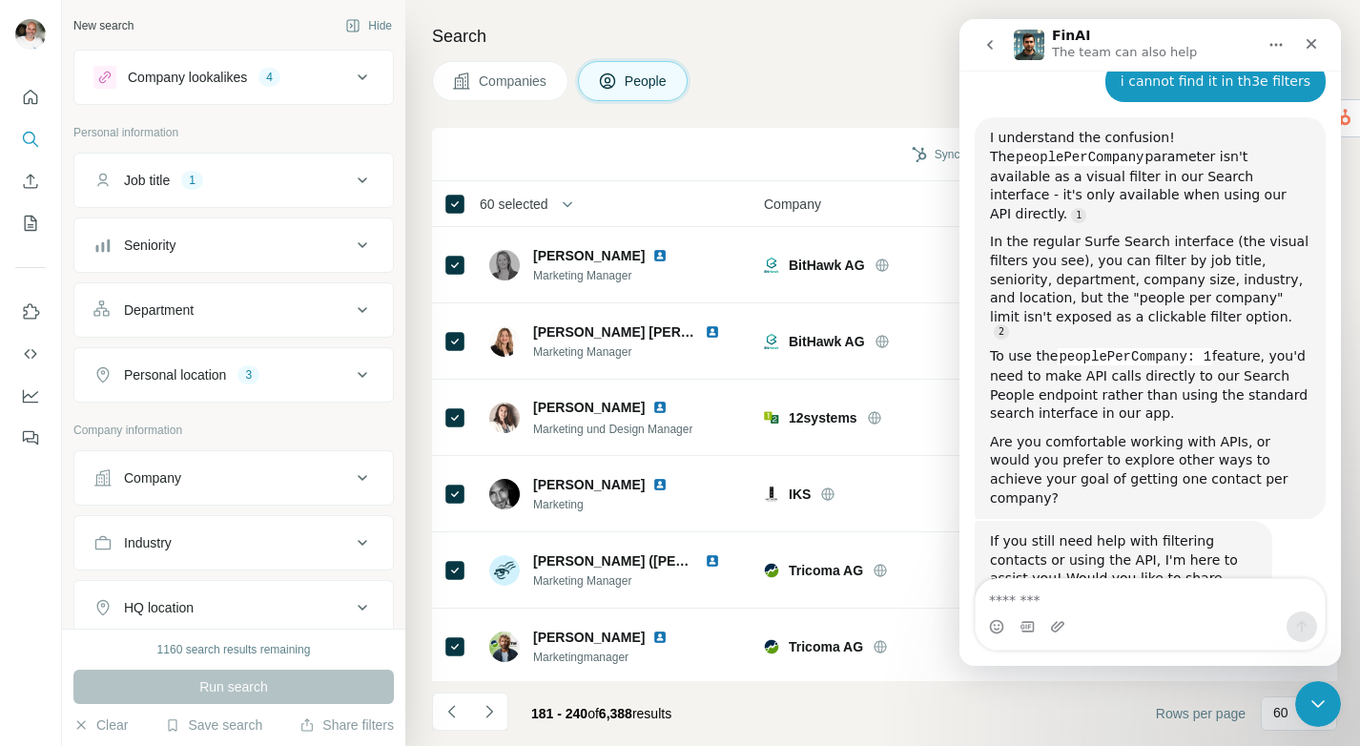
scroll to position [815, 0]
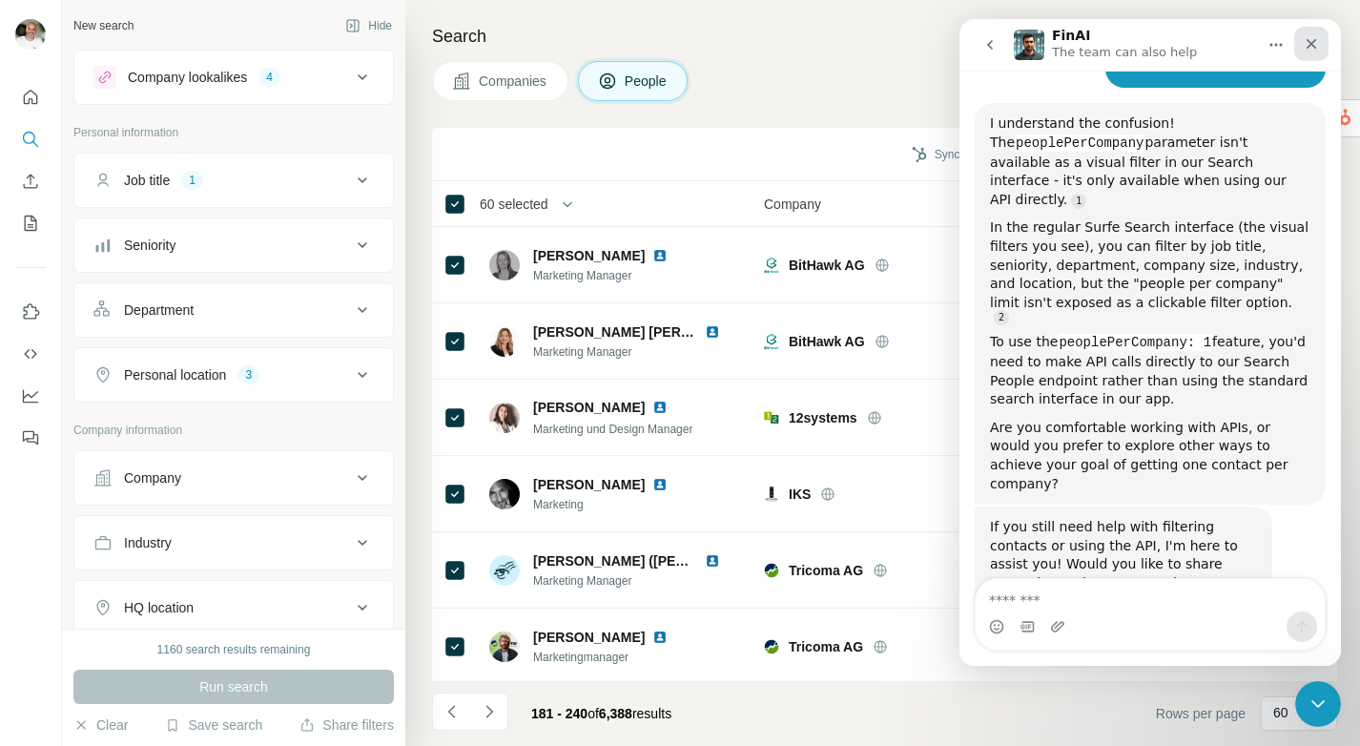
click at [1306, 39] on icon "Close" at bounding box center [1311, 43] width 15 height 15
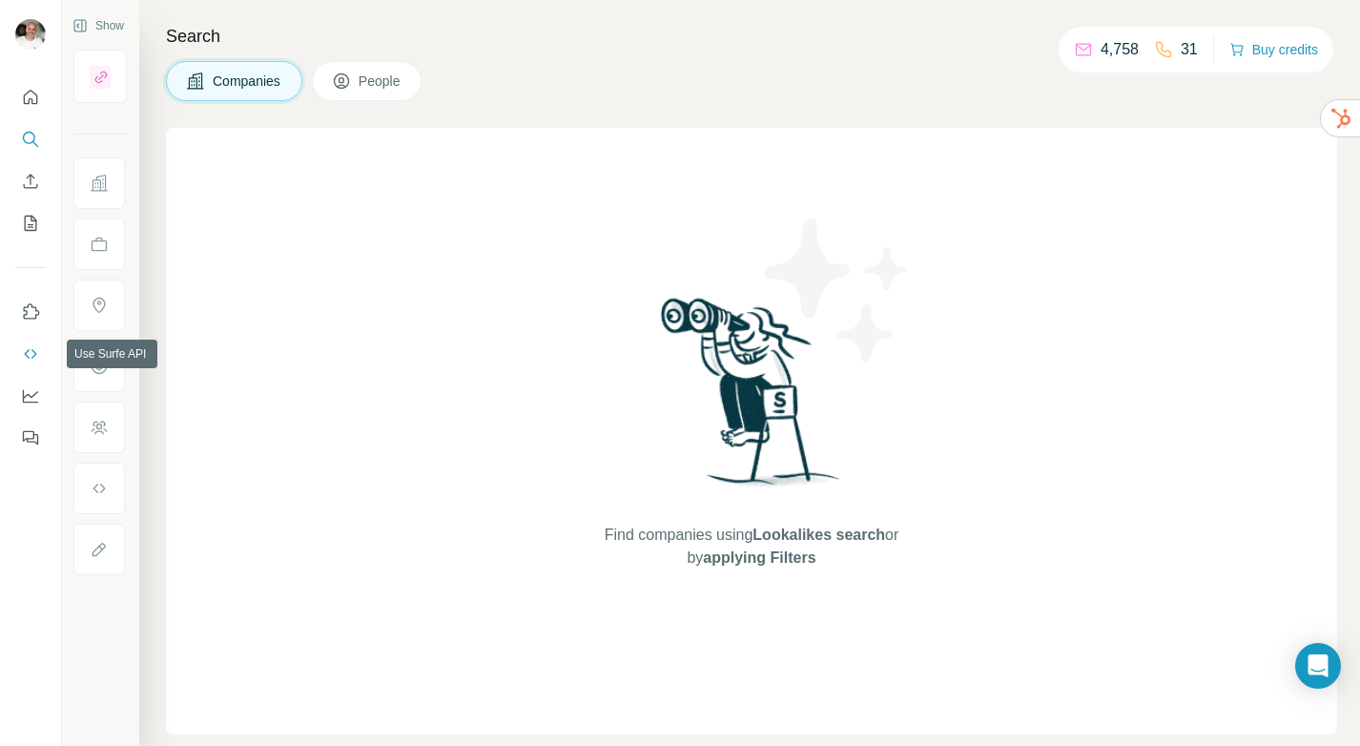
click at [27, 351] on icon "Use Surfe API" at bounding box center [30, 354] width 12 height 10
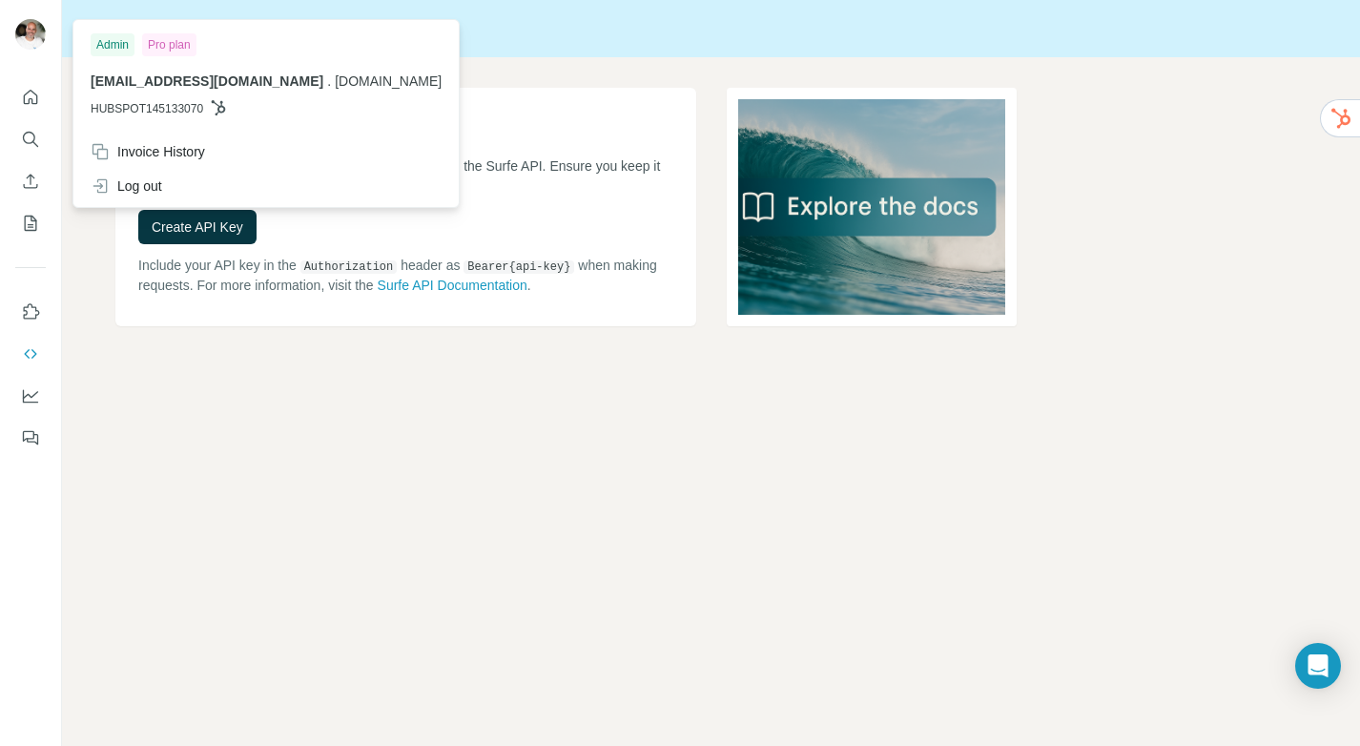
click at [40, 36] on img at bounding box center [30, 34] width 31 height 31
click at [32, 102] on icon "Quick start" at bounding box center [30, 97] width 19 height 19
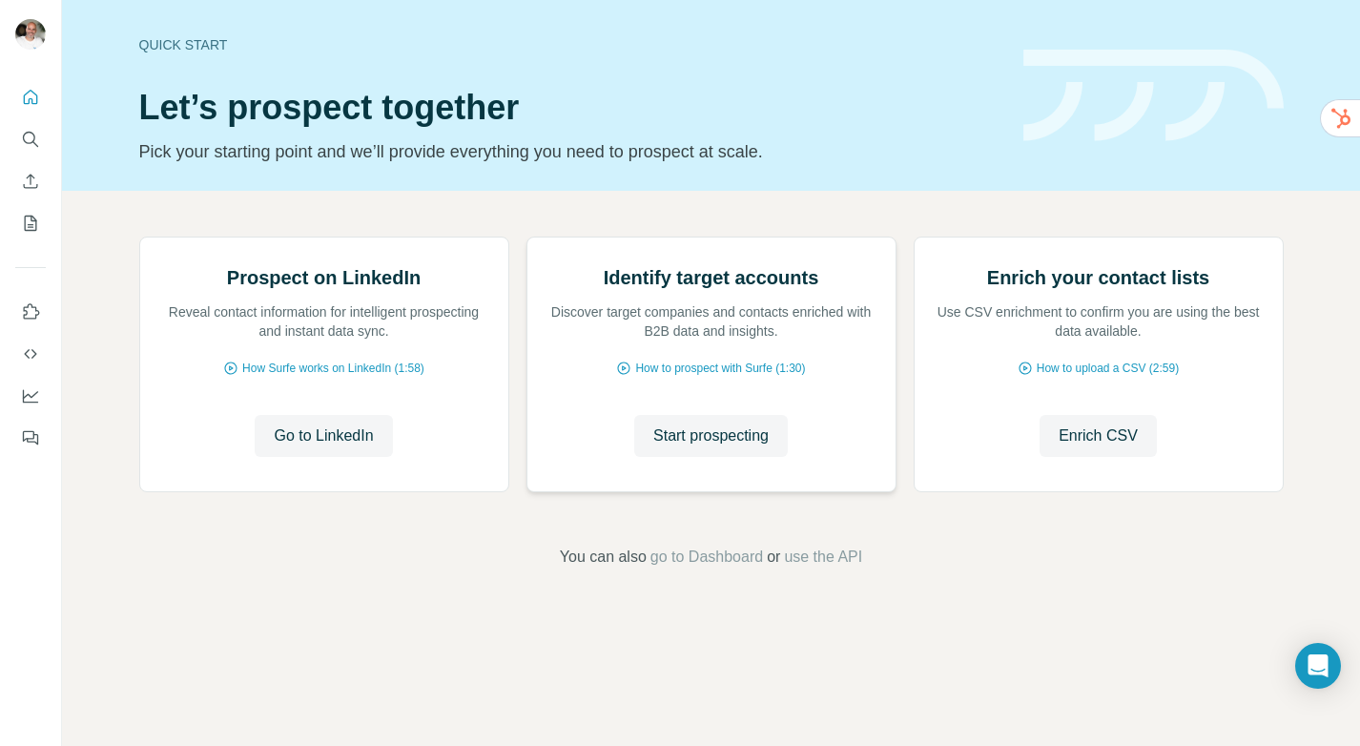
scroll to position [74, 0]
click at [714, 568] on span "go to Dashboard" at bounding box center [707, 557] width 113 height 23
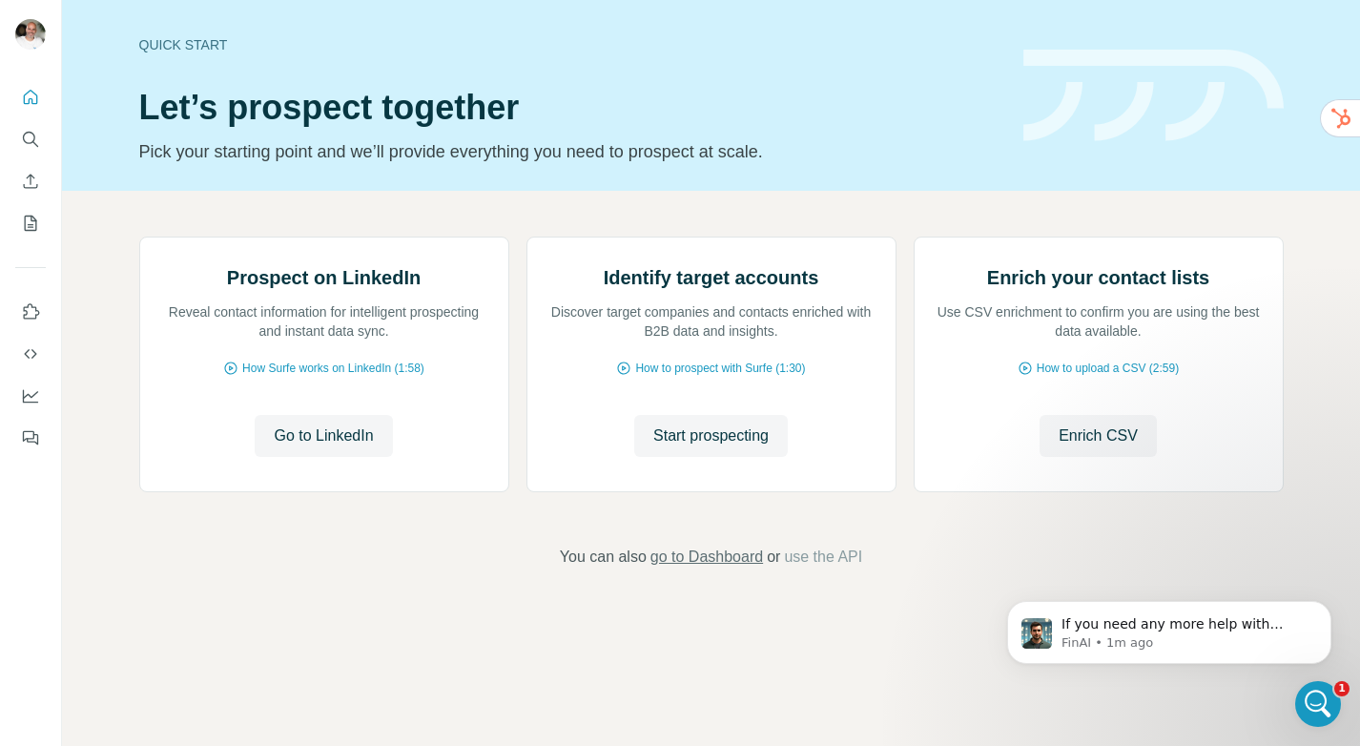
scroll to position [0, 0]
